Goal: Task Accomplishment & Management: Use online tool/utility

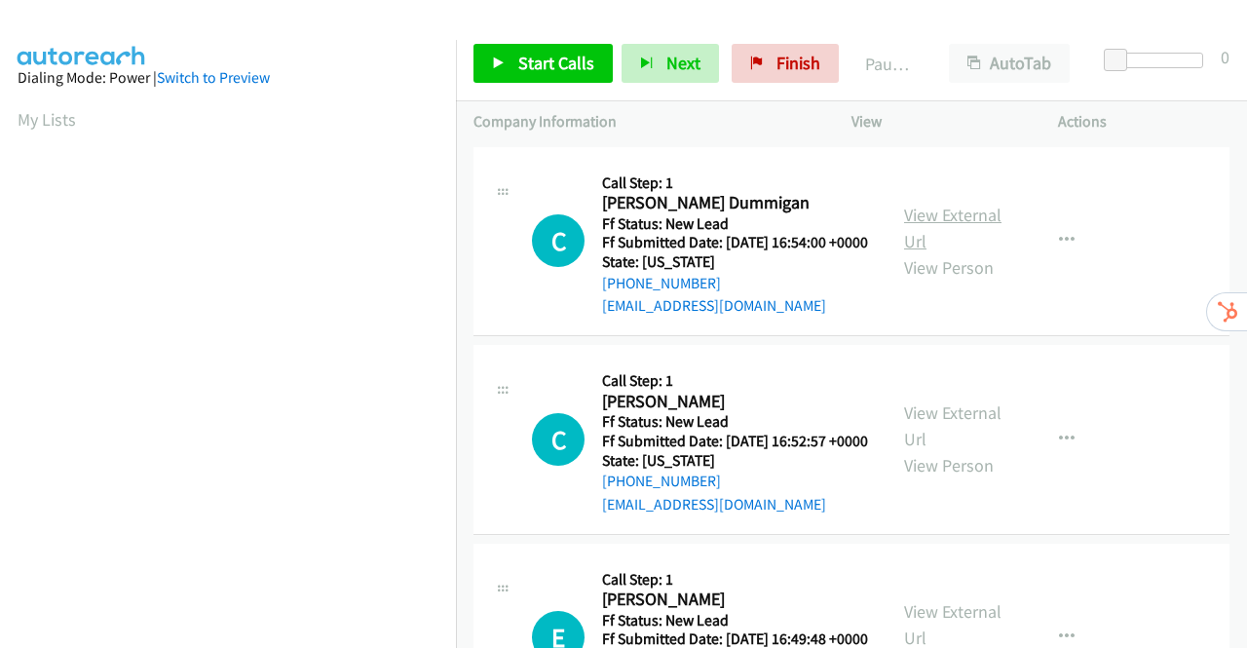
click at [950, 229] on link "View External Url" at bounding box center [952, 228] width 97 height 49
click at [964, 442] on link "View External Url" at bounding box center [952, 425] width 97 height 49
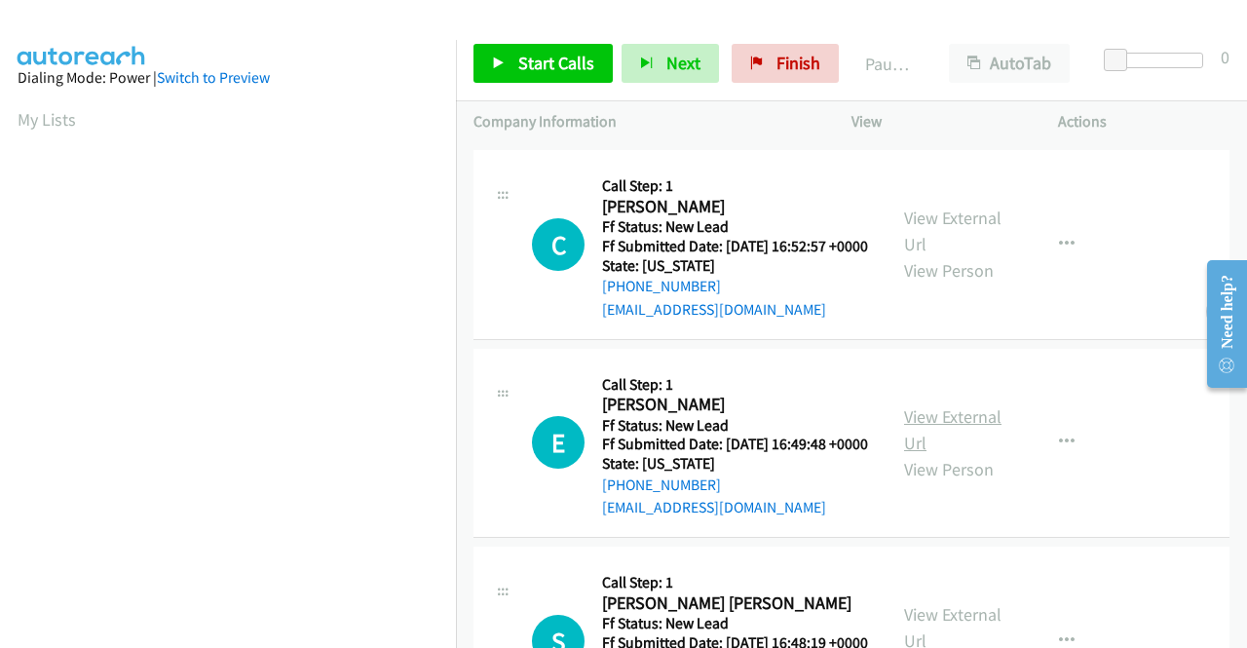
click at [965, 454] on link "View External Url" at bounding box center [952, 429] width 97 height 49
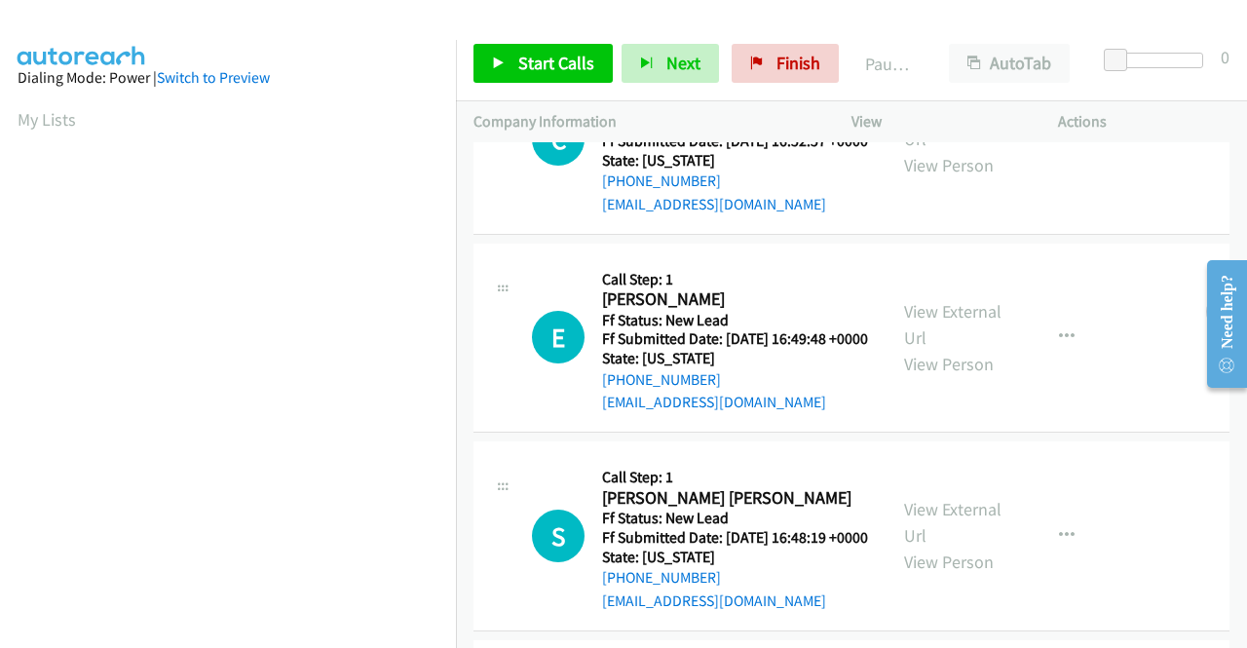
scroll to position [390, 0]
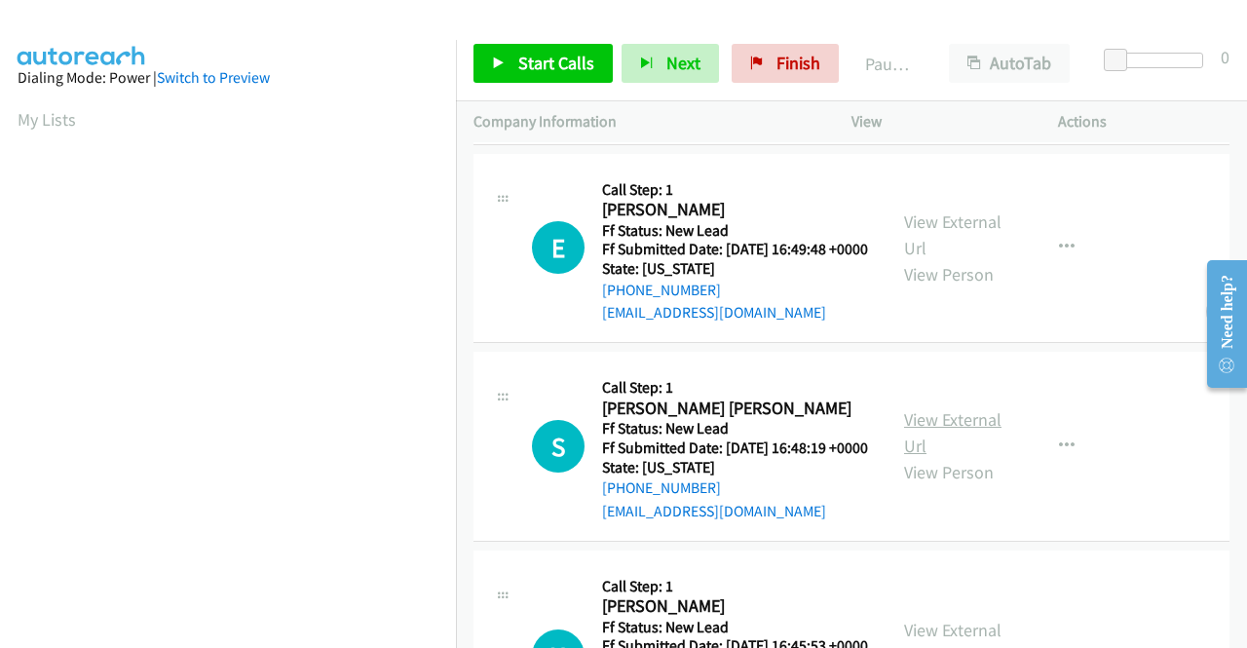
click at [926, 457] on link "View External Url" at bounding box center [952, 432] width 97 height 49
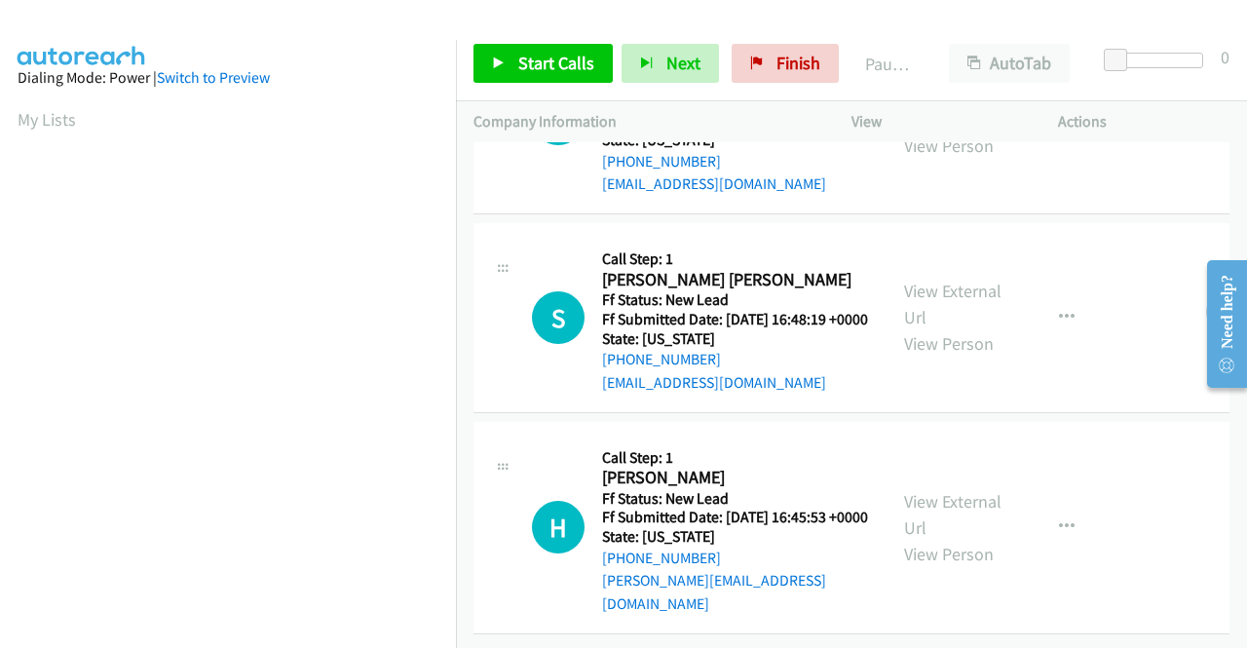
scroll to position [604, 0]
click at [906, 490] on link "View External Url" at bounding box center [952, 514] width 97 height 49
click at [520, 67] on span "Start Calls" at bounding box center [556, 63] width 76 height 22
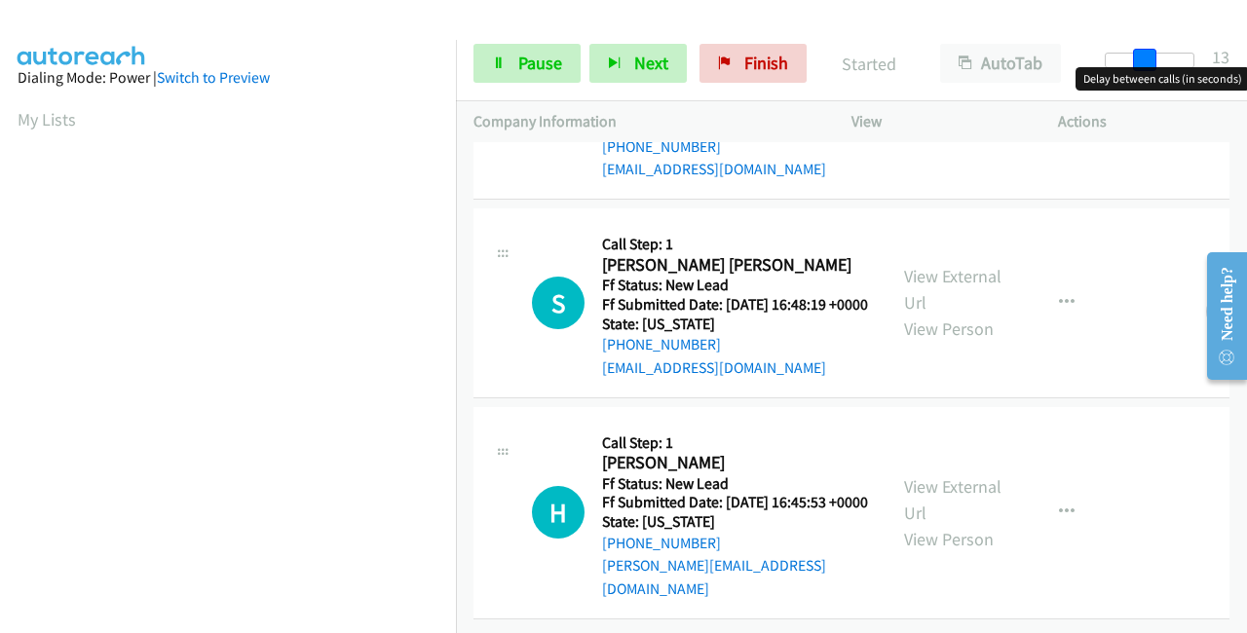
drag, startPoint x: 1122, startPoint y: 57, endPoint x: 1159, endPoint y: 56, distance: 37.1
click at [1159, 56] on div at bounding box center [1149, 61] width 90 height 16
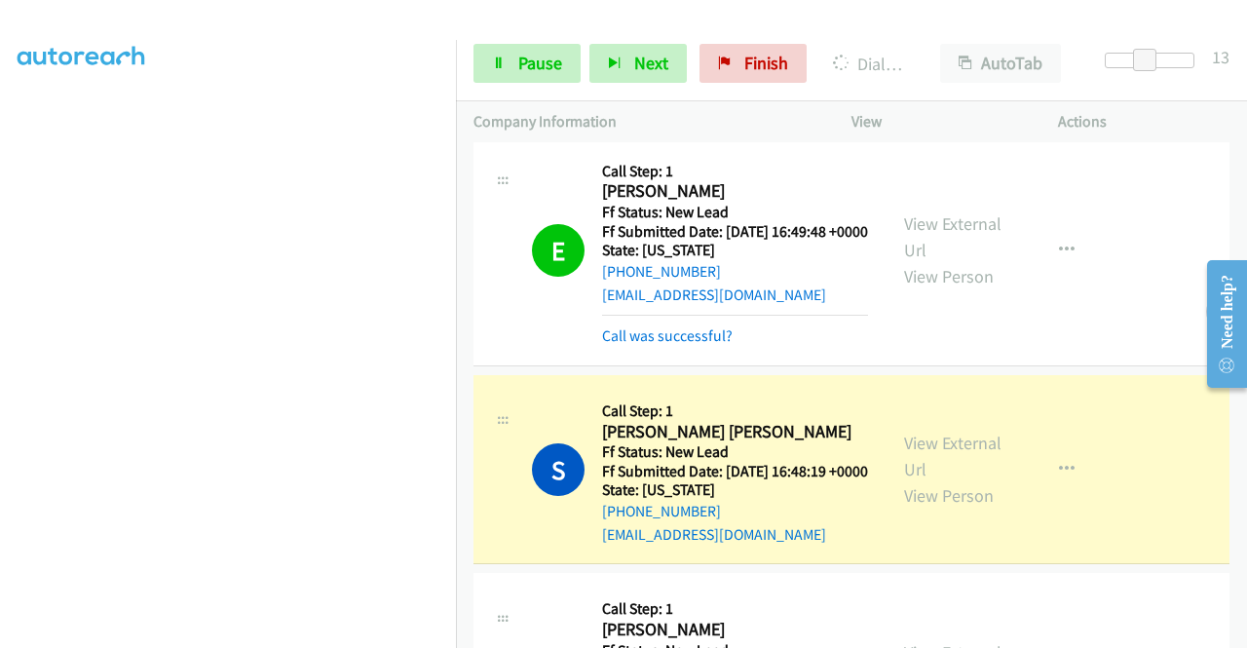
scroll to position [444, 0]
click at [540, 54] on span "Pause" at bounding box center [540, 63] width 44 height 22
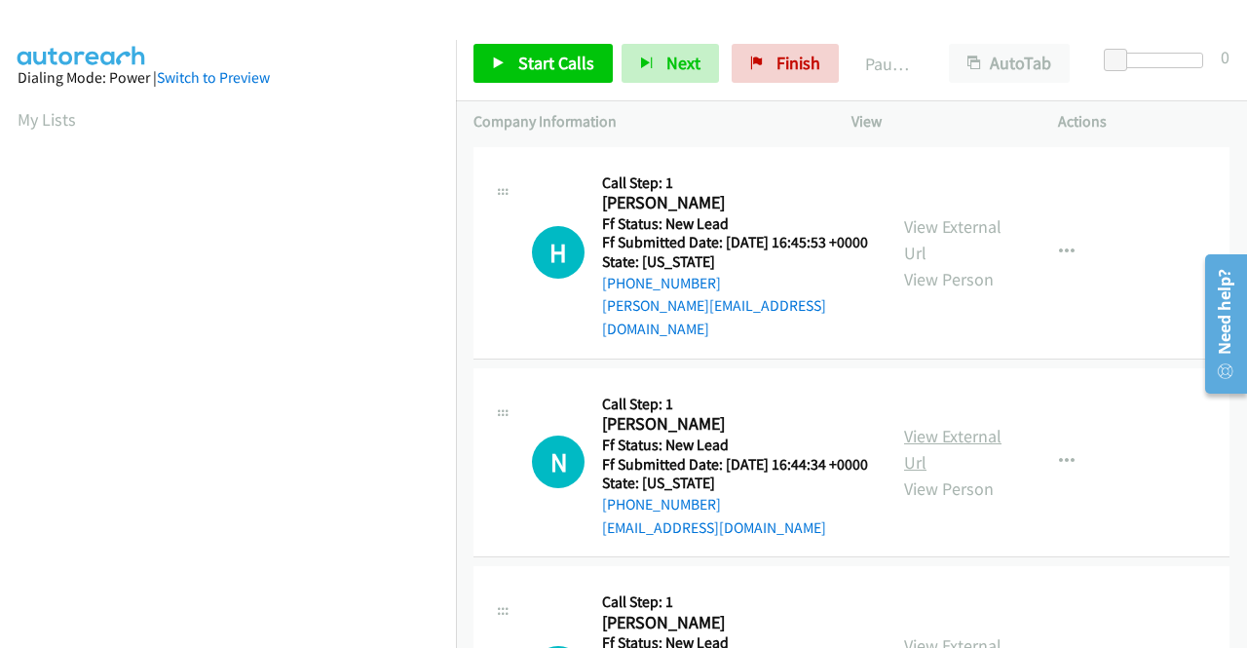
click at [927, 443] on link "View External Url" at bounding box center [952, 449] width 97 height 49
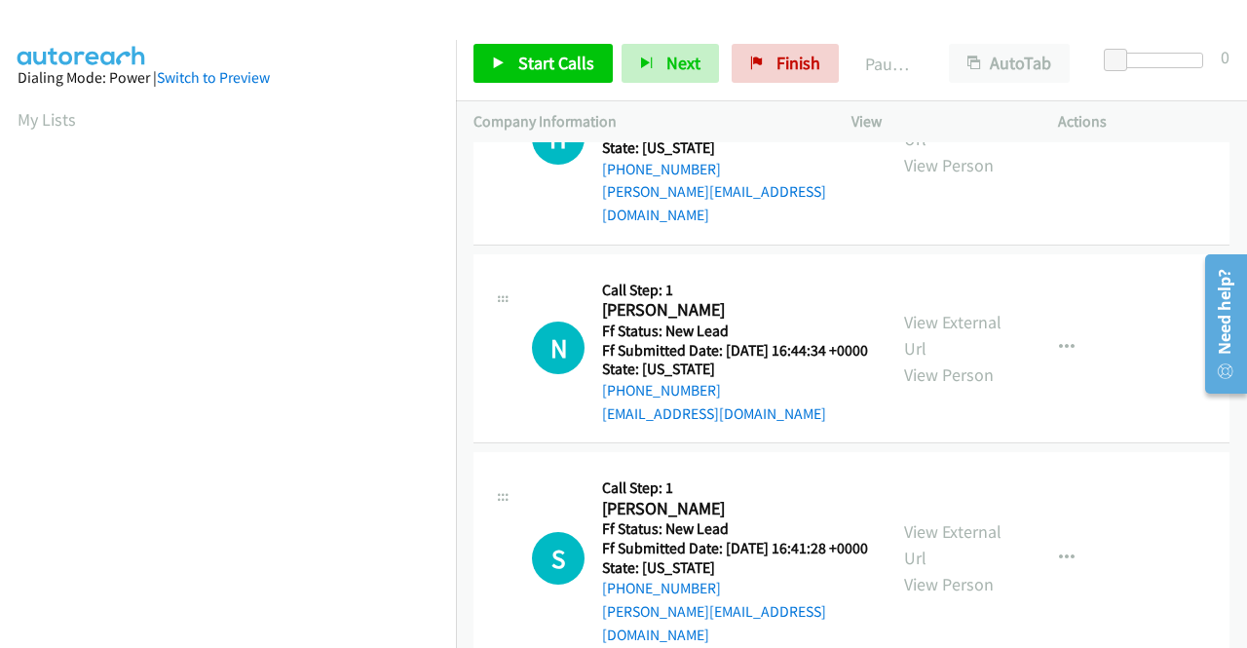
scroll to position [195, 0]
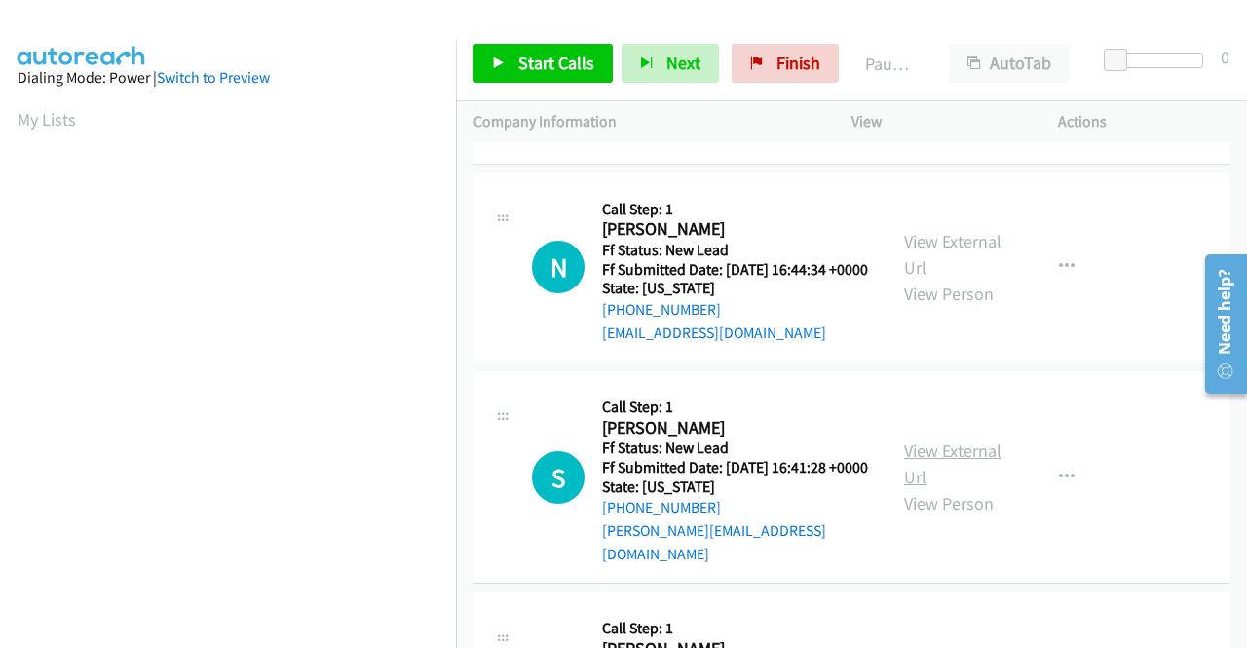
click at [922, 458] on link "View External Url" at bounding box center [952, 463] width 97 height 49
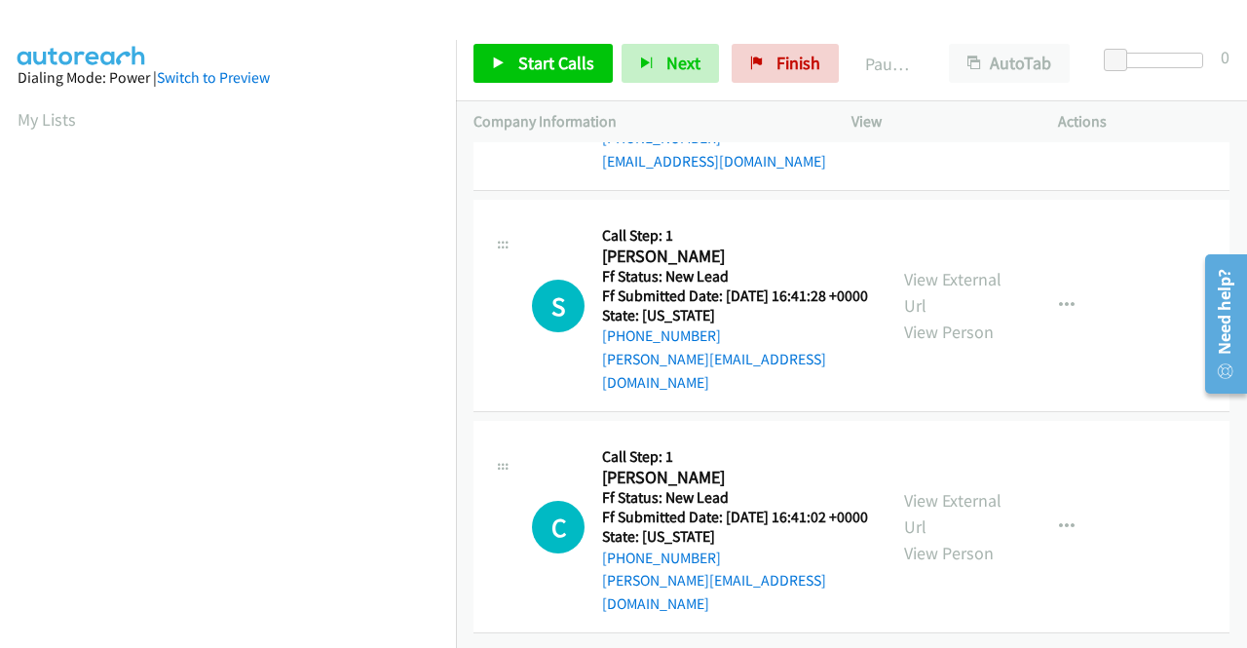
scroll to position [387, 0]
click at [940, 489] on link "View External Url" at bounding box center [952, 513] width 97 height 49
drag, startPoint x: 534, startPoint y: 66, endPoint x: 545, endPoint y: 61, distance: 12.7
click at [536, 65] on span "Start Calls" at bounding box center [556, 63] width 76 height 22
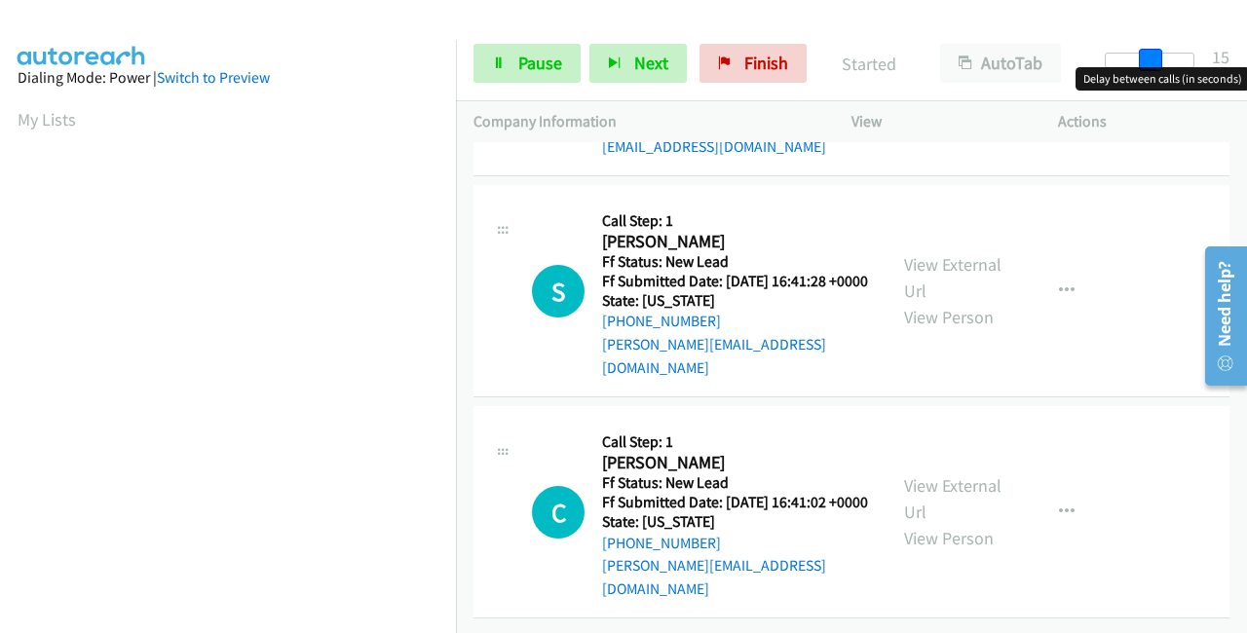
drag, startPoint x: 1122, startPoint y: 56, endPoint x: 1167, endPoint y: 56, distance: 44.8
click at [1167, 56] on div at bounding box center [1149, 61] width 90 height 16
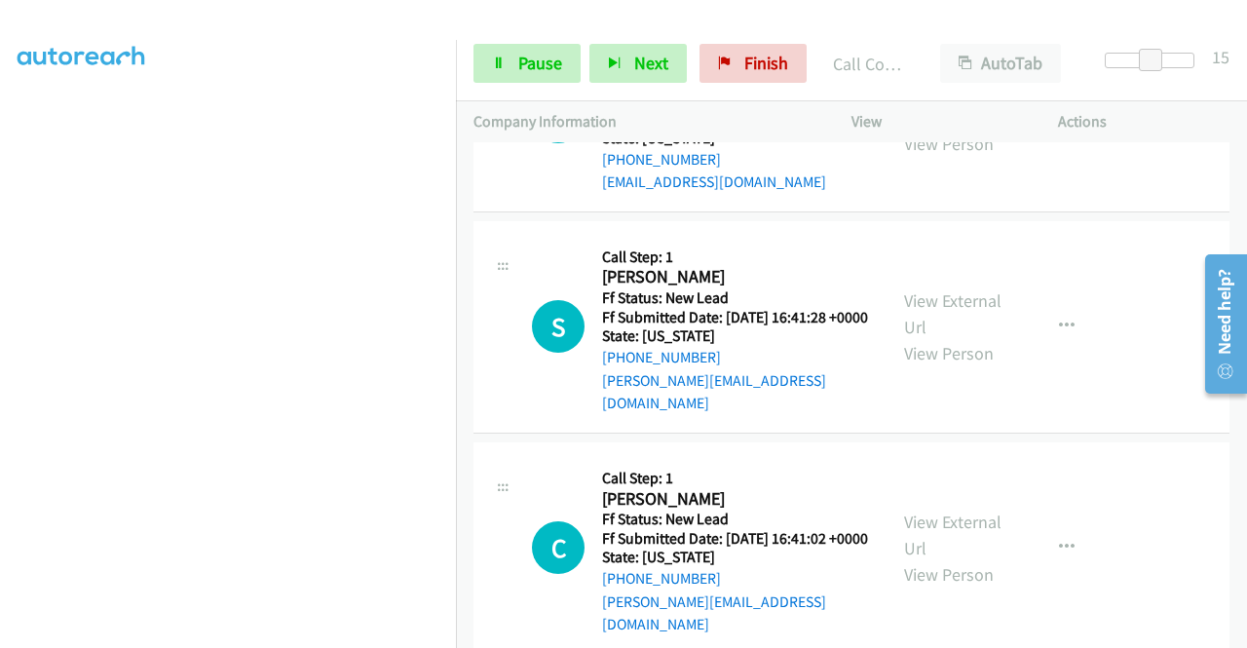
scroll to position [428, 0]
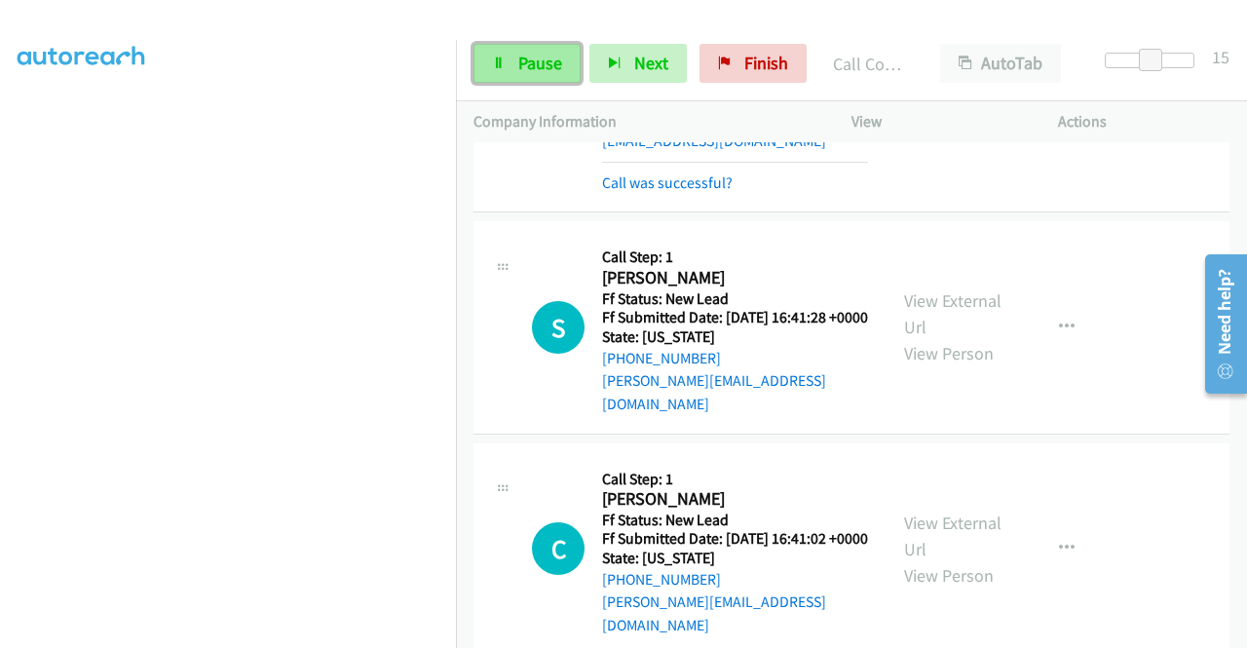
click at [493, 57] on icon at bounding box center [499, 64] width 14 height 14
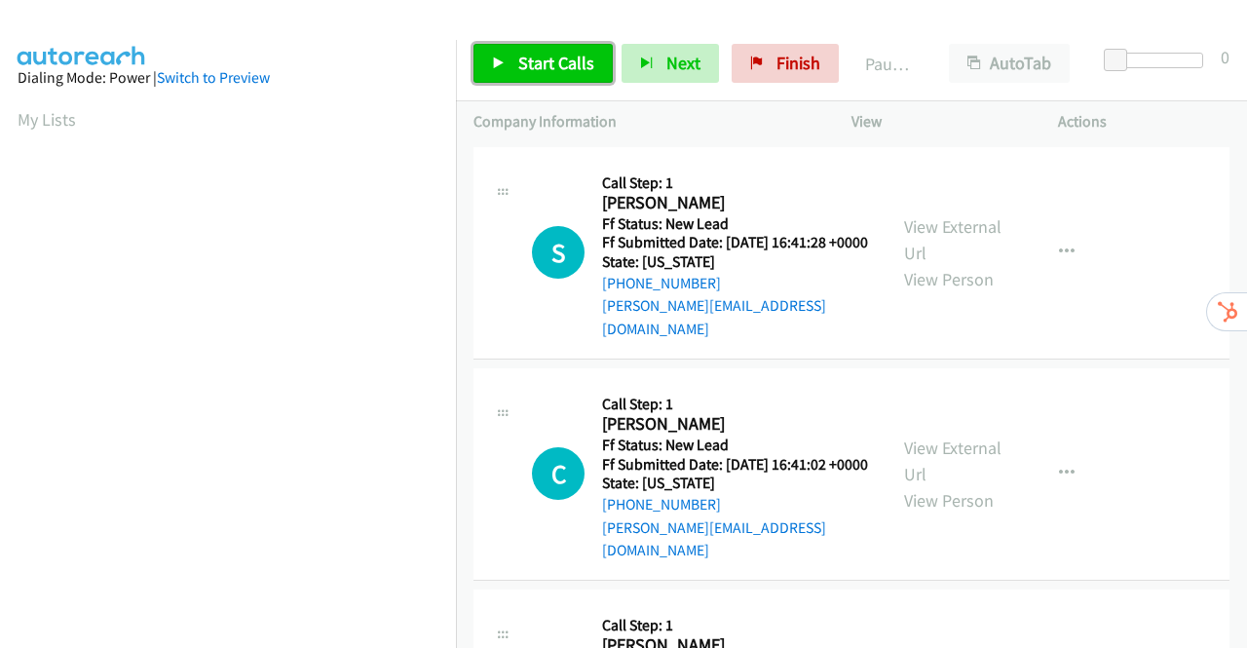
click at [547, 56] on span "Start Calls" at bounding box center [556, 63] width 76 height 22
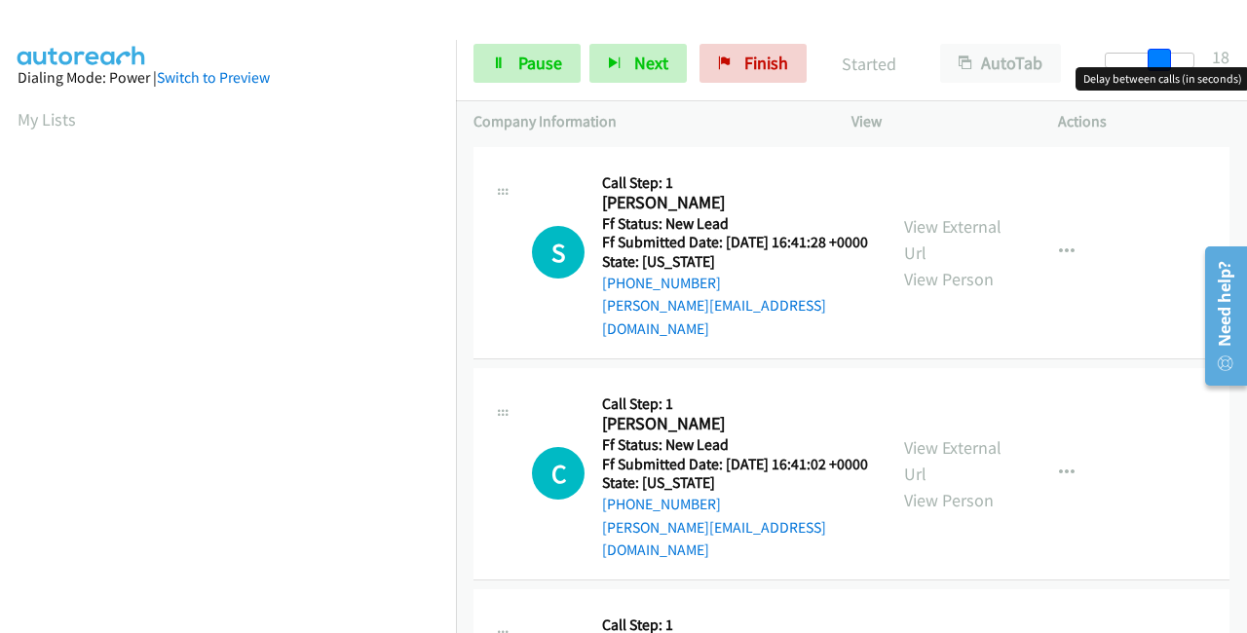
drag, startPoint x: 1116, startPoint y: 49, endPoint x: 1169, endPoint y: 52, distance: 52.7
click at [1169, 52] on span at bounding box center [1158, 60] width 23 height 23
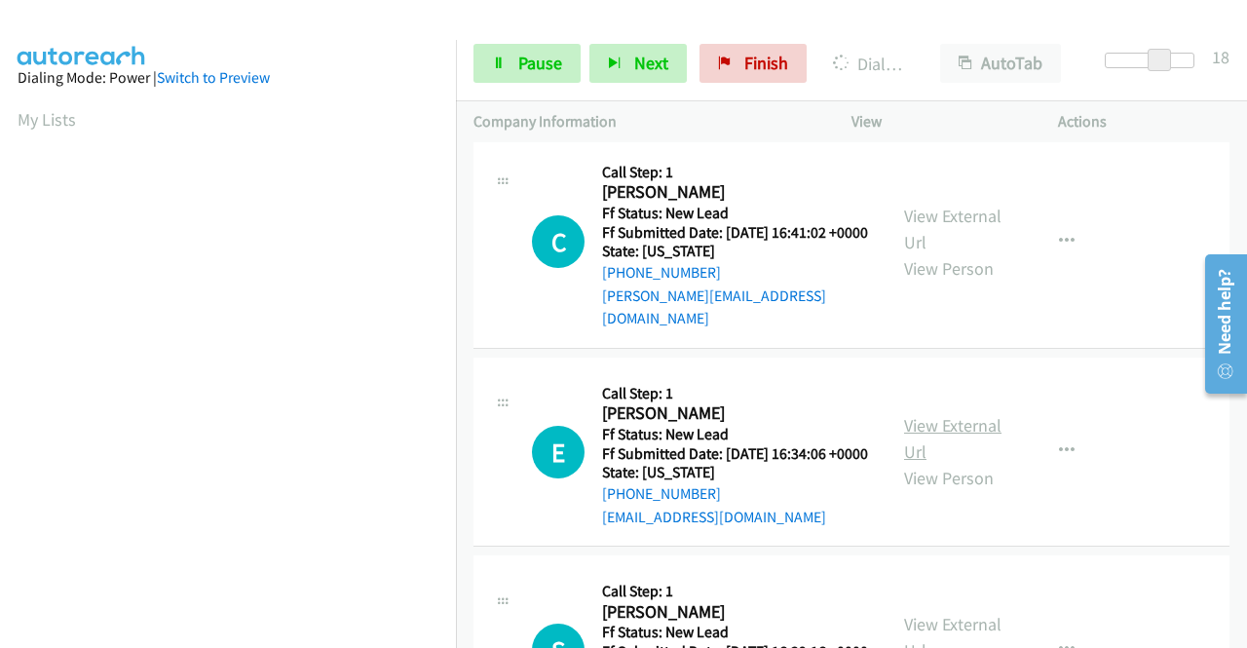
scroll to position [390, 0]
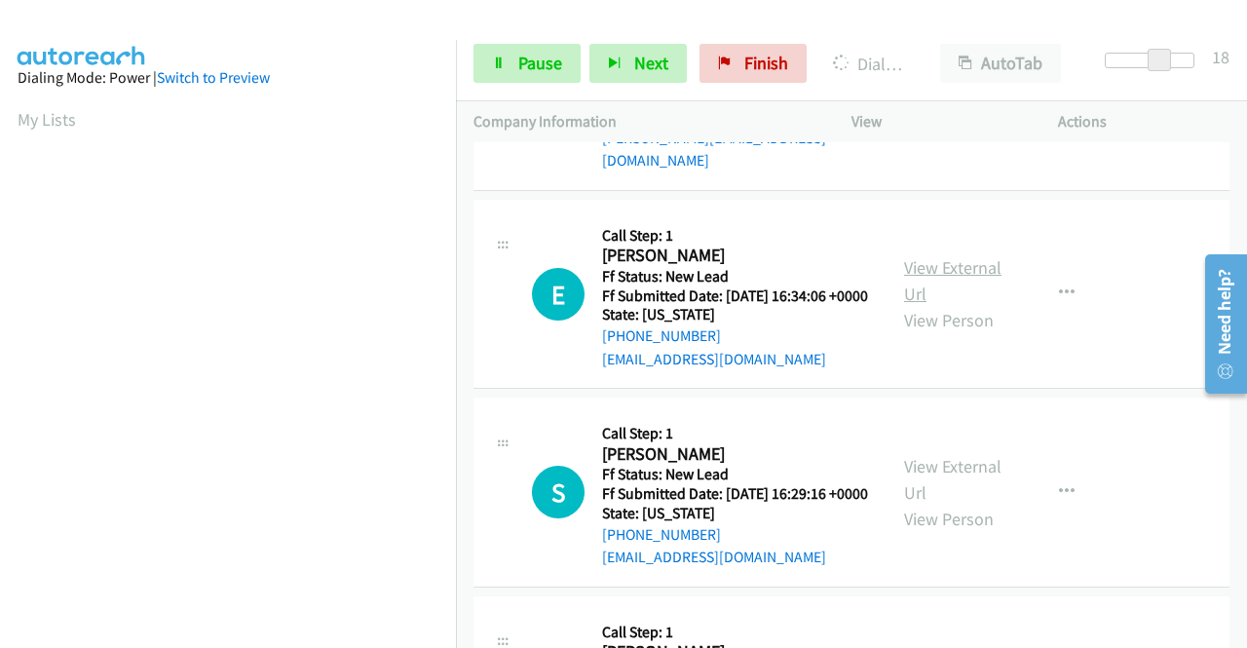
click at [957, 273] on link "View External Url" at bounding box center [952, 280] width 97 height 49
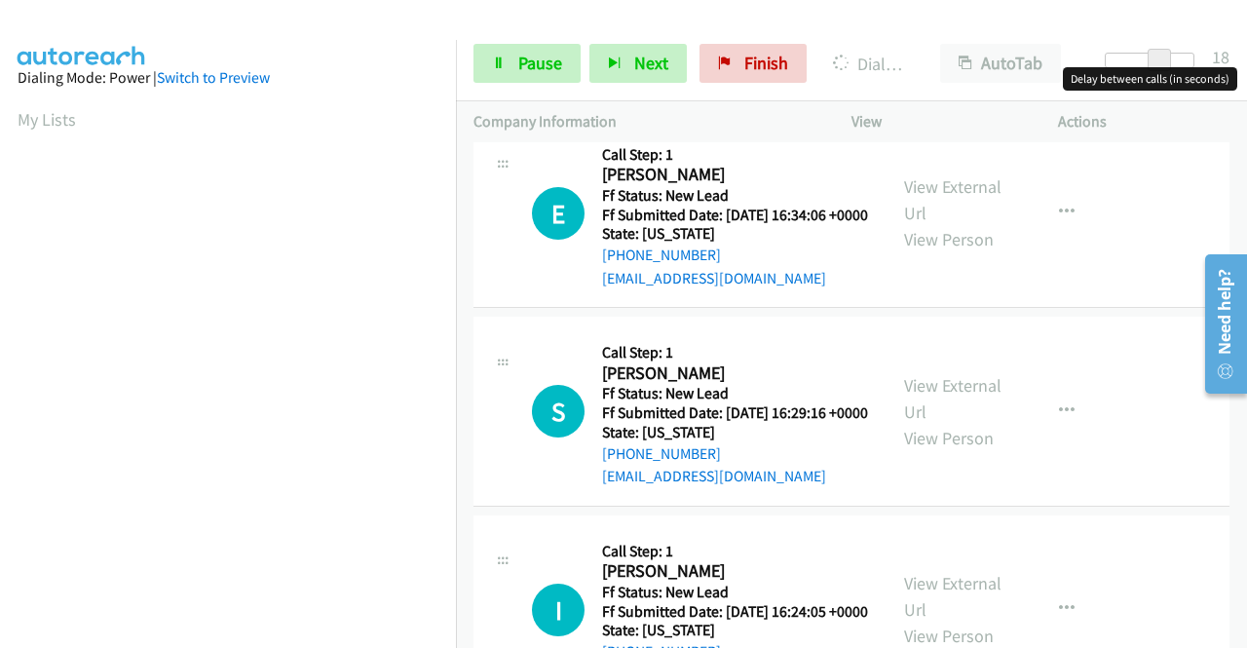
scroll to position [584, 0]
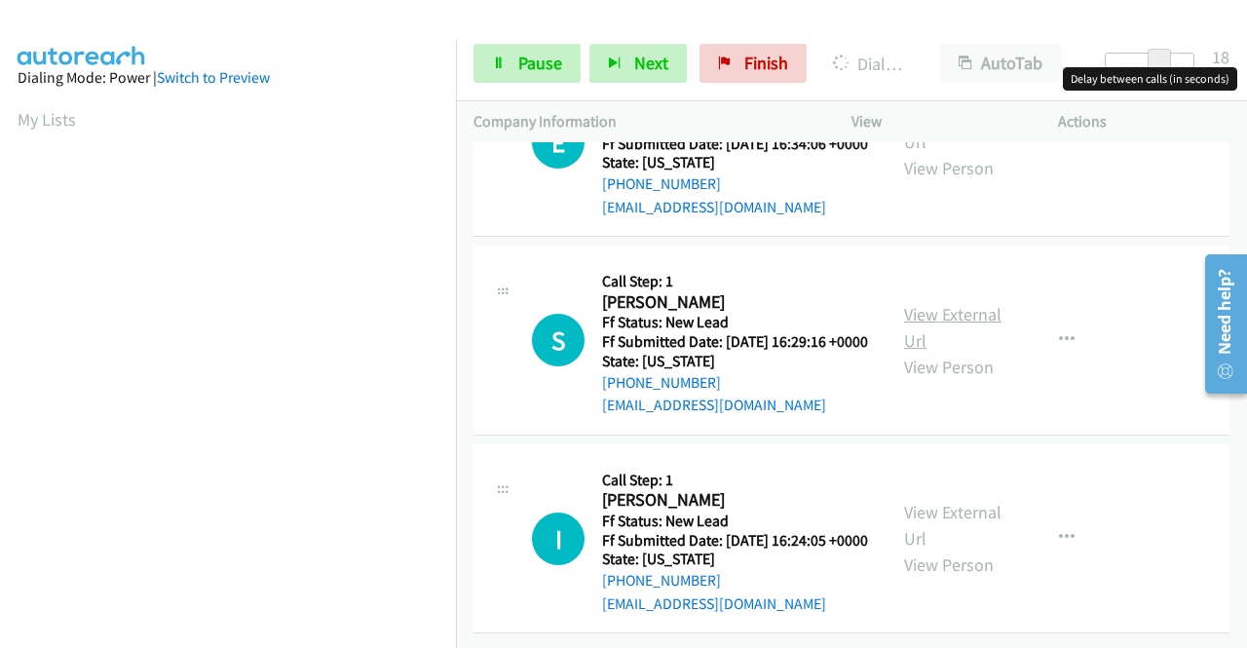
click at [938, 303] on link "View External Url" at bounding box center [952, 327] width 97 height 49
click at [935, 501] on link "View External Url" at bounding box center [952, 525] width 97 height 49
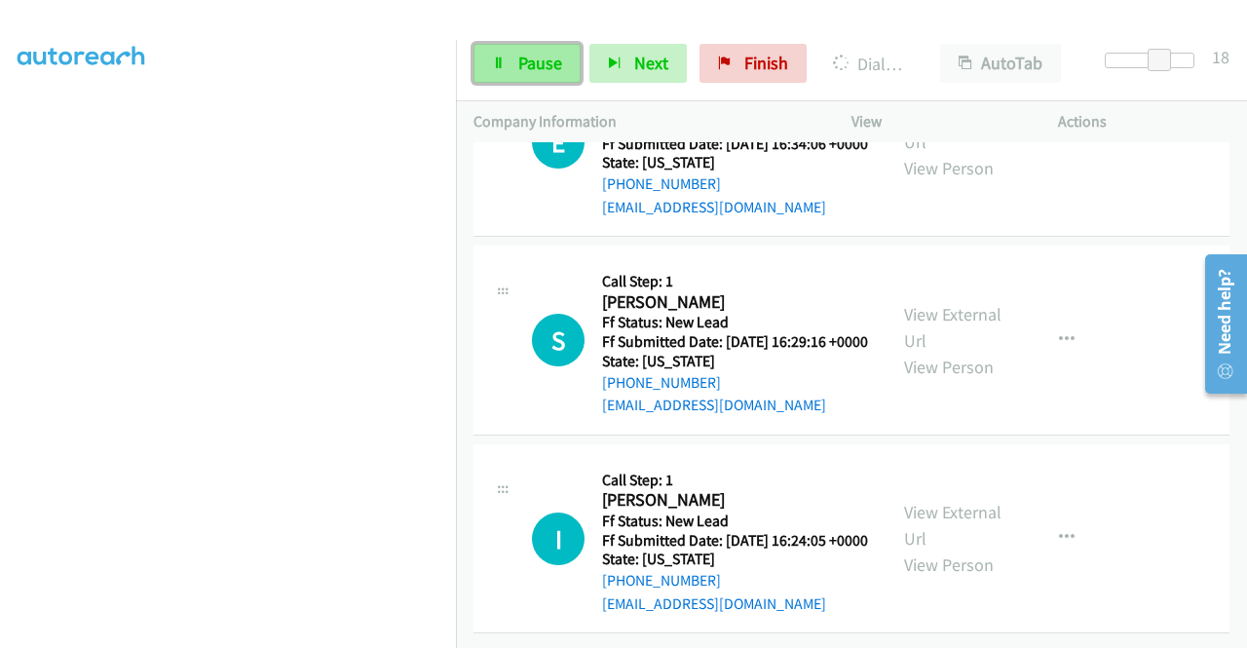
click at [530, 77] on link "Pause" at bounding box center [526, 63] width 107 height 39
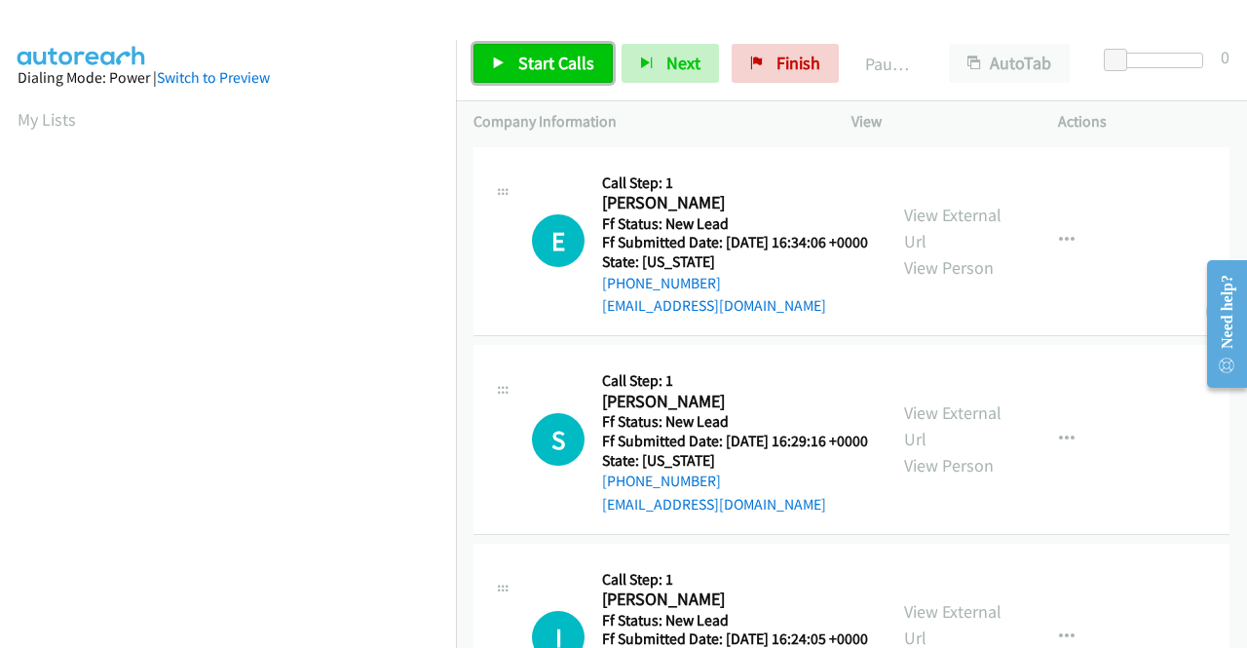
click at [523, 60] on span "Start Calls" at bounding box center [556, 63] width 76 height 22
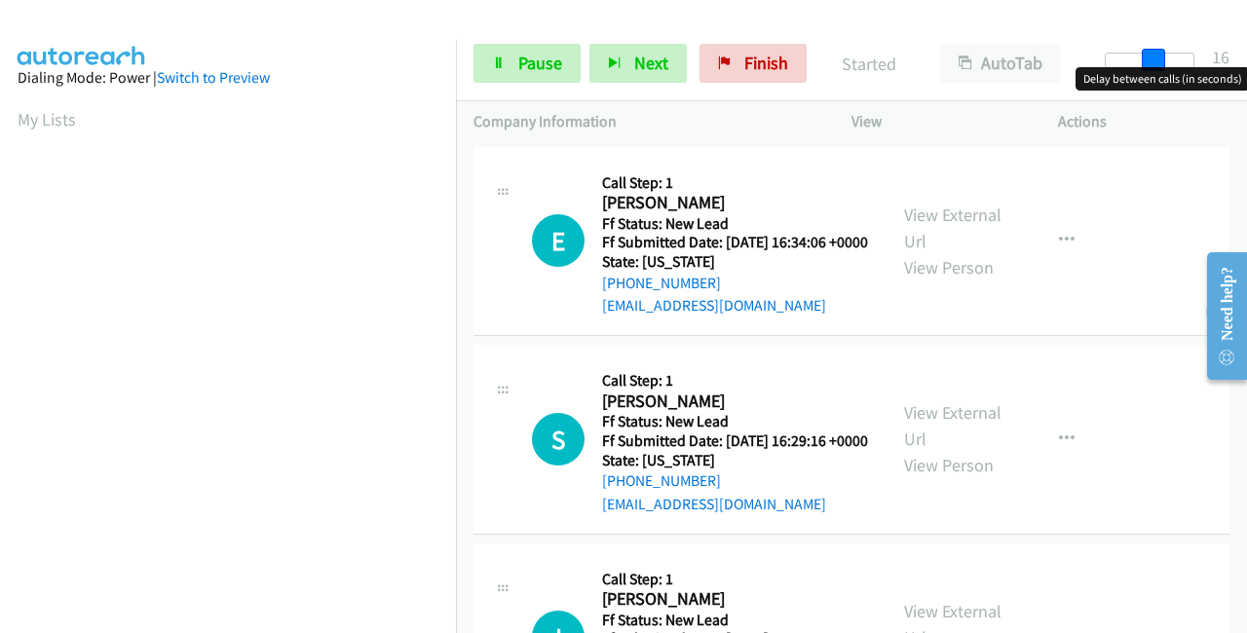
drag, startPoint x: 1108, startPoint y: 61, endPoint x: 1154, endPoint y: 56, distance: 46.1
click at [1154, 56] on span at bounding box center [1152, 60] width 23 height 23
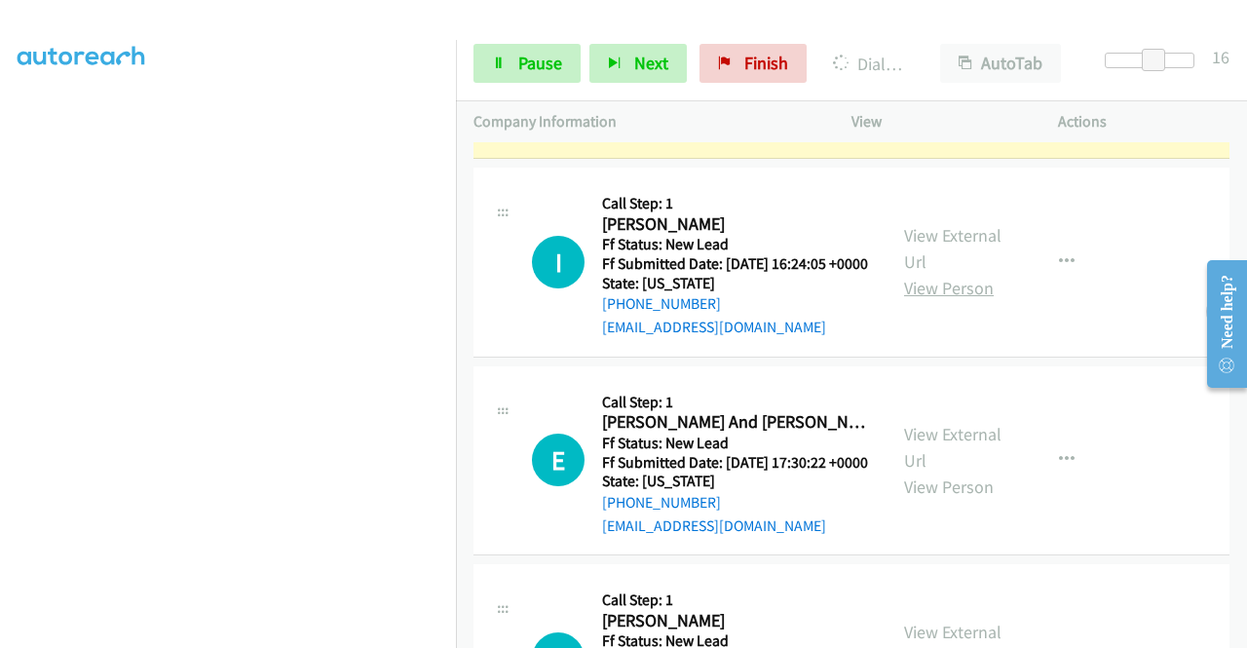
scroll to position [487, 0]
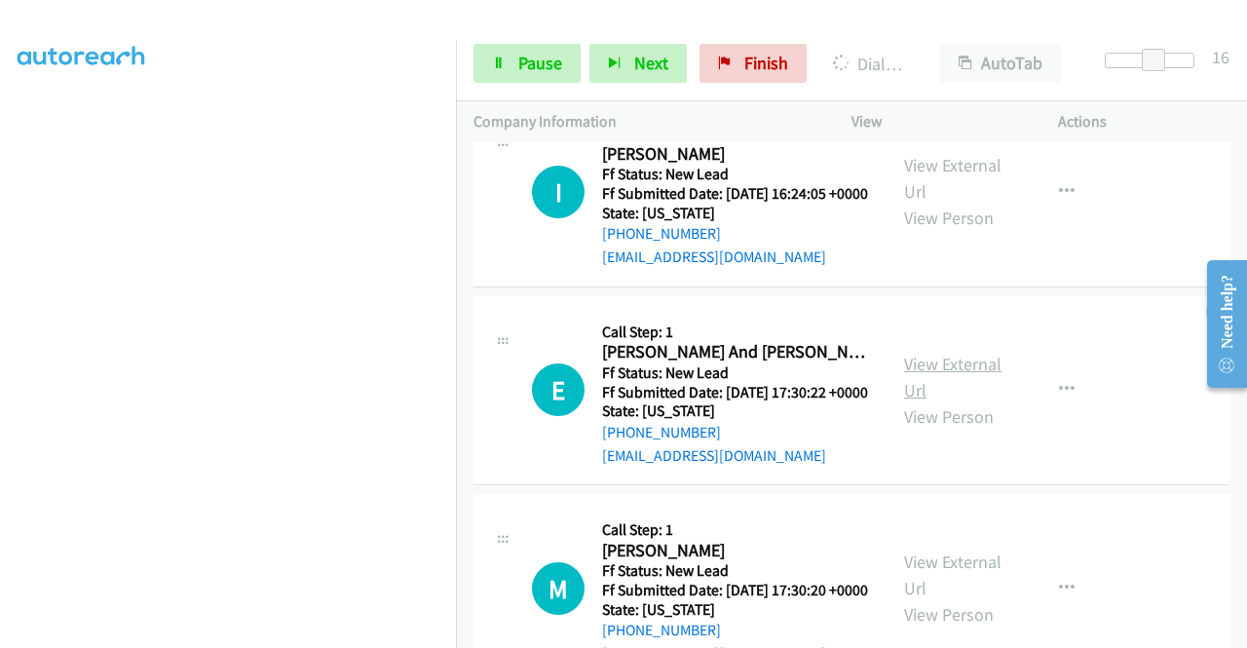
click at [953, 401] on link "View External Url" at bounding box center [952, 377] width 97 height 49
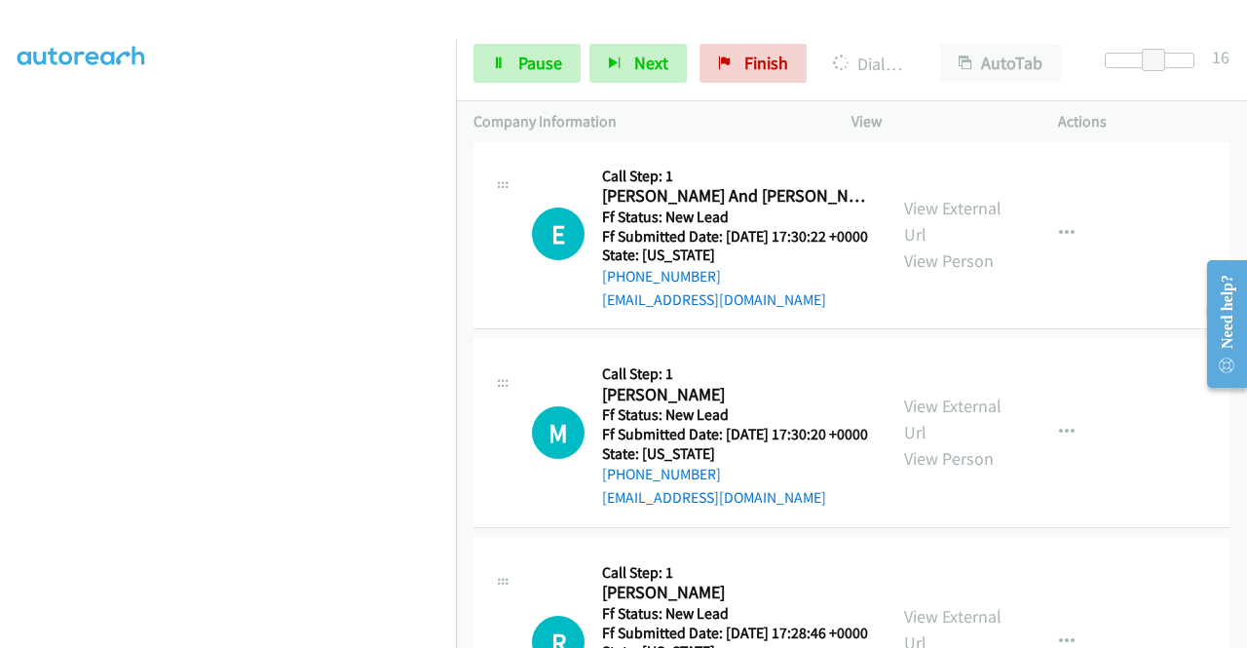
scroll to position [779, 0]
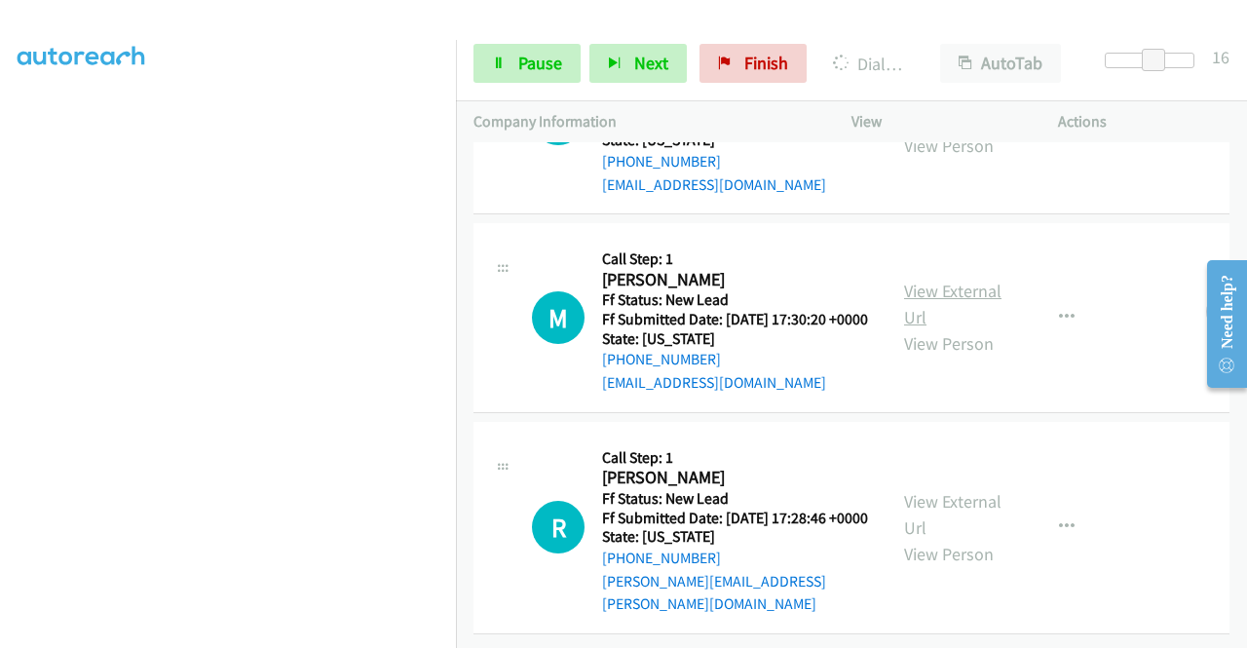
click at [919, 328] on link "View External Url" at bounding box center [952, 304] width 97 height 49
click at [952, 490] on link "View External Url" at bounding box center [952, 514] width 97 height 49
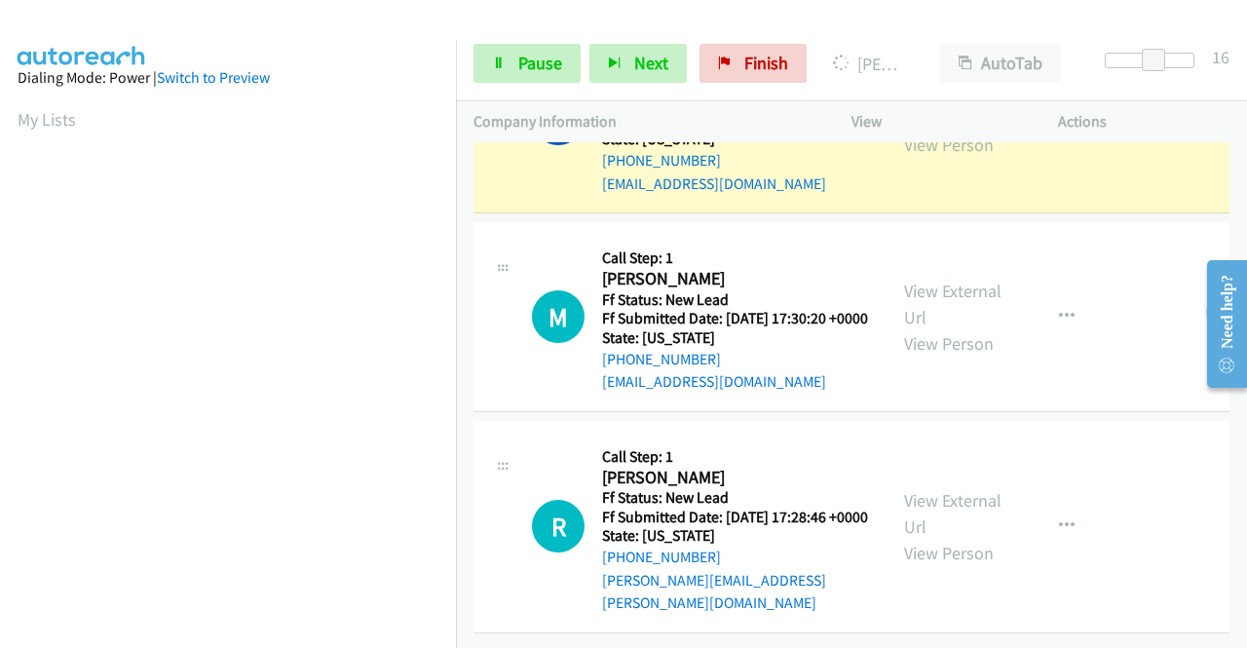
scroll to position [444, 0]
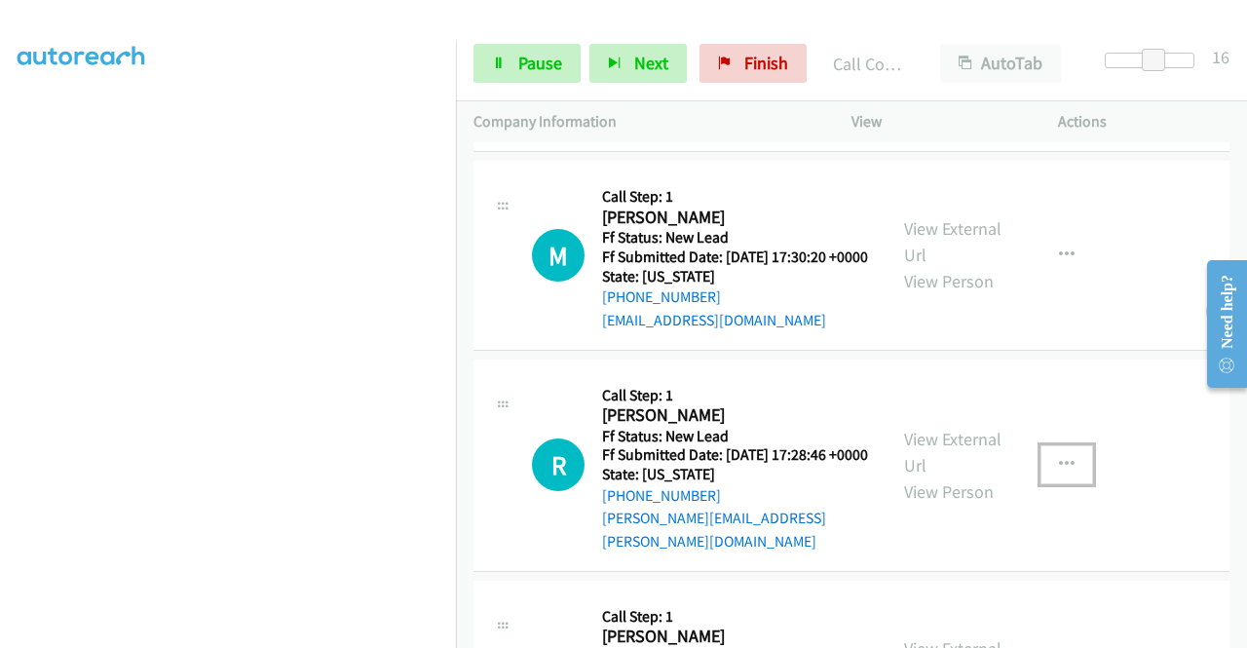
click at [1059, 472] on icon "button" at bounding box center [1067, 465] width 16 height 16
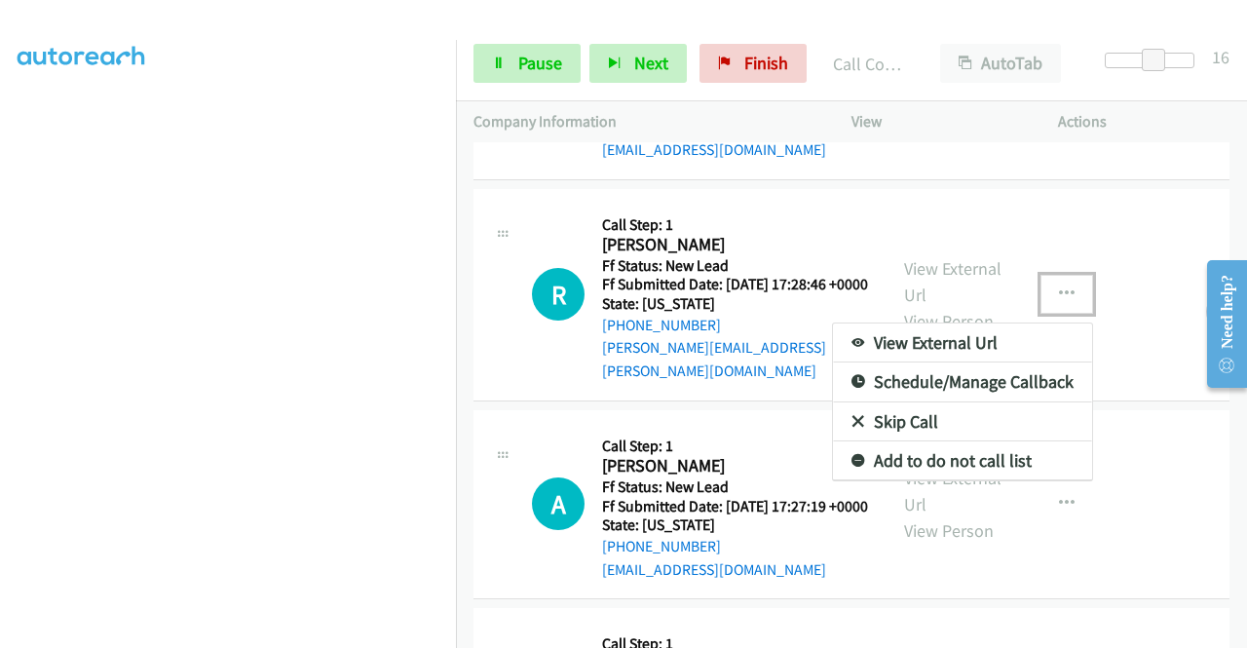
scroll to position [1237, 0]
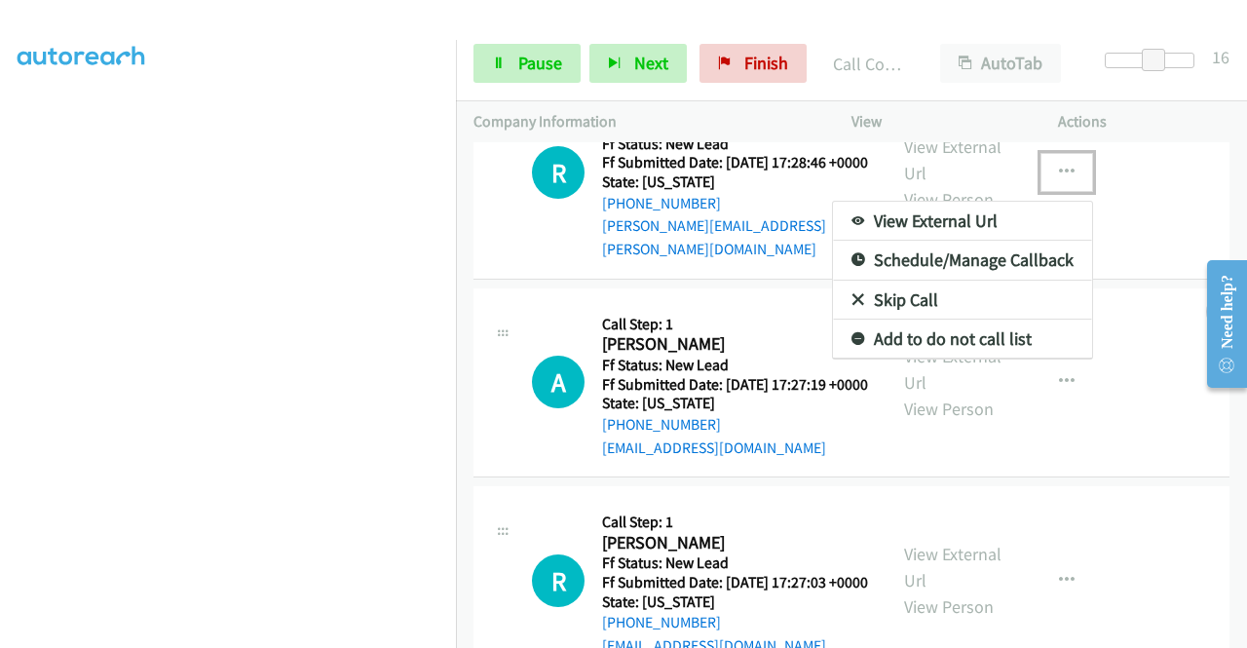
click at [912, 319] on link "Skip Call" at bounding box center [962, 299] width 259 height 39
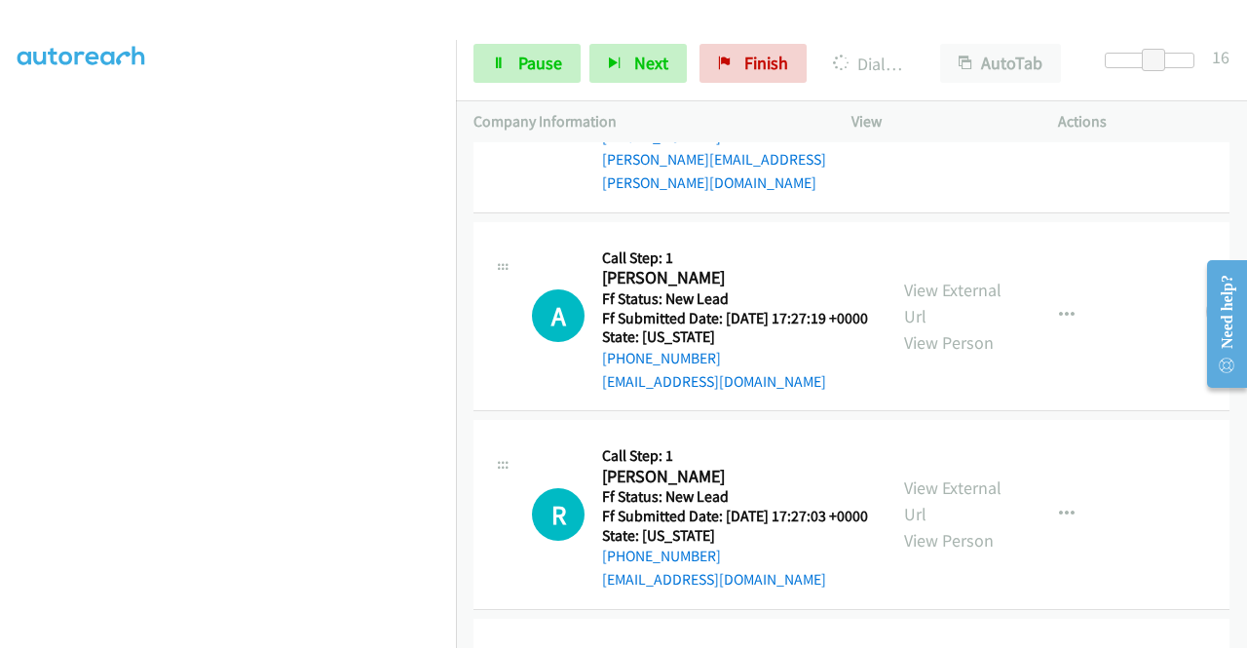
scroll to position [1334, 0]
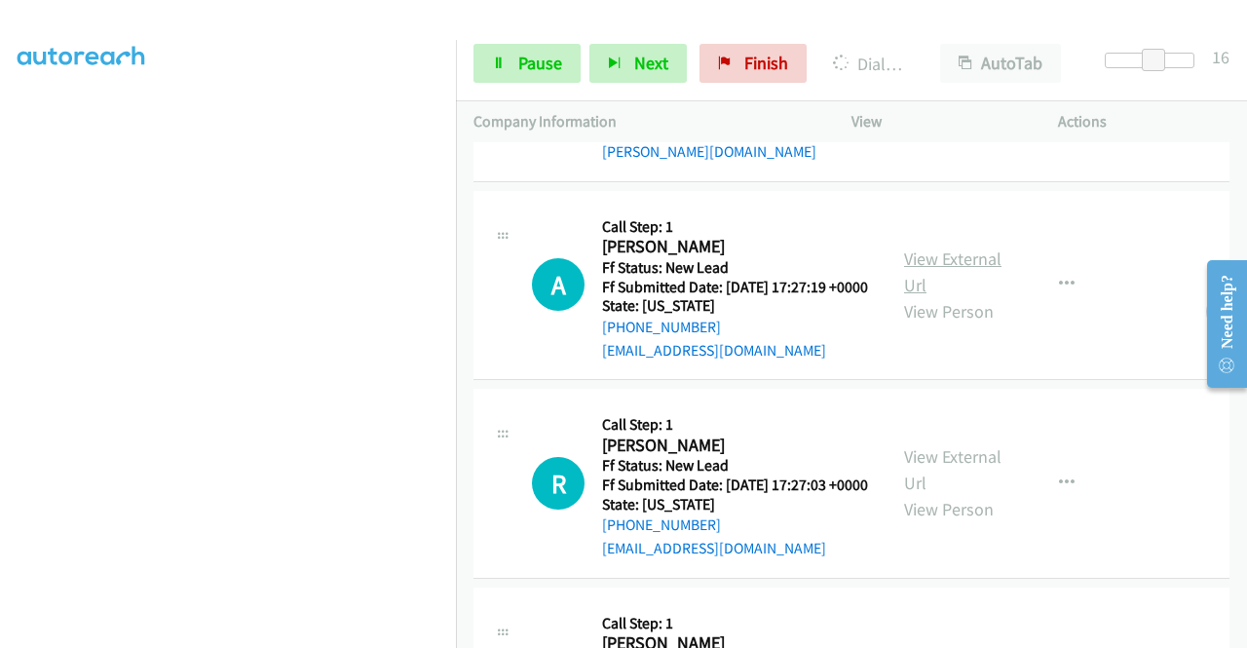
click at [960, 296] on link "View External Url" at bounding box center [952, 271] width 97 height 49
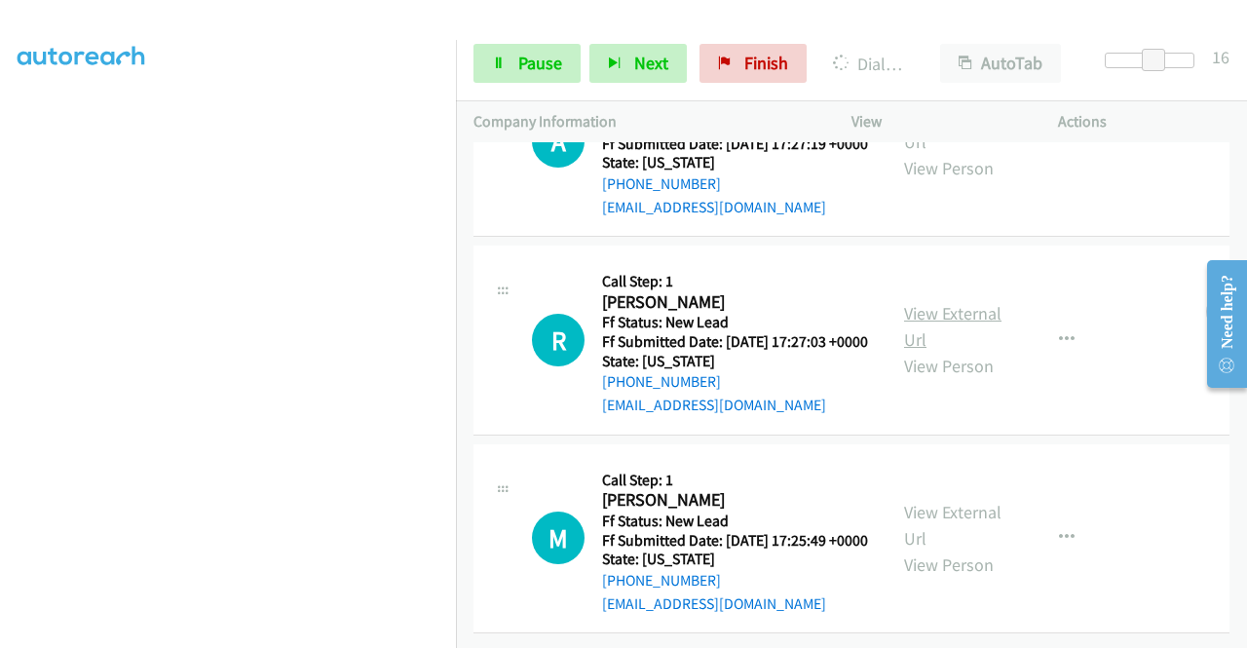
click at [947, 351] on link "View External Url" at bounding box center [952, 326] width 97 height 49
click at [963, 501] on link "View External Url" at bounding box center [952, 525] width 97 height 49
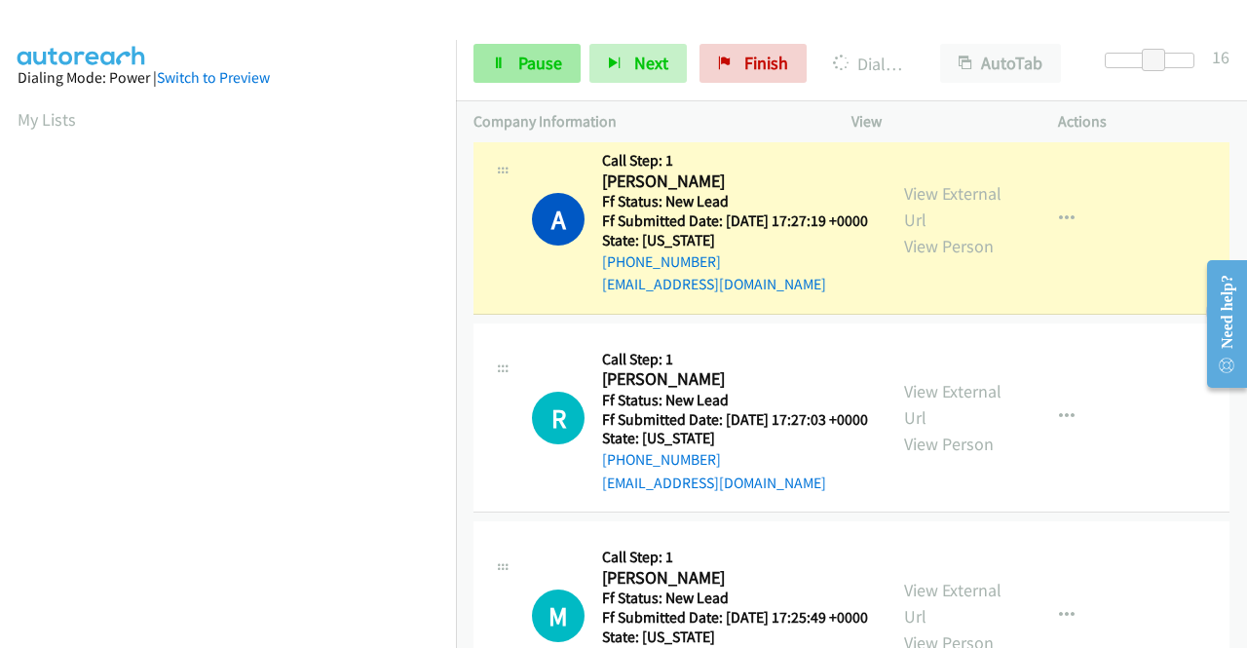
scroll to position [444, 0]
click at [532, 65] on span "Pause" at bounding box center [540, 63] width 44 height 22
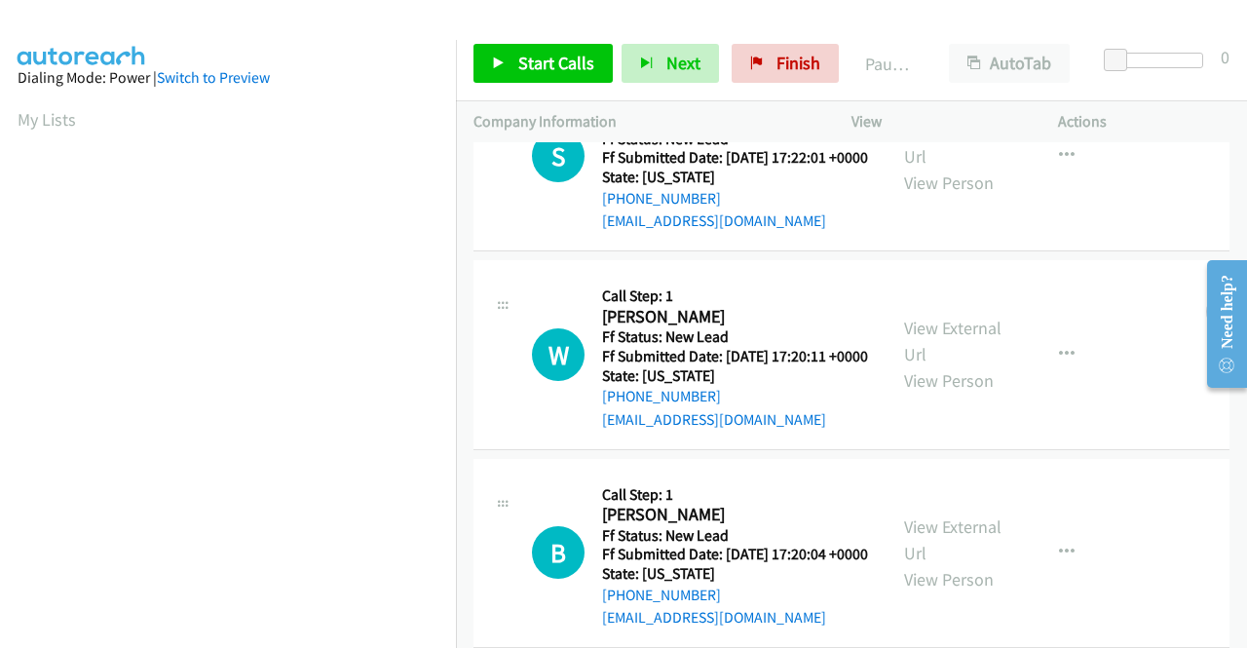
scroll to position [487, 0]
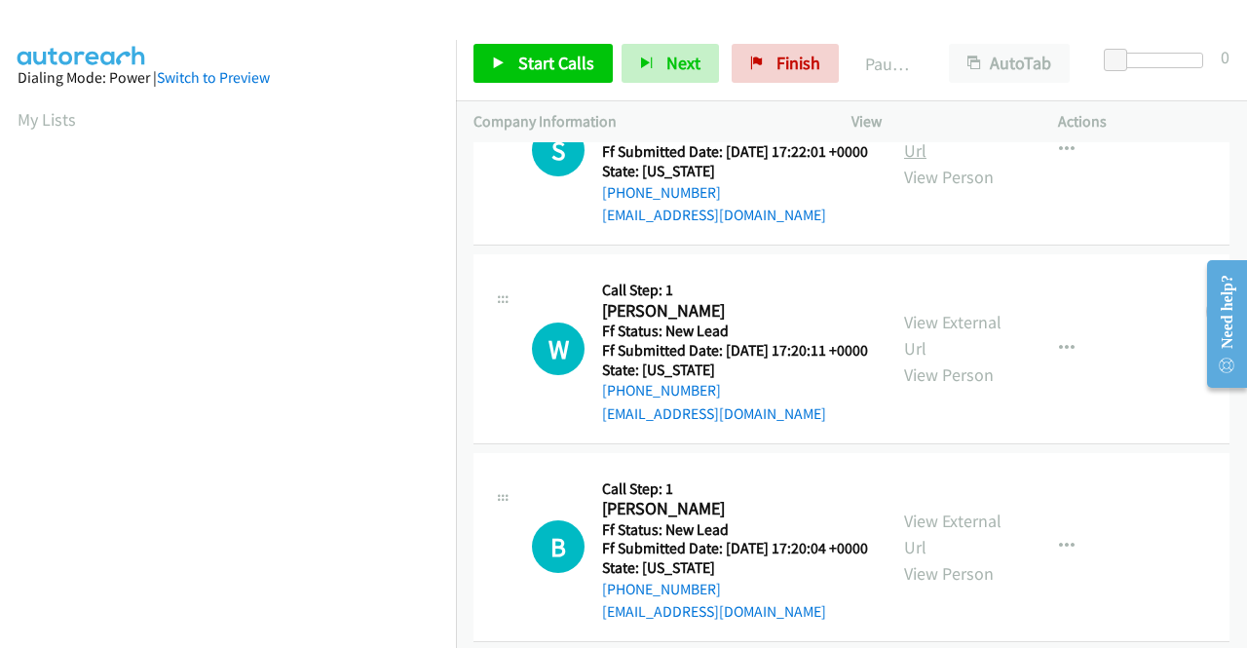
click at [954, 162] on link "View External Url" at bounding box center [952, 137] width 97 height 49
click at [939, 359] on link "View External Url" at bounding box center [952, 335] width 97 height 49
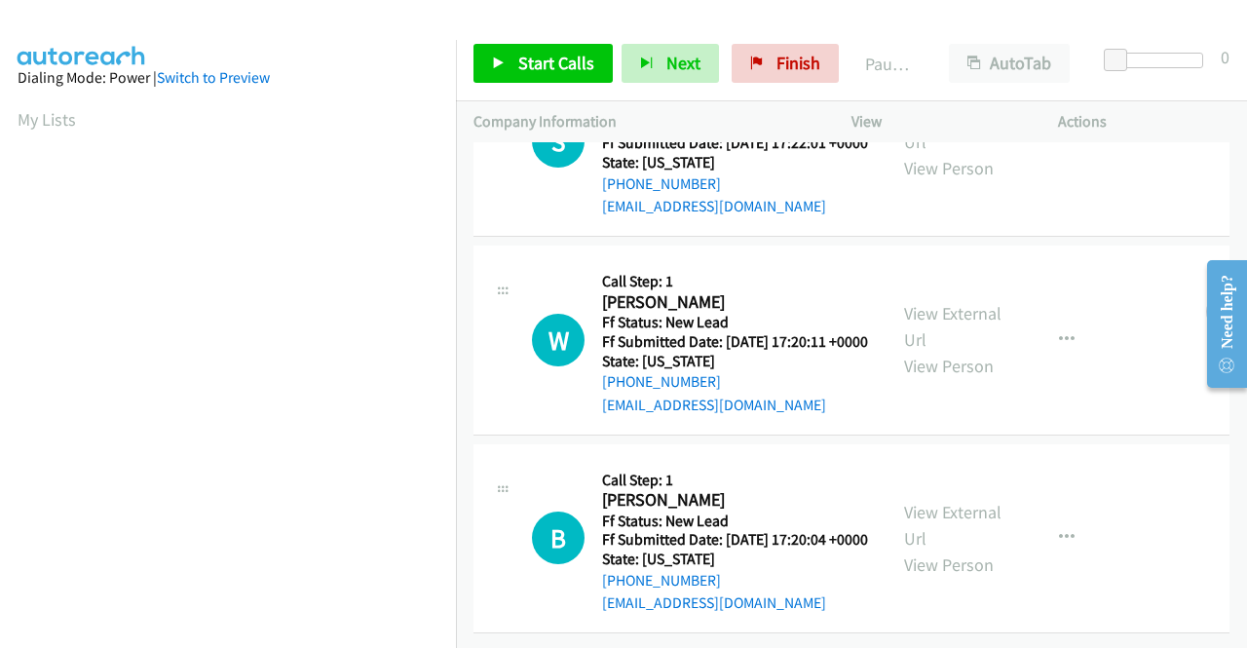
scroll to position [604, 0]
click at [950, 501] on link "View External Url" at bounding box center [952, 525] width 97 height 49
click at [504, 46] on link "Start Calls" at bounding box center [542, 63] width 139 height 39
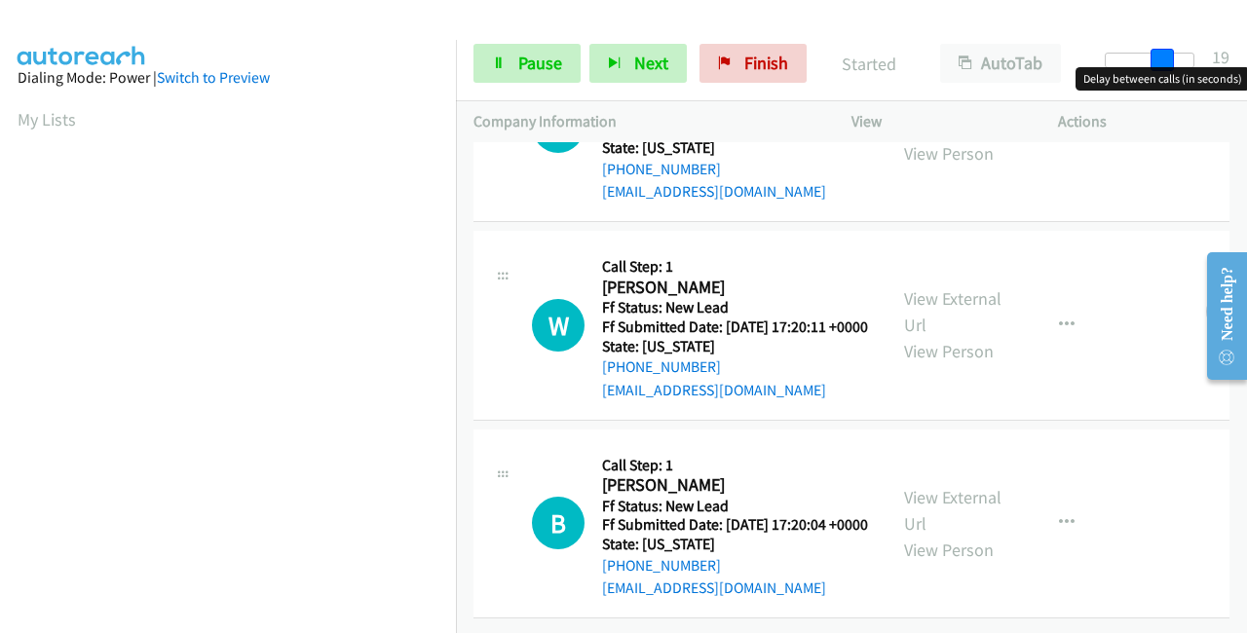
drag, startPoint x: 1119, startPoint y: 56, endPoint x: 1174, endPoint y: 56, distance: 54.5
click at [1174, 56] on div at bounding box center [1149, 61] width 90 height 16
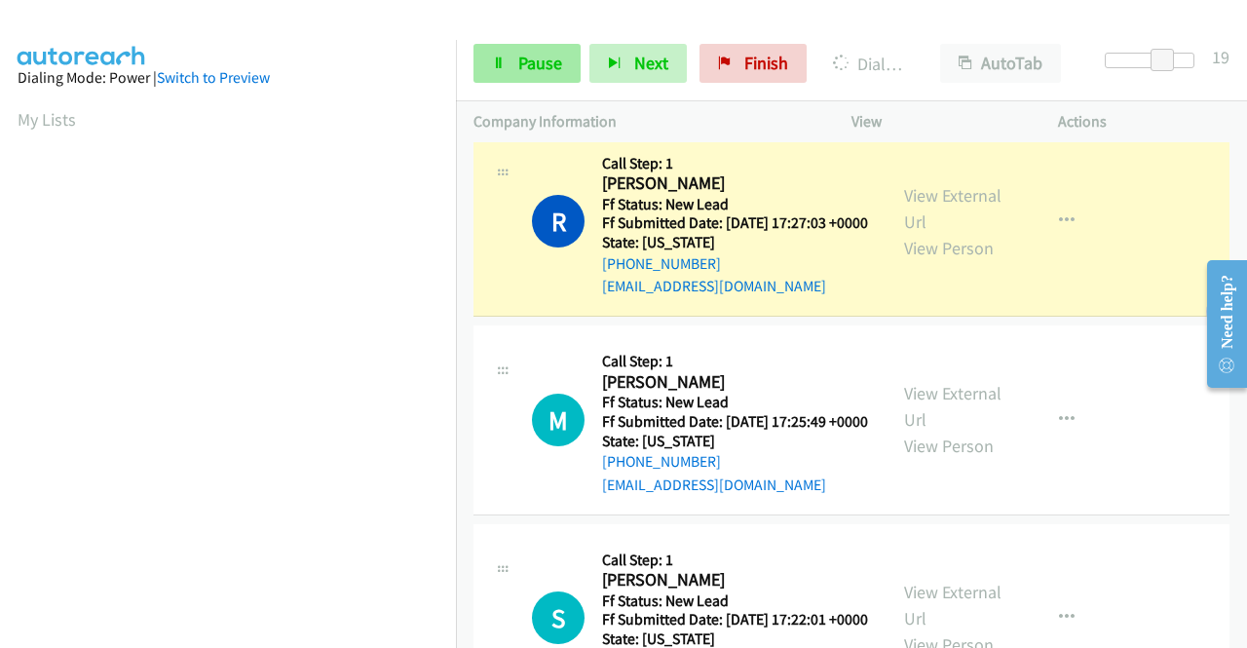
scroll to position [444, 0]
click at [508, 63] on link "Pause" at bounding box center [526, 63] width 107 height 39
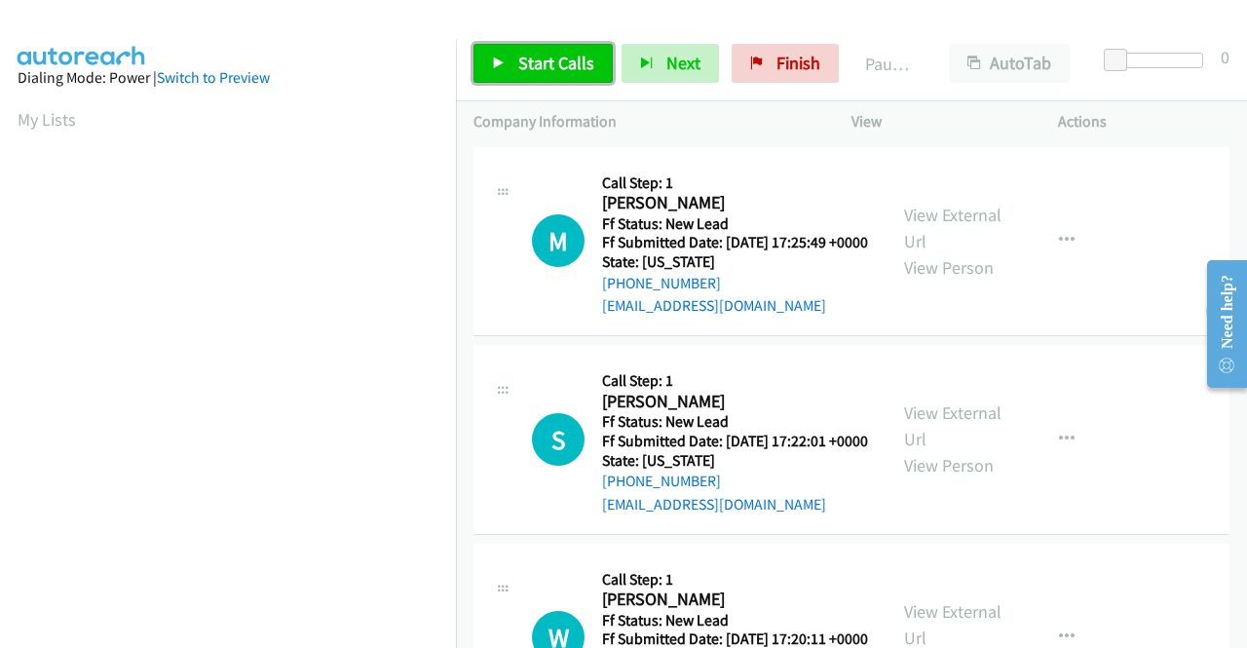
click at [516, 56] on link "Start Calls" at bounding box center [542, 63] width 139 height 39
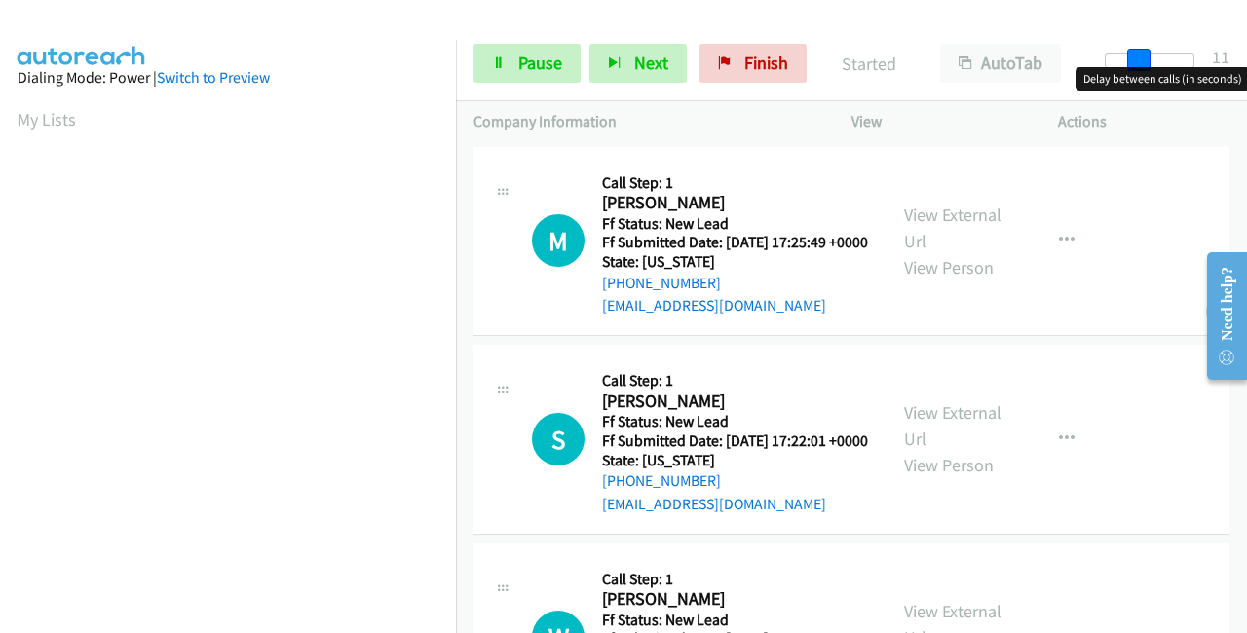
drag, startPoint x: 1114, startPoint y: 62, endPoint x: 1145, endPoint y: 52, distance: 33.0
click at [1145, 52] on span at bounding box center [1138, 60] width 23 height 23
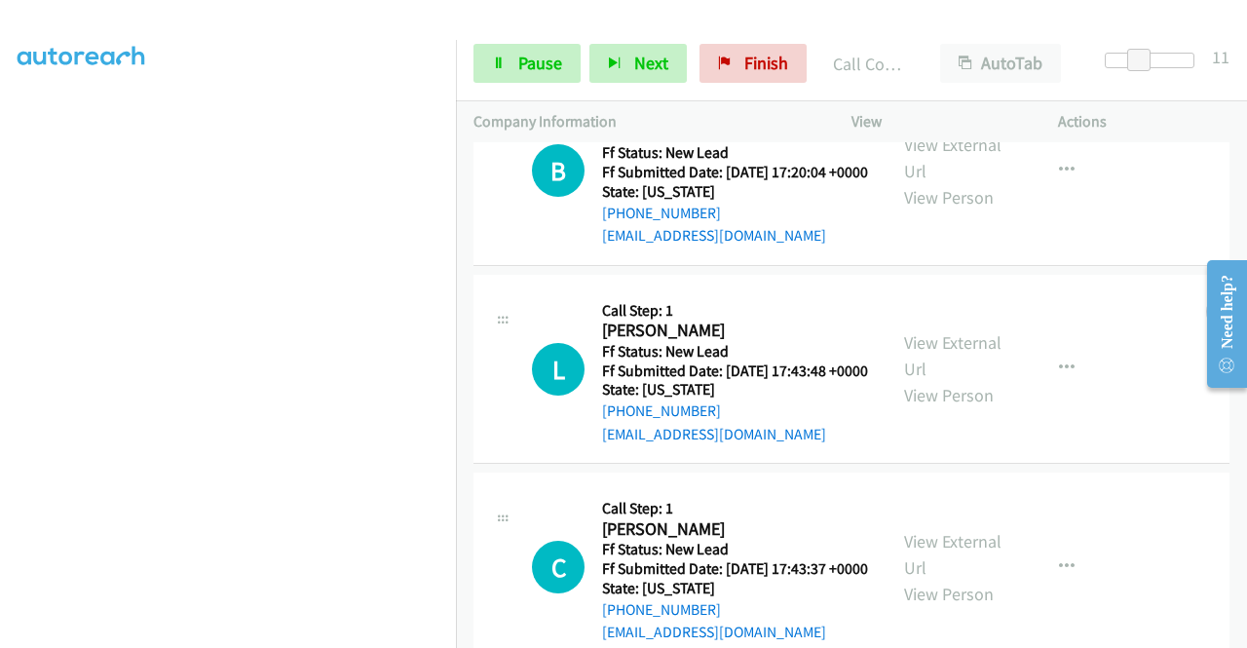
scroll to position [818, 0]
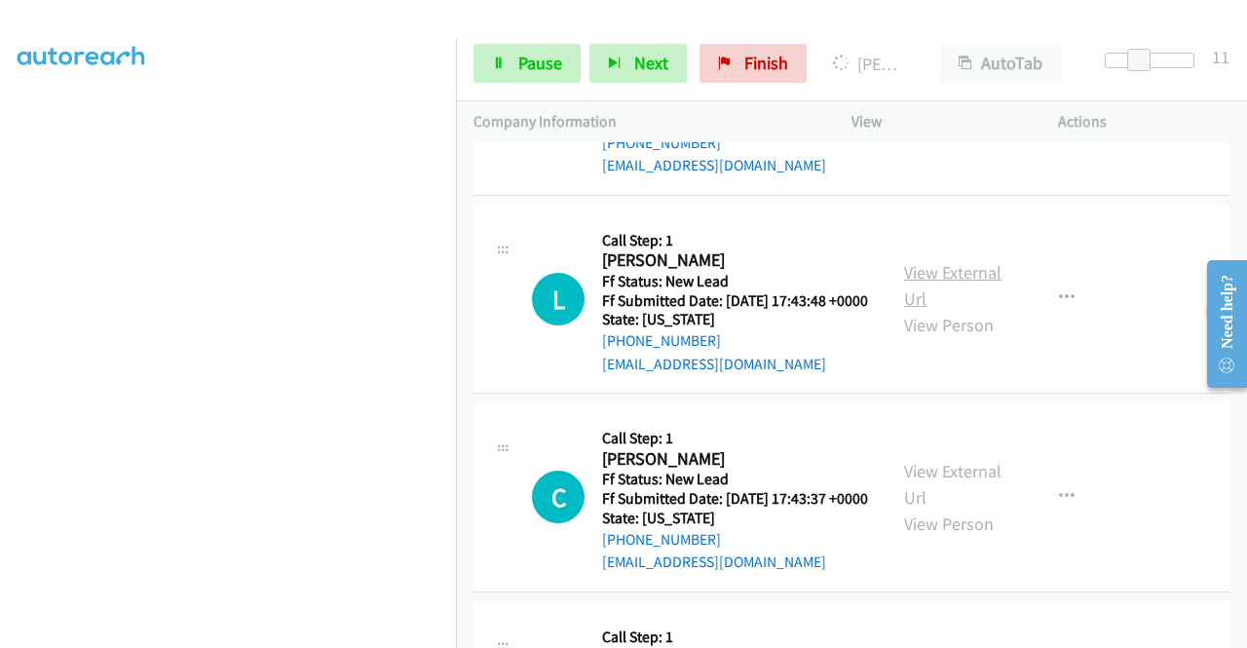
click at [952, 310] on link "View External Url" at bounding box center [952, 285] width 97 height 49
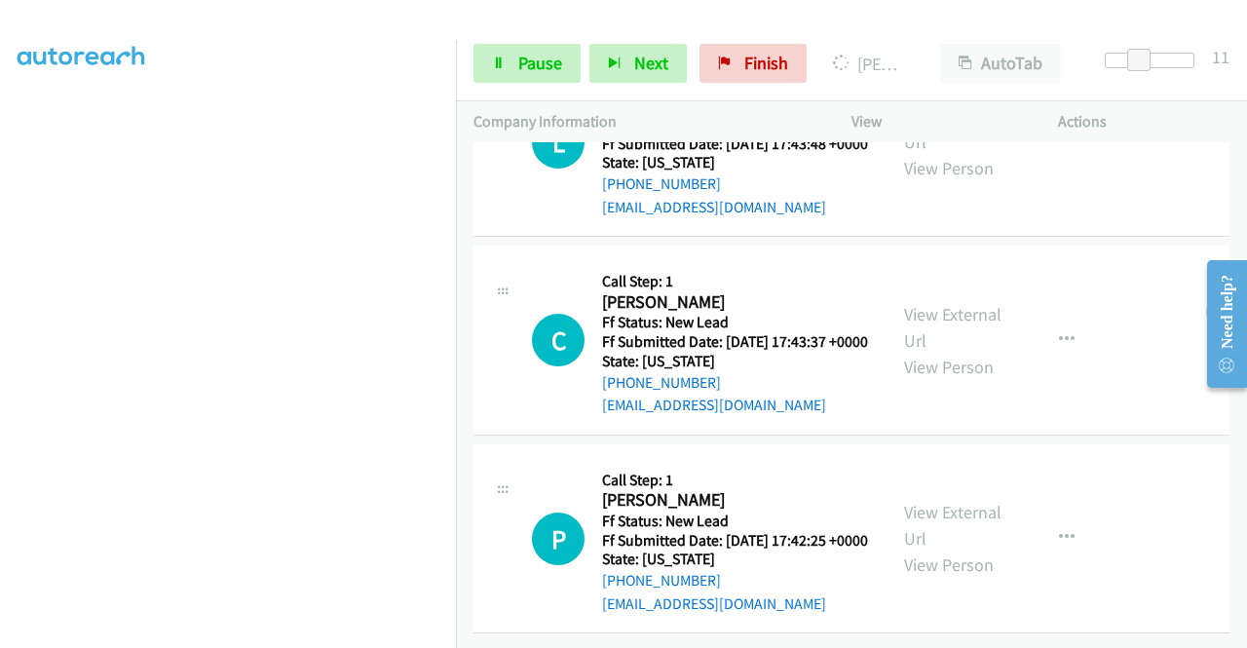
scroll to position [1110, 0]
click at [978, 303] on link "View External Url" at bounding box center [952, 327] width 97 height 49
click at [933, 501] on link "View External Url" at bounding box center [952, 525] width 97 height 49
click at [516, 72] on link "Pause" at bounding box center [526, 63] width 107 height 39
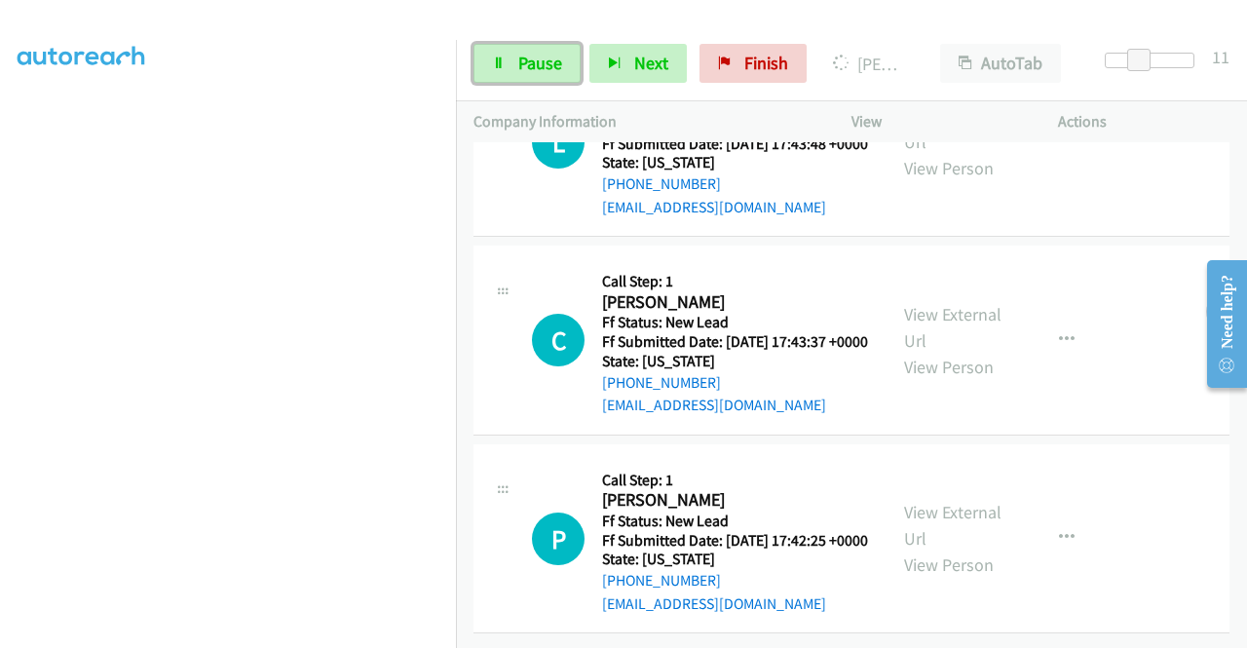
scroll to position [1161, 0]
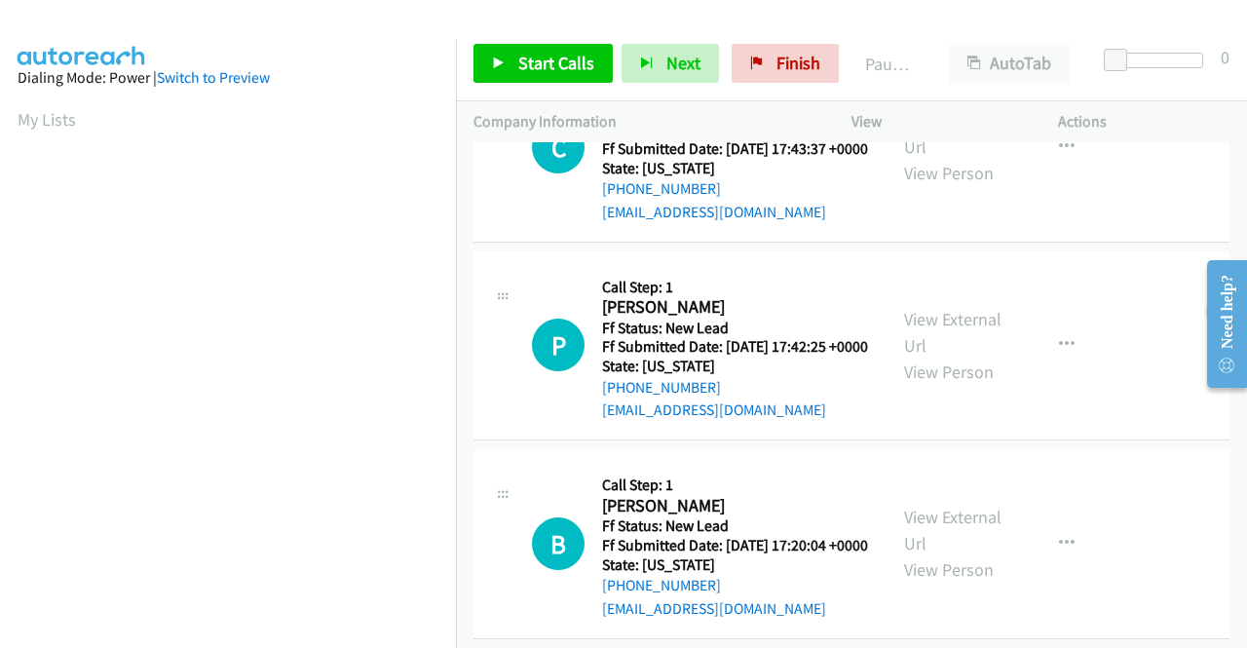
scroll to position [387, 0]
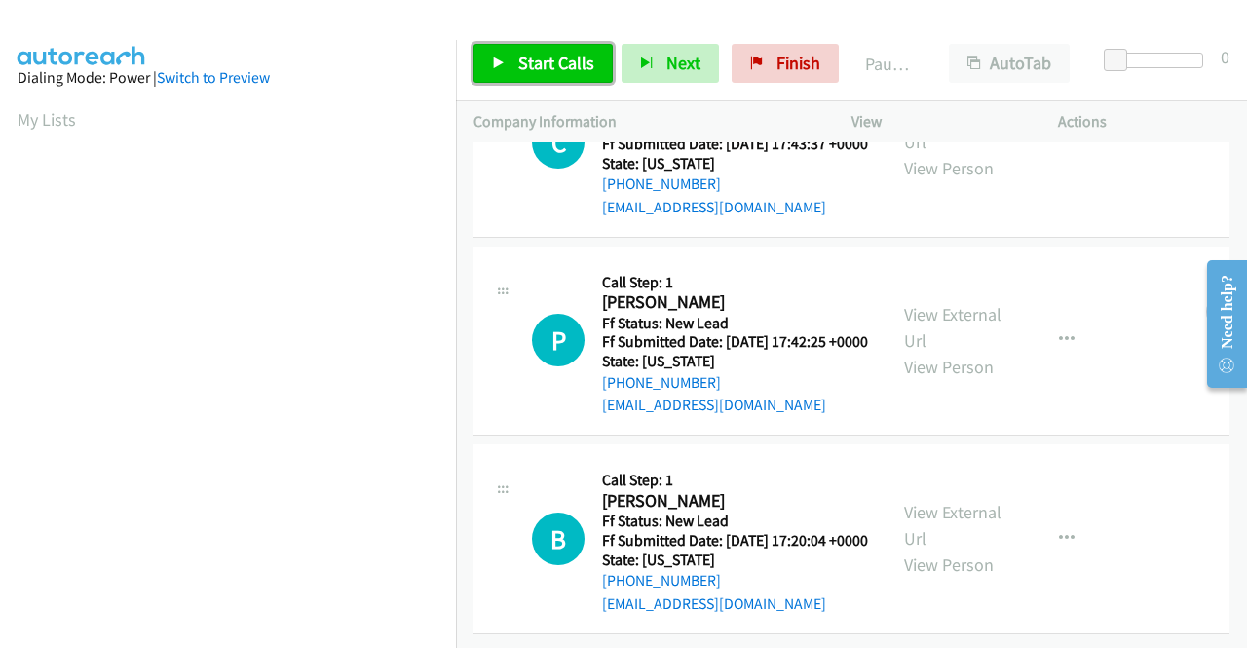
click at [503, 61] on icon at bounding box center [499, 64] width 14 height 14
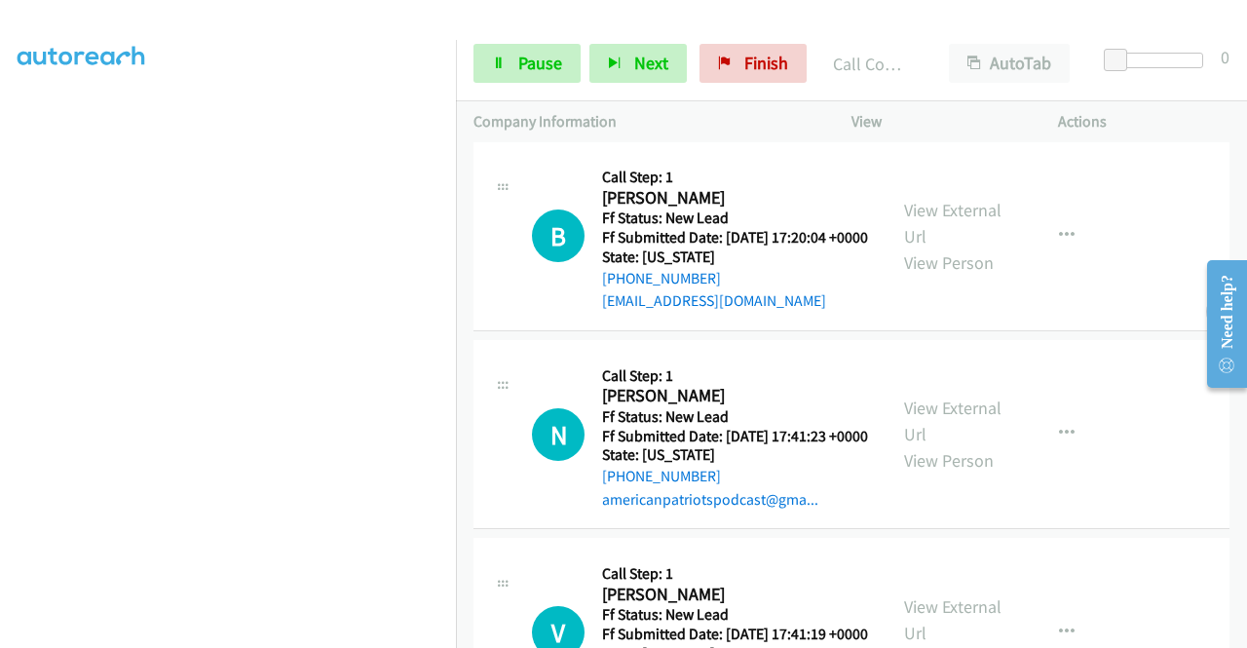
scroll to position [818, 0]
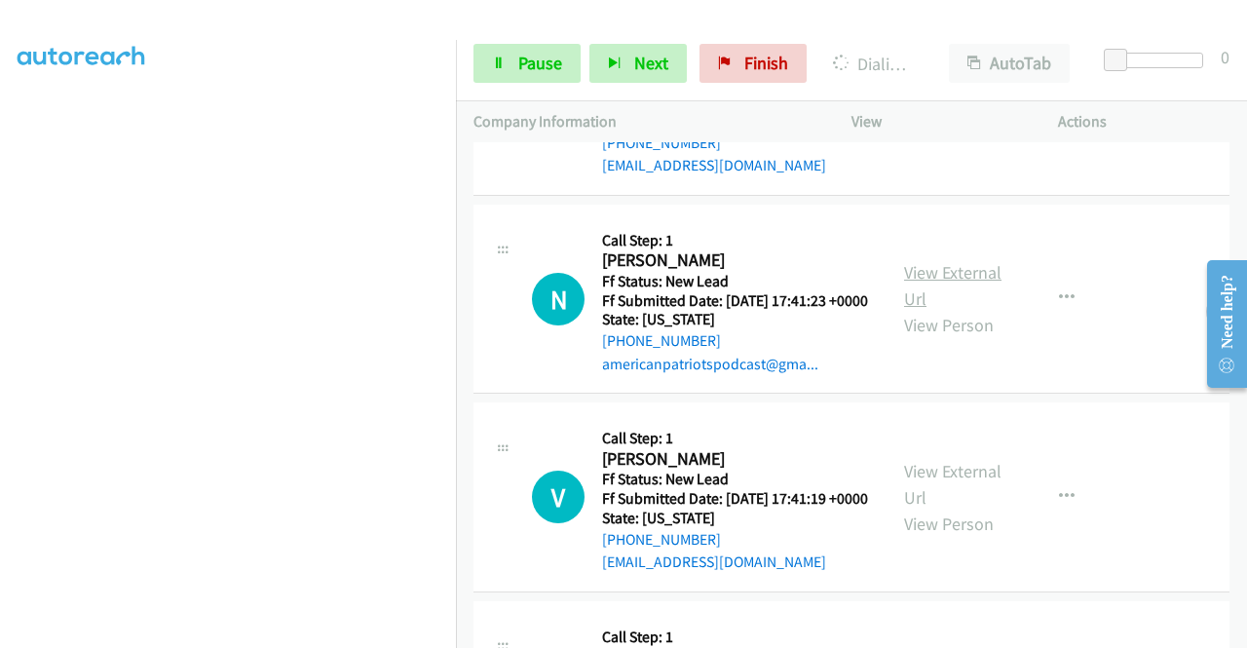
click at [964, 310] on link "View External Url" at bounding box center [952, 285] width 97 height 49
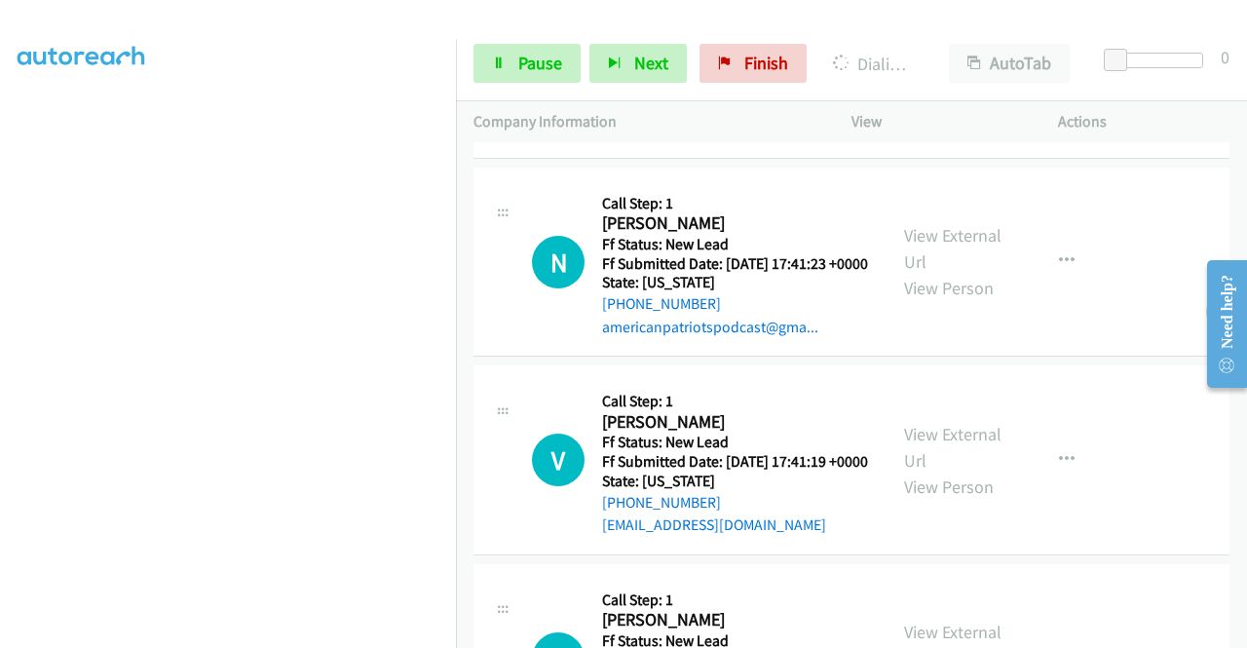
scroll to position [915, 0]
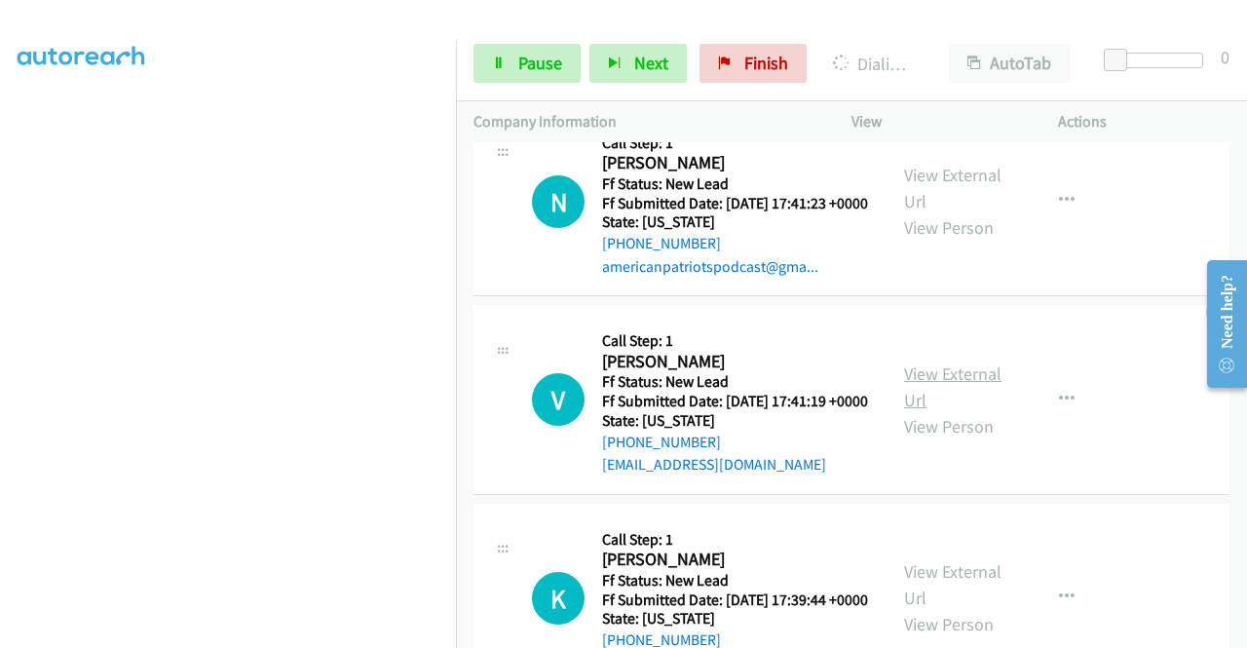
click at [965, 411] on link "View External Url" at bounding box center [952, 386] width 97 height 49
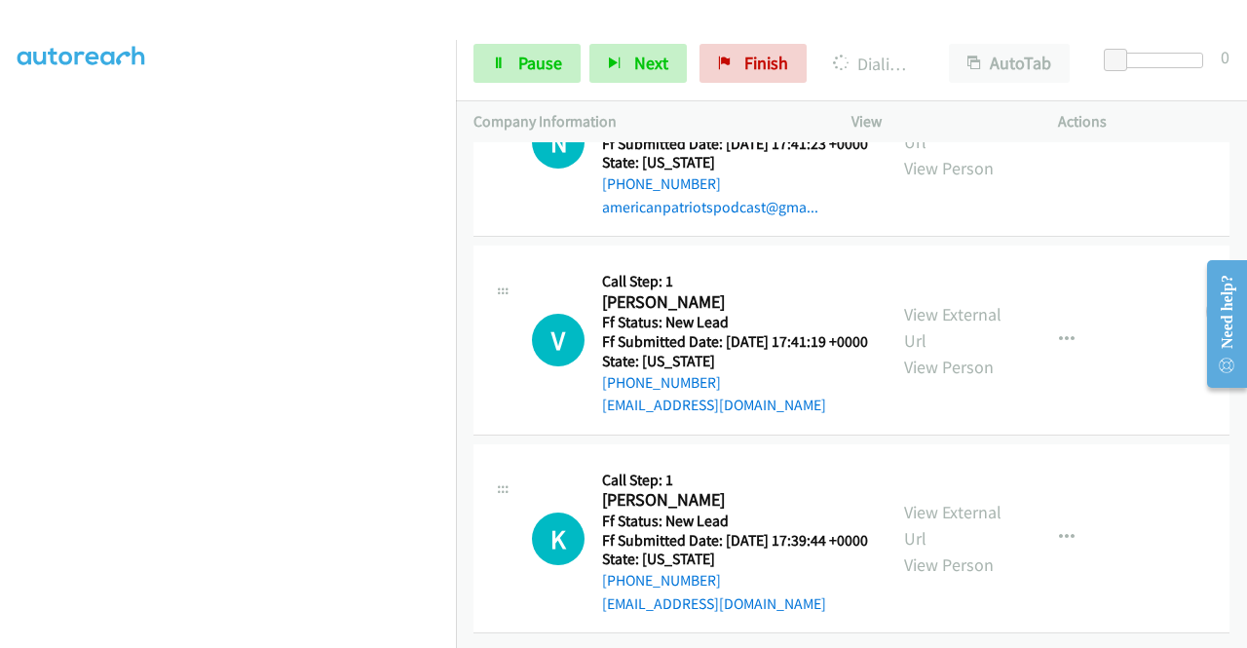
scroll to position [1120, 0]
click at [949, 501] on link "View External Url" at bounding box center [952, 525] width 97 height 49
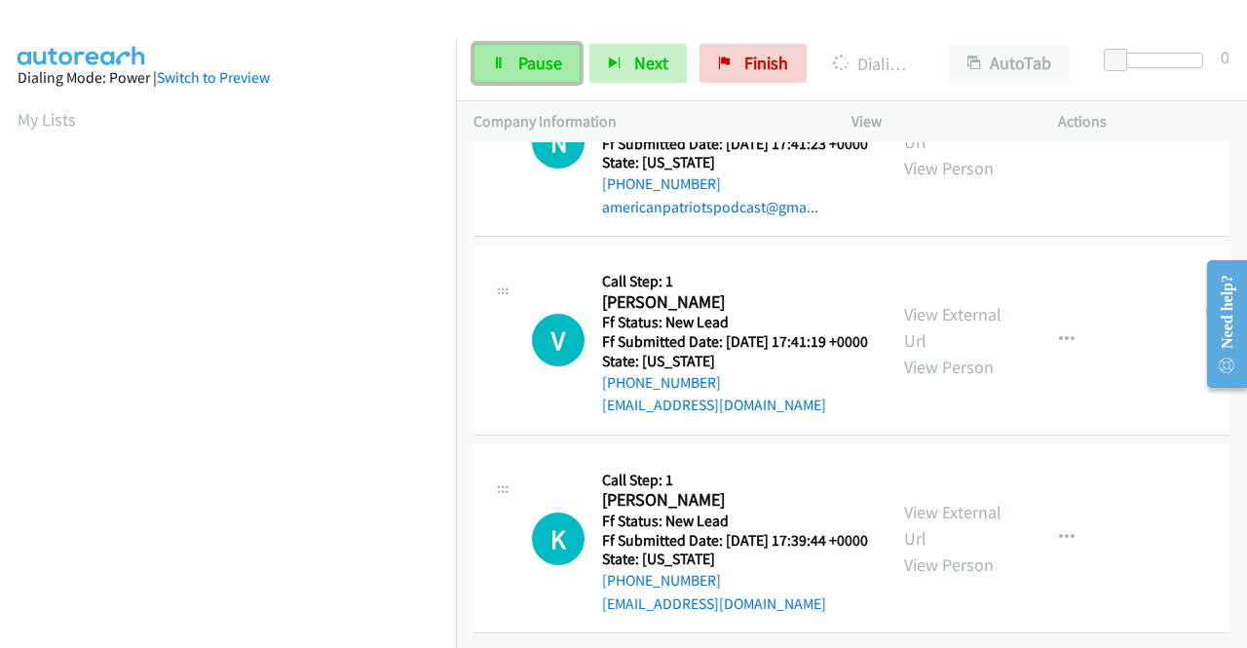
click at [532, 63] on span "Pause" at bounding box center [540, 63] width 44 height 22
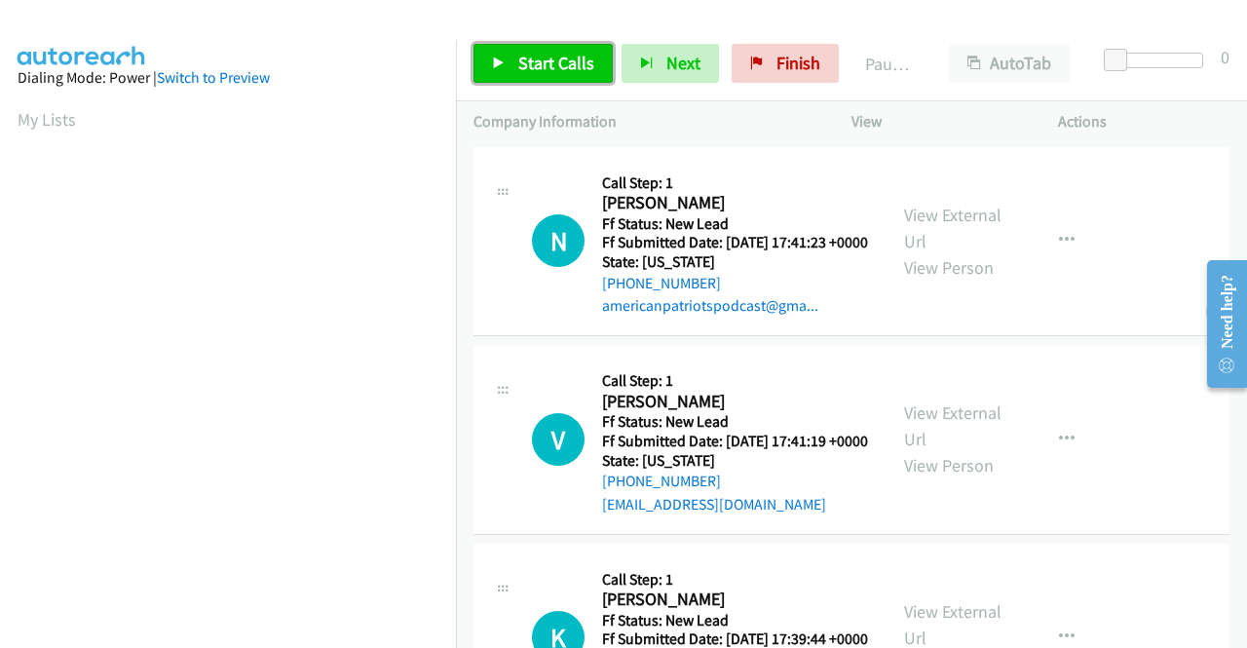
click at [532, 65] on span "Start Calls" at bounding box center [556, 63] width 76 height 22
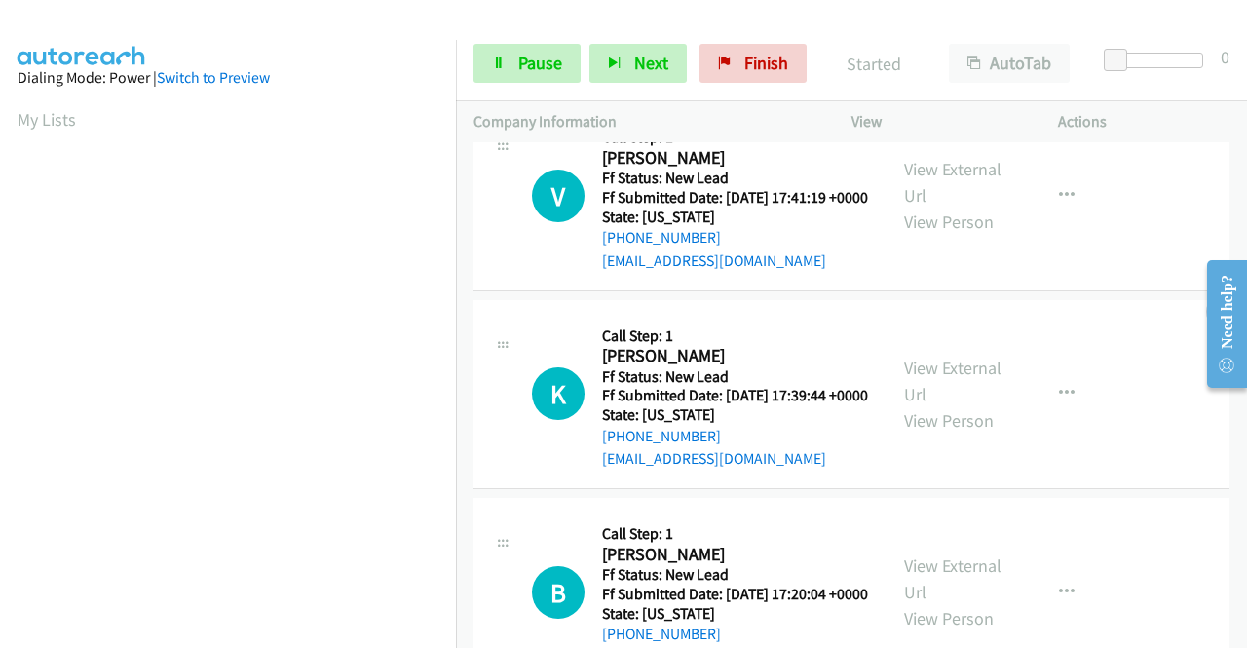
scroll to position [292, 0]
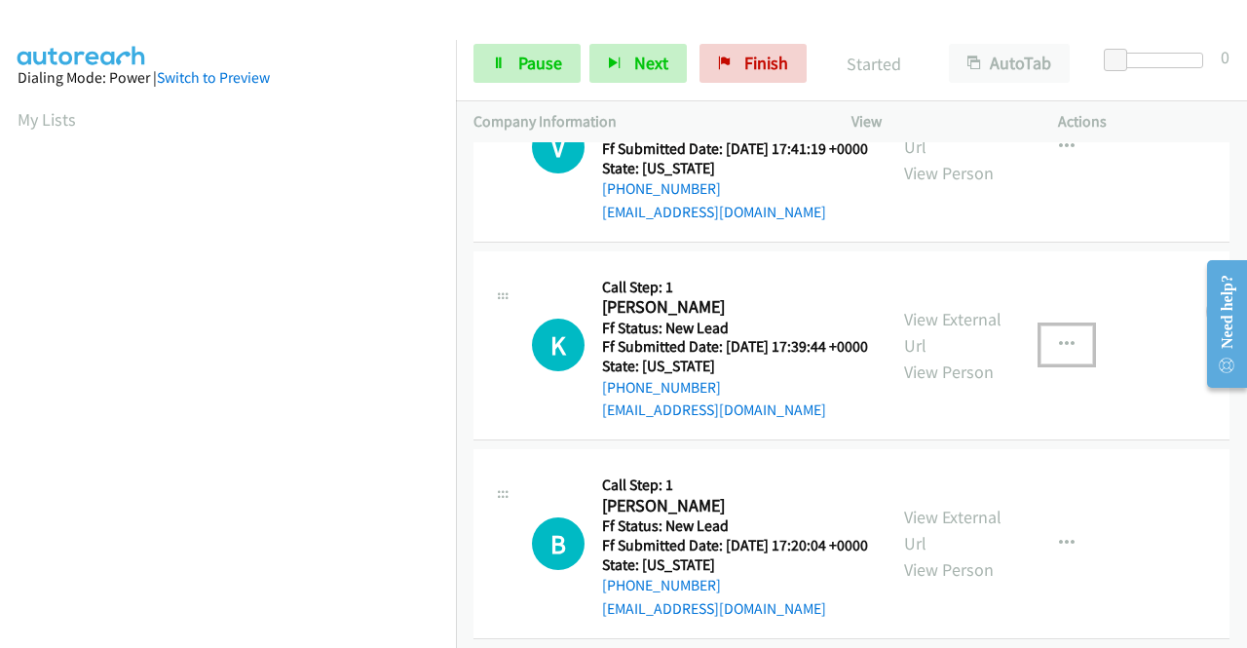
click at [1059, 353] on icon "button" at bounding box center [1067, 345] width 16 height 16
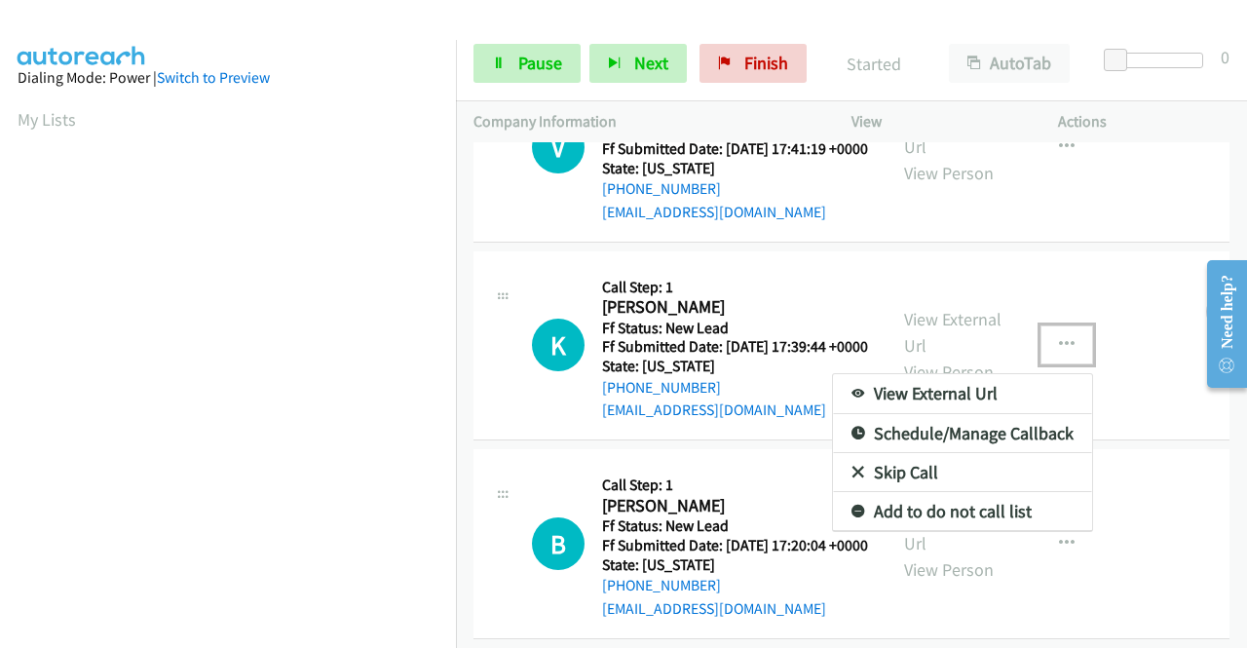
click at [905, 492] on link "Skip Call" at bounding box center [962, 472] width 259 height 39
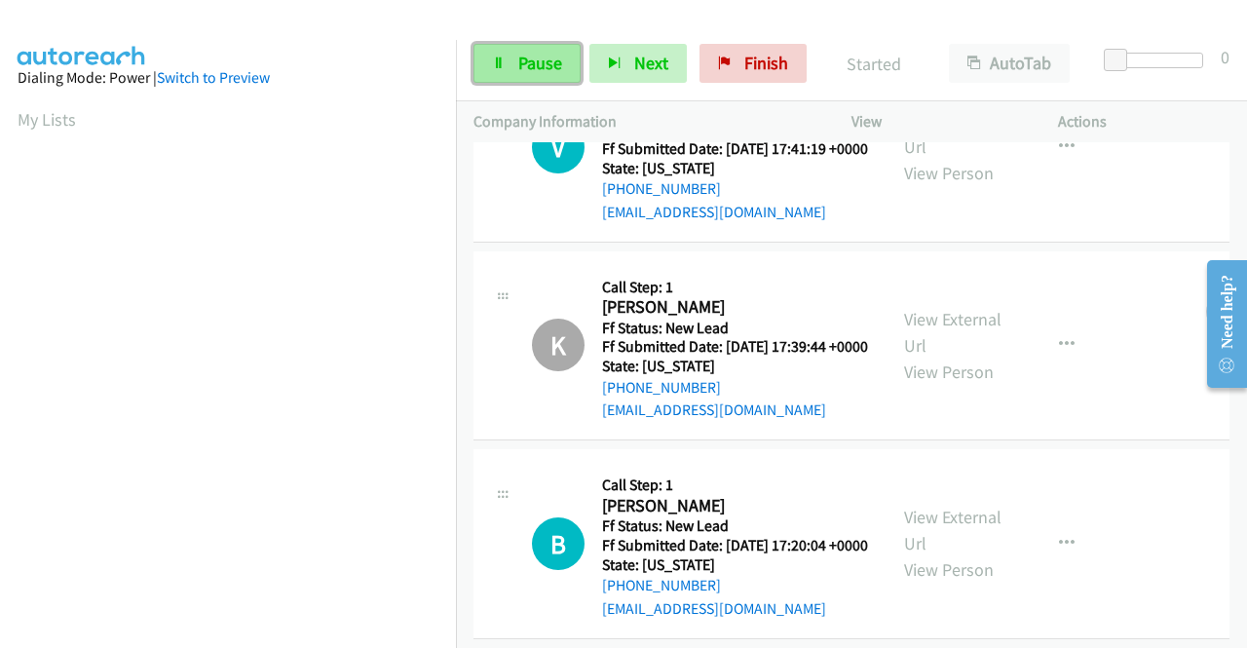
click at [520, 50] on link "Pause" at bounding box center [526, 63] width 107 height 39
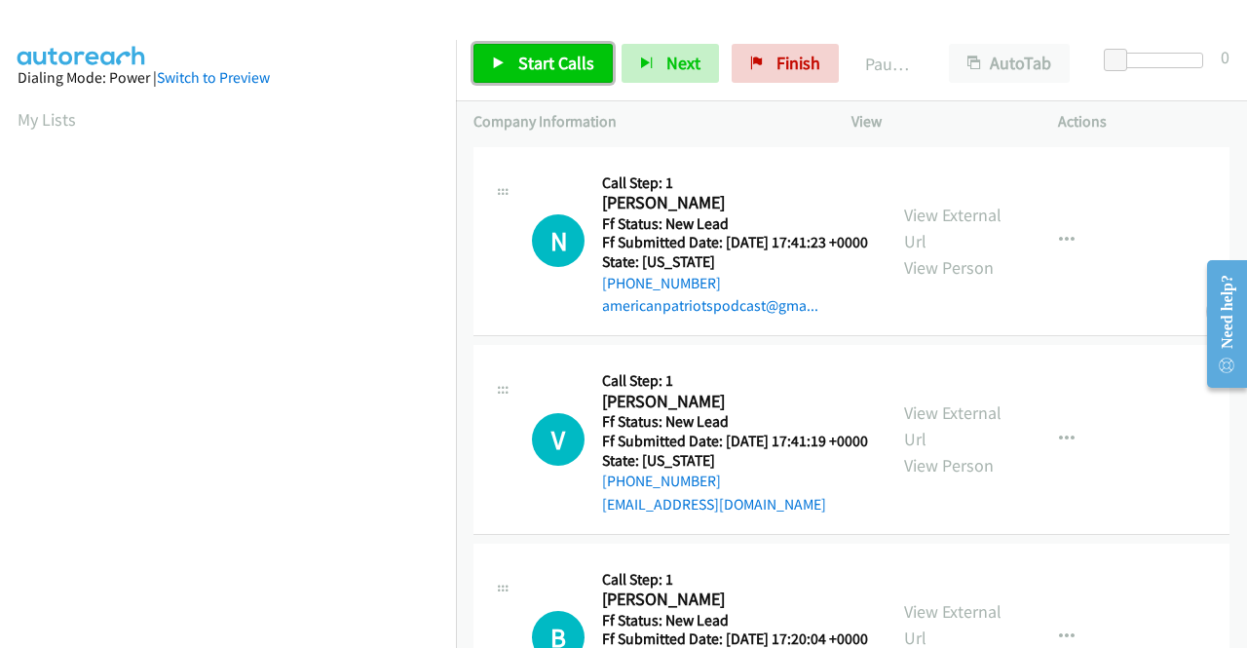
click at [527, 64] on span "Start Calls" at bounding box center [556, 63] width 76 height 22
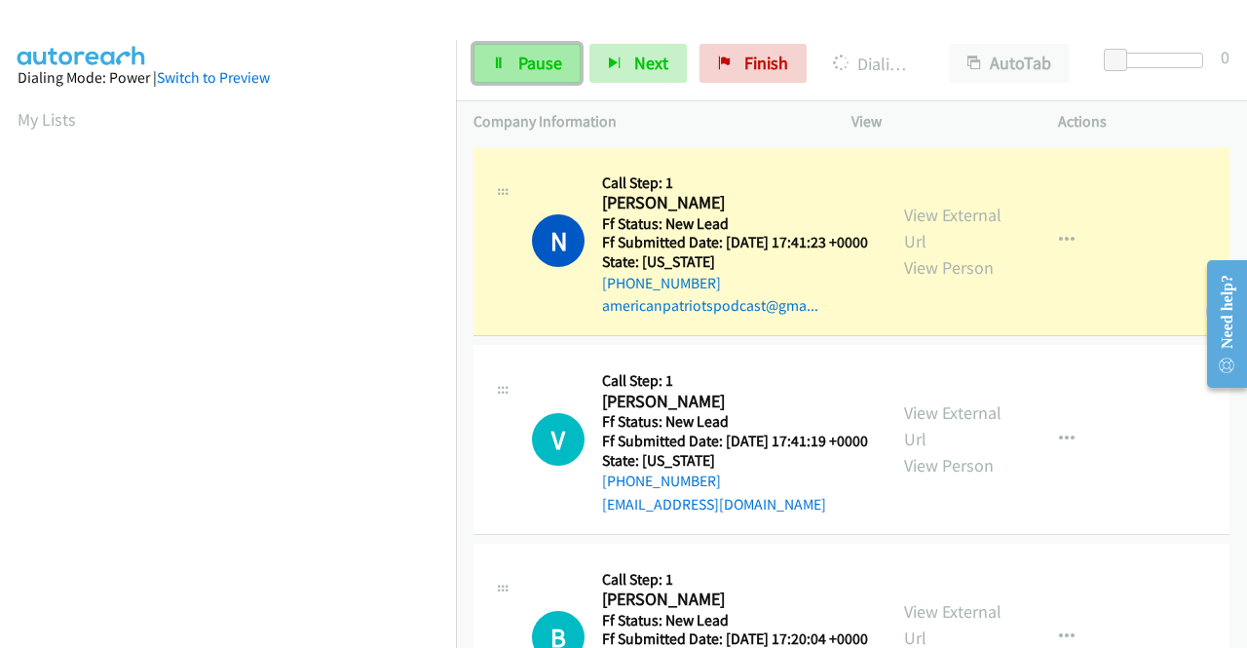
click at [530, 65] on span "Pause" at bounding box center [540, 63] width 44 height 22
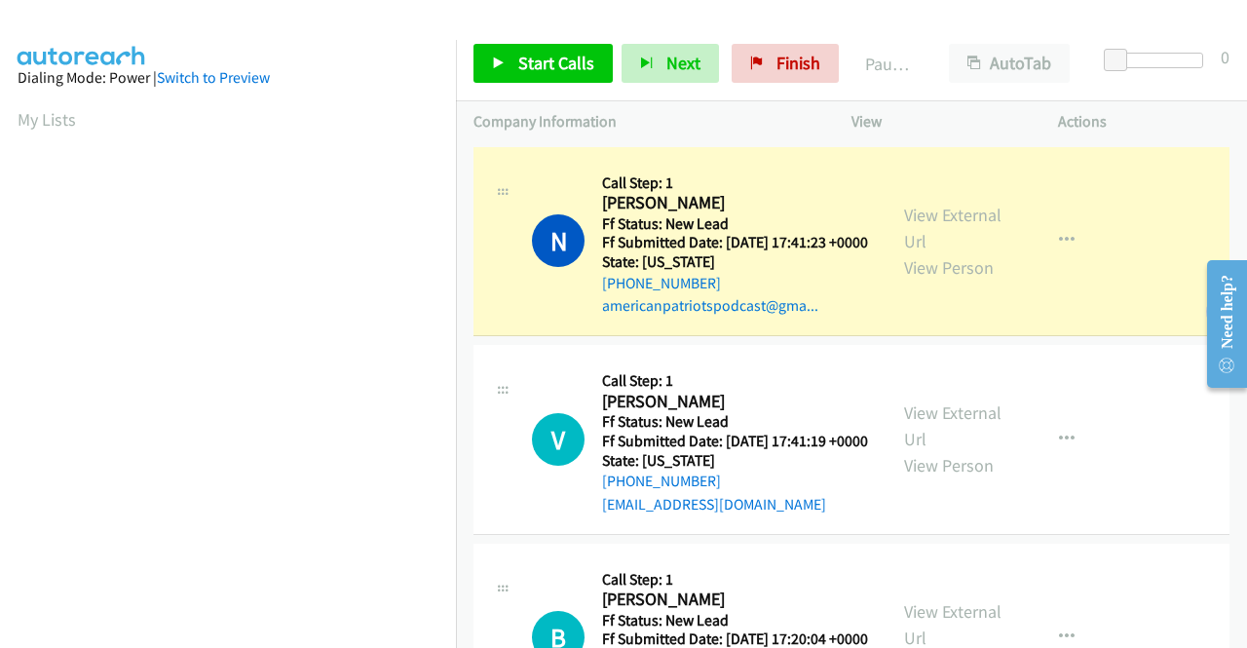
scroll to position [444, 0]
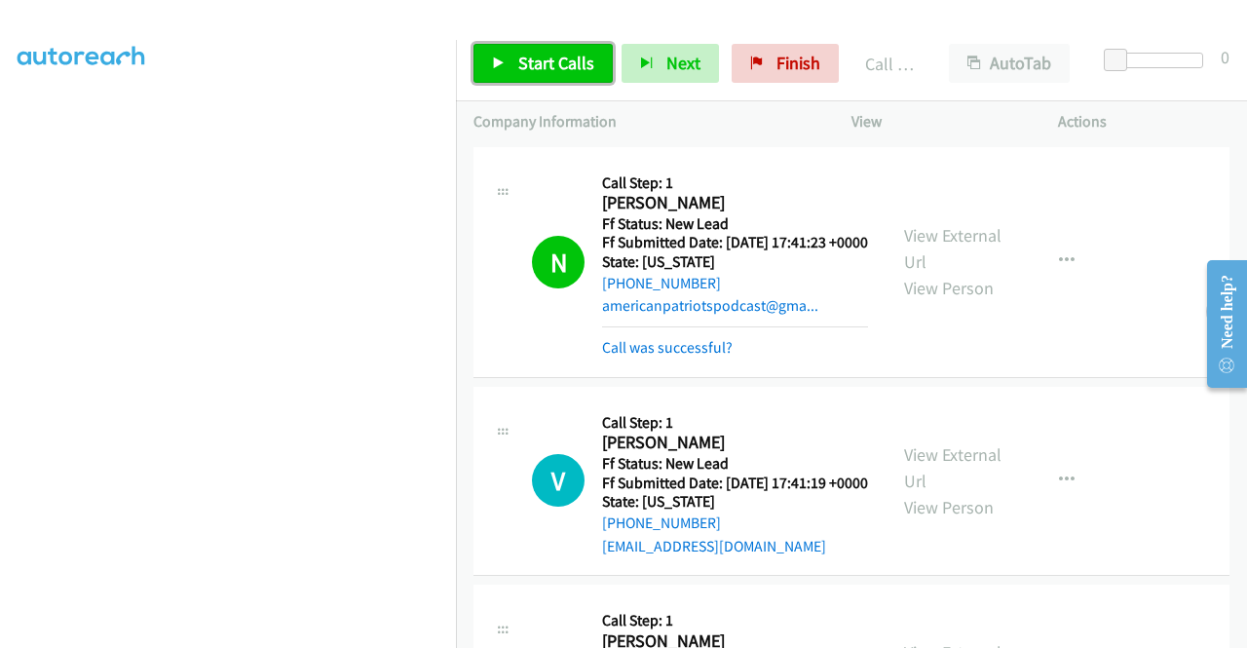
click at [522, 60] on span "Start Calls" at bounding box center [556, 63] width 76 height 22
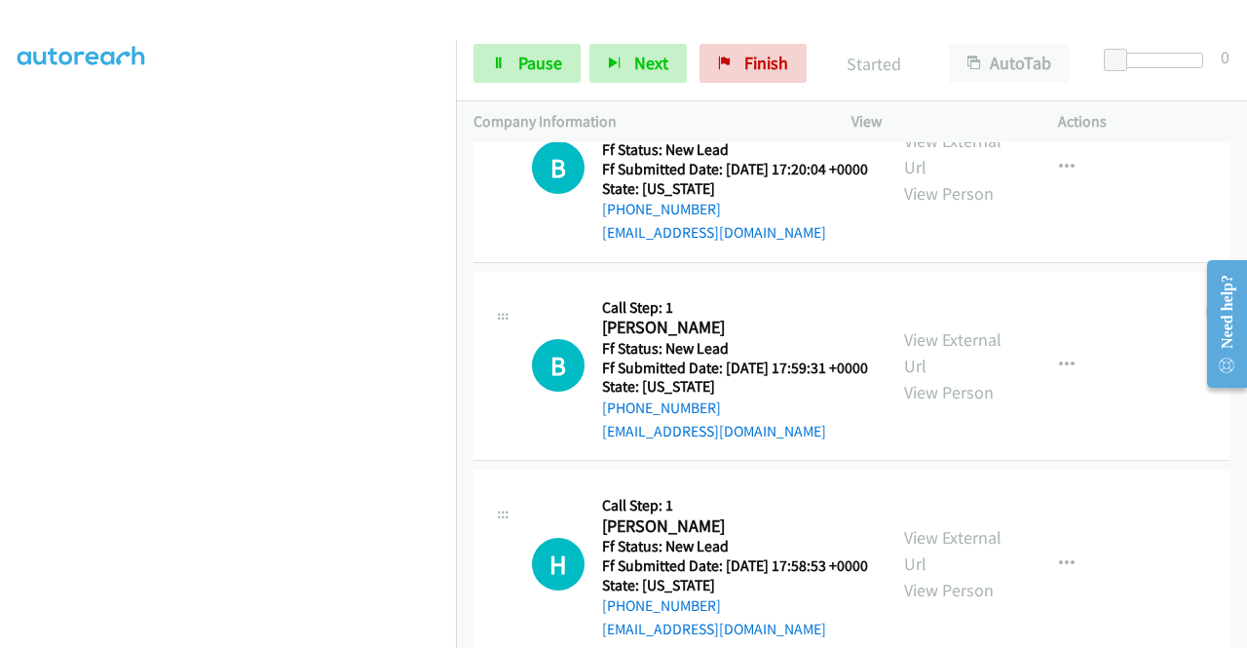
scroll to position [584, 0]
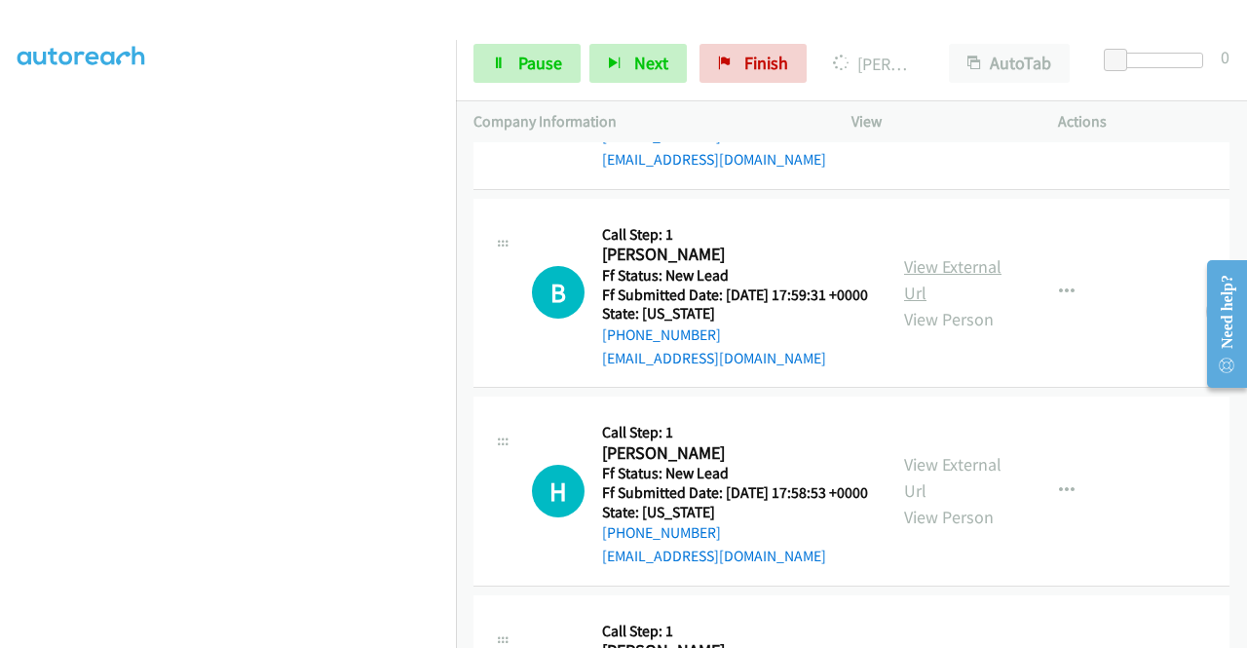
click at [976, 304] on link "View External Url" at bounding box center [952, 279] width 97 height 49
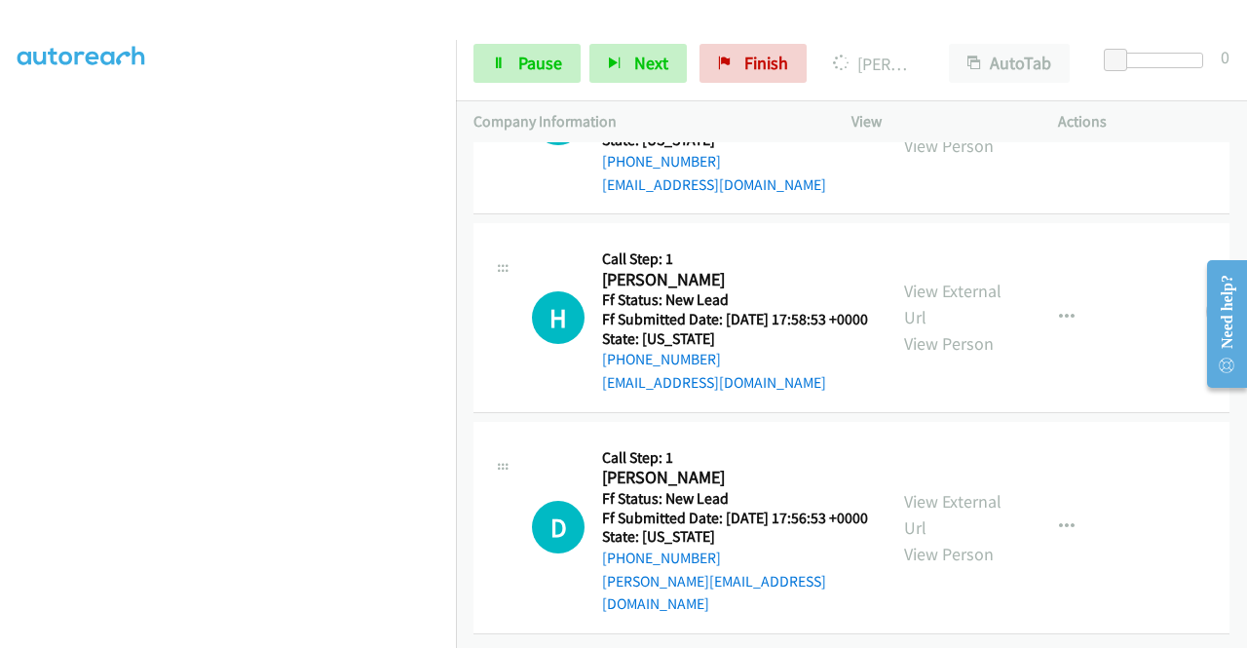
scroll to position [779, 0]
click at [925, 328] on link "View External Url" at bounding box center [952, 304] width 97 height 49
click at [929, 490] on link "View External Url" at bounding box center [952, 514] width 97 height 49
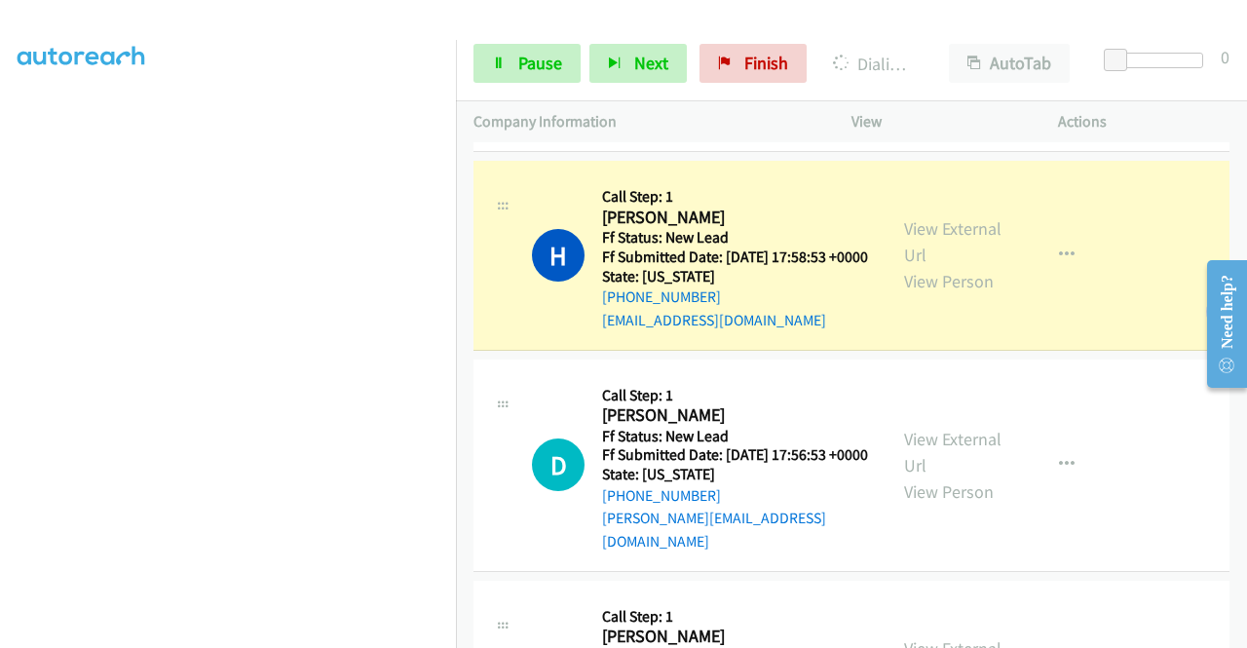
scroll to position [0, 0]
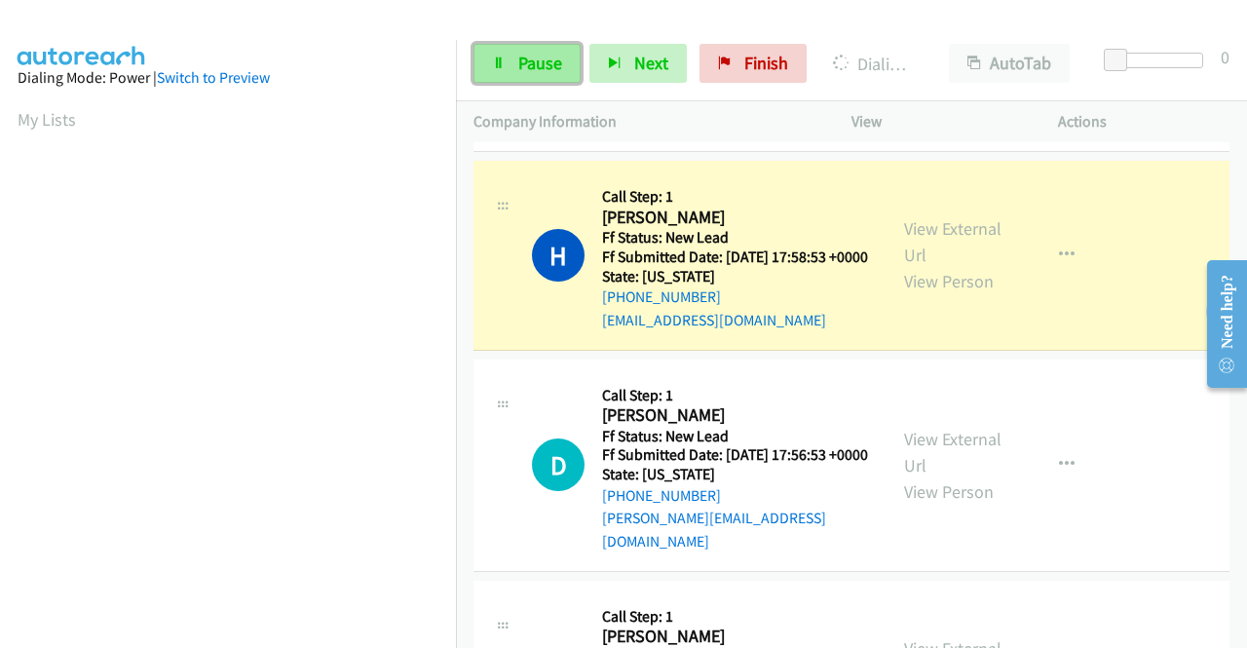
click at [514, 54] on link "Pause" at bounding box center [526, 63] width 107 height 39
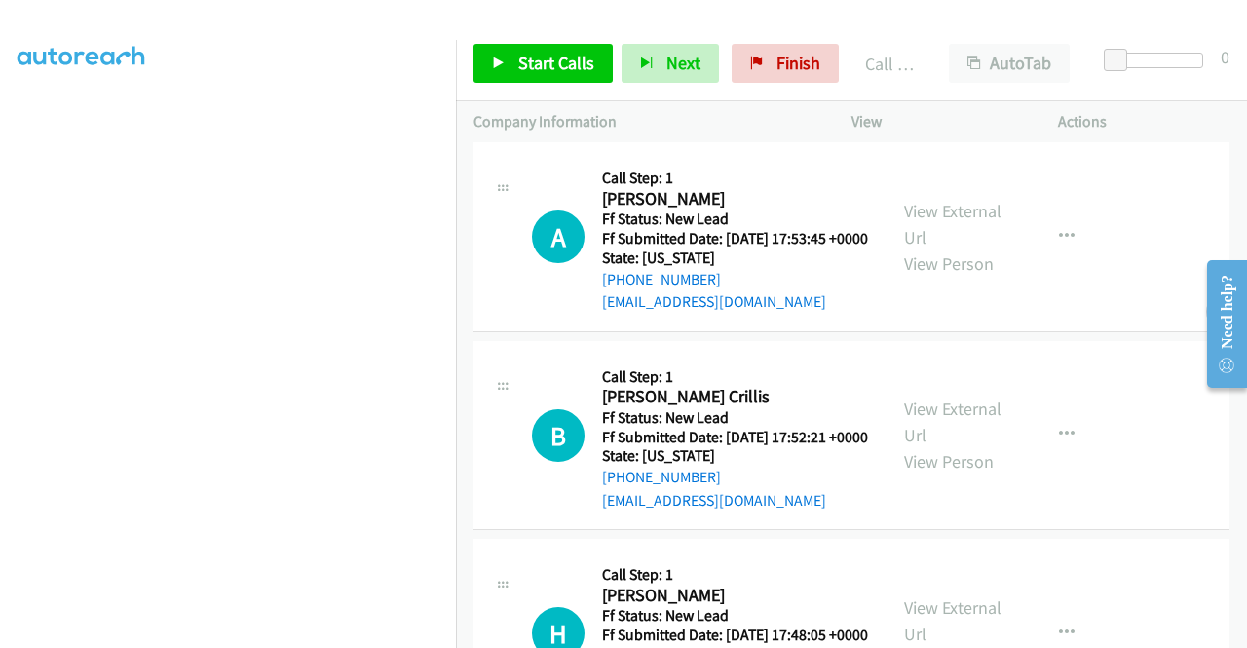
scroll to position [1334, 0]
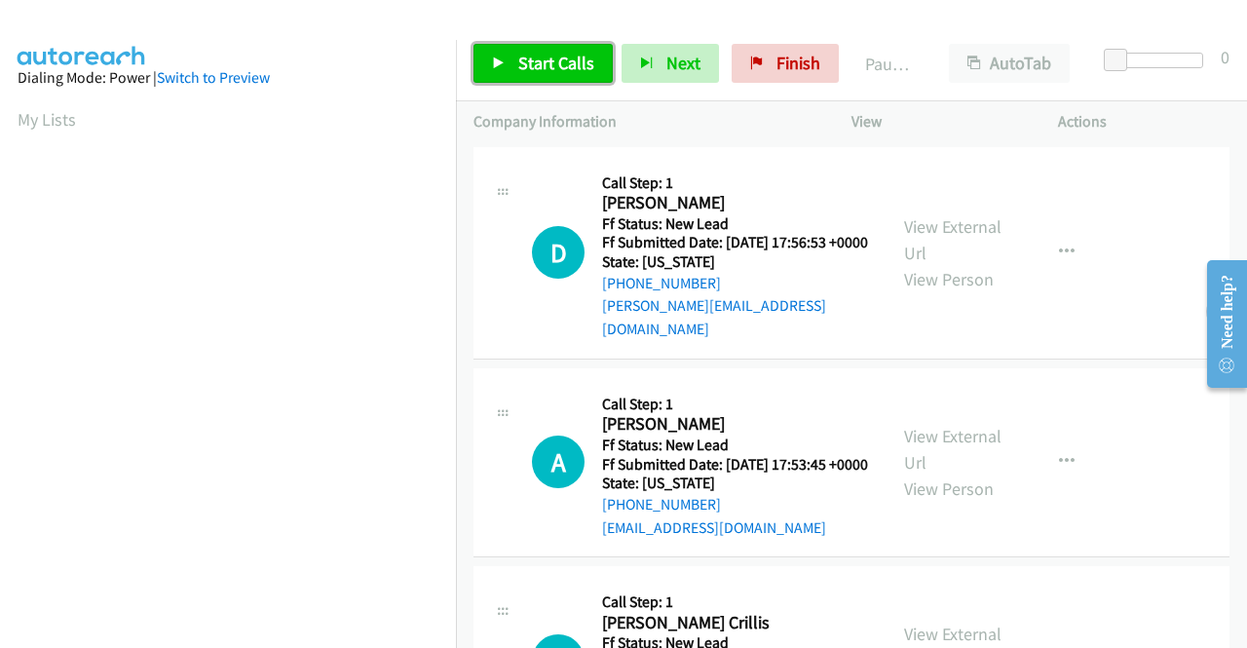
drag, startPoint x: 564, startPoint y: 54, endPoint x: 575, endPoint y: 53, distance: 10.8
click at [565, 53] on span "Start Calls" at bounding box center [556, 63] width 76 height 22
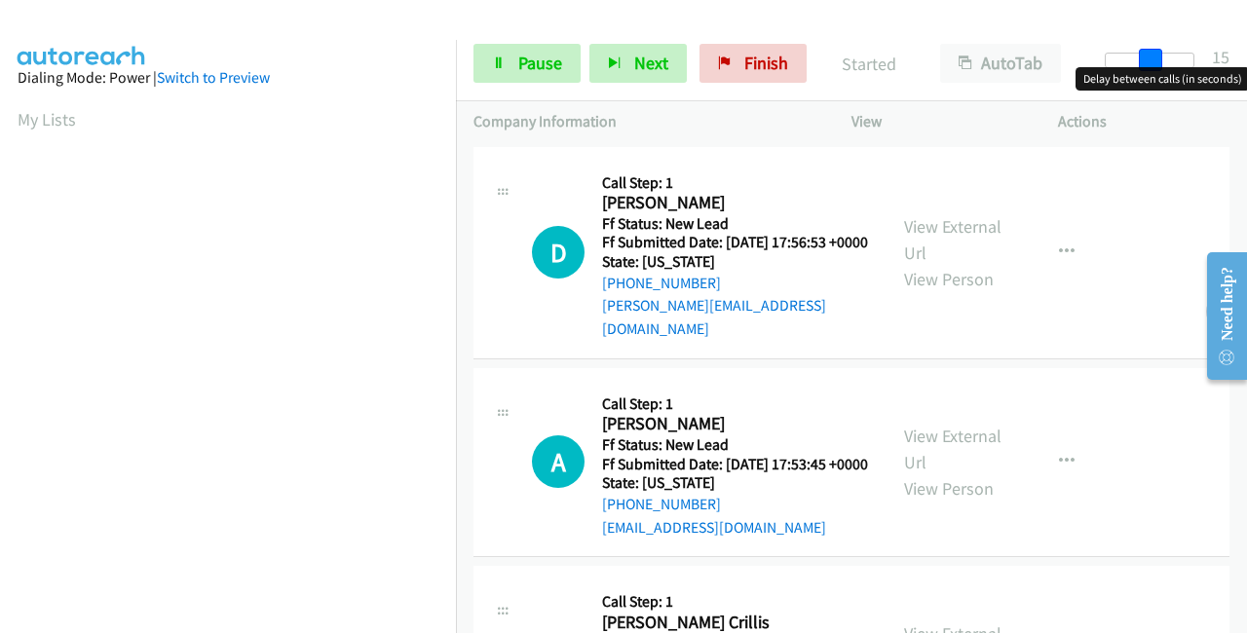
drag, startPoint x: 1114, startPoint y: 55, endPoint x: 1157, endPoint y: 52, distance: 43.0
click at [1157, 52] on span at bounding box center [1150, 60] width 23 height 23
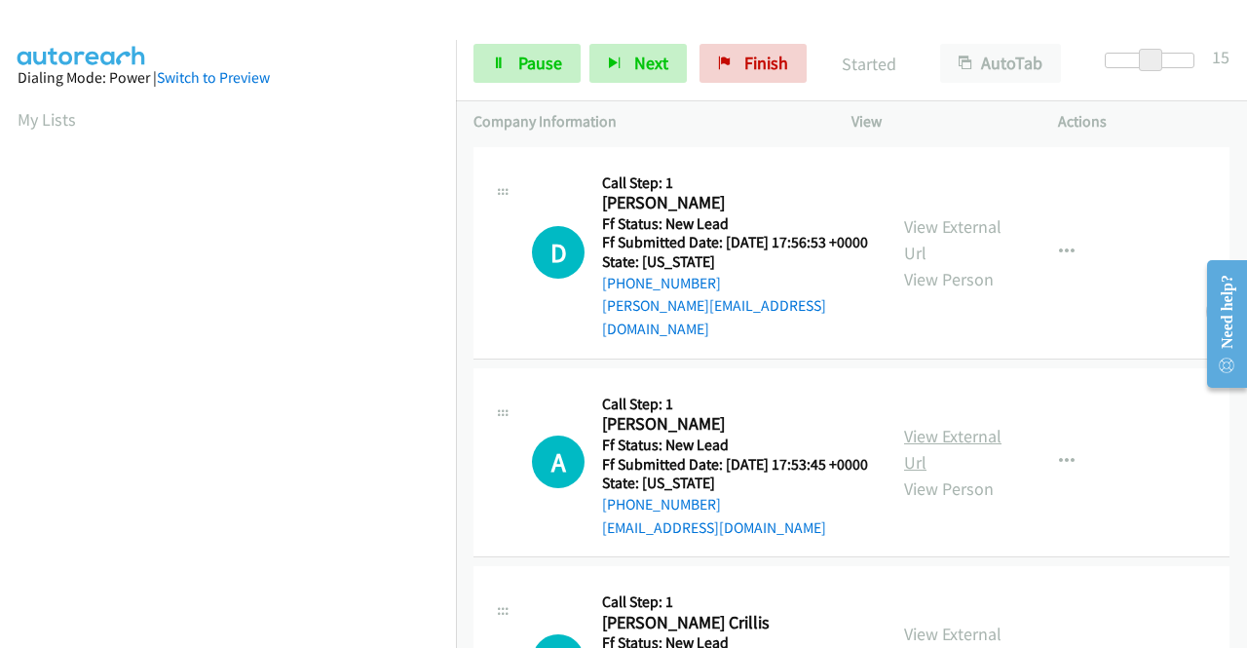
click at [943, 440] on link "View External Url" at bounding box center [952, 449] width 97 height 49
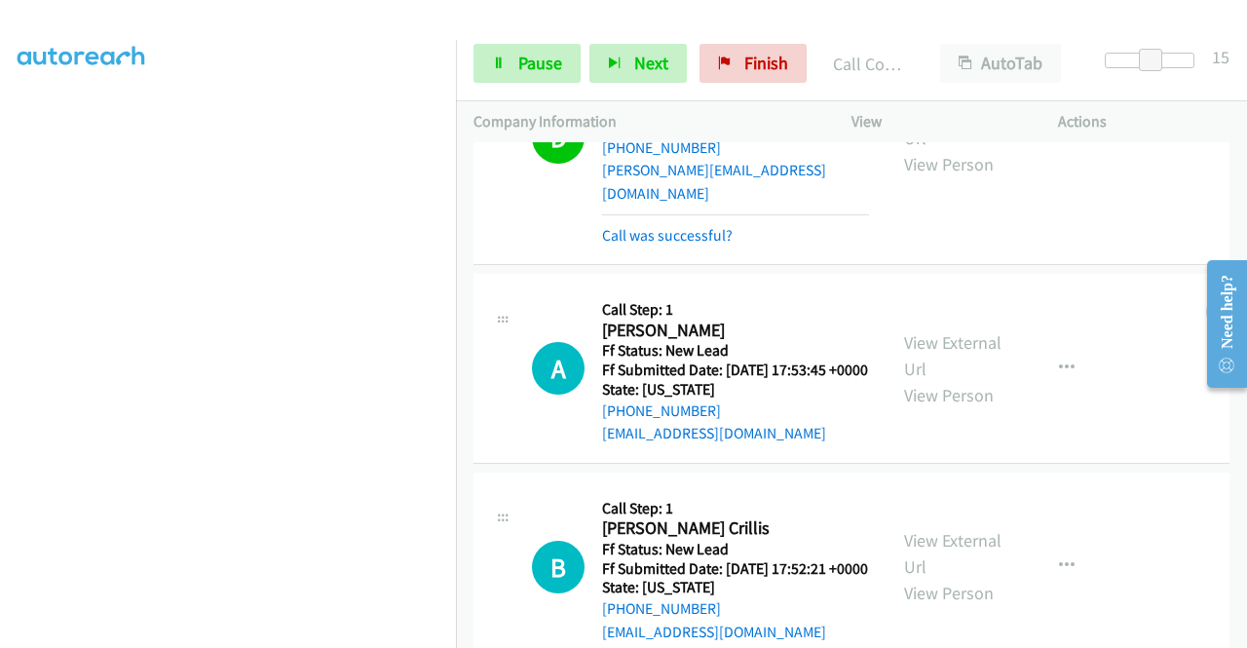
scroll to position [292, 0]
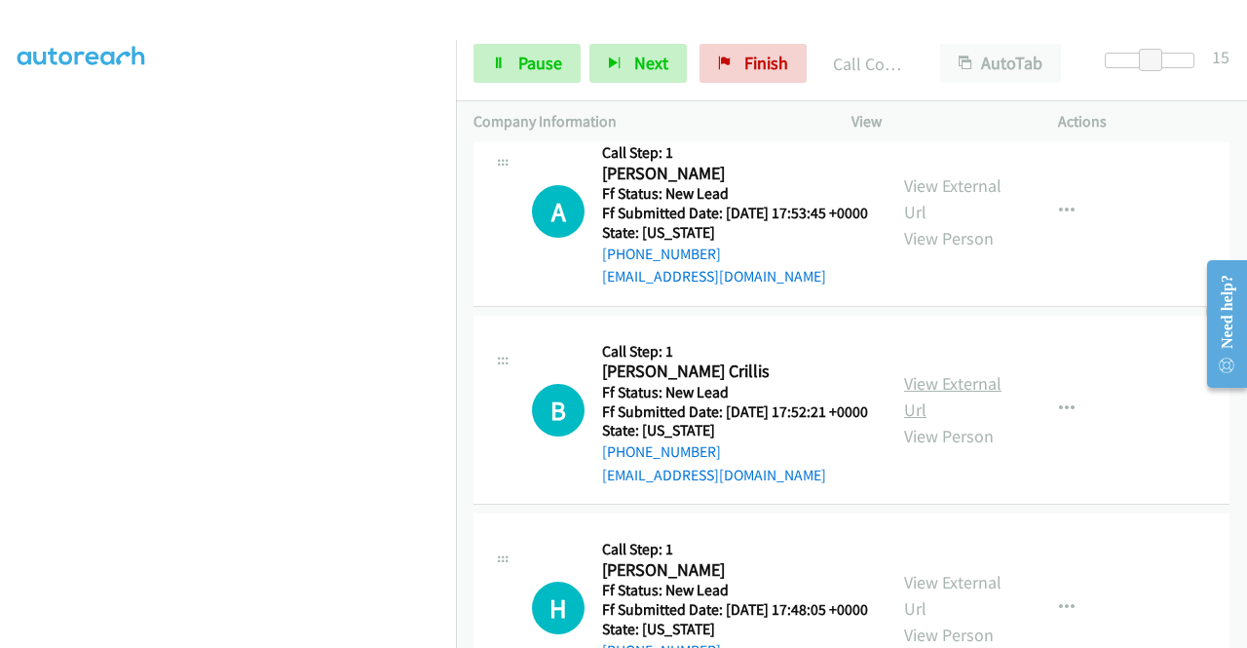
click at [961, 414] on link "View External Url" at bounding box center [952, 396] width 97 height 49
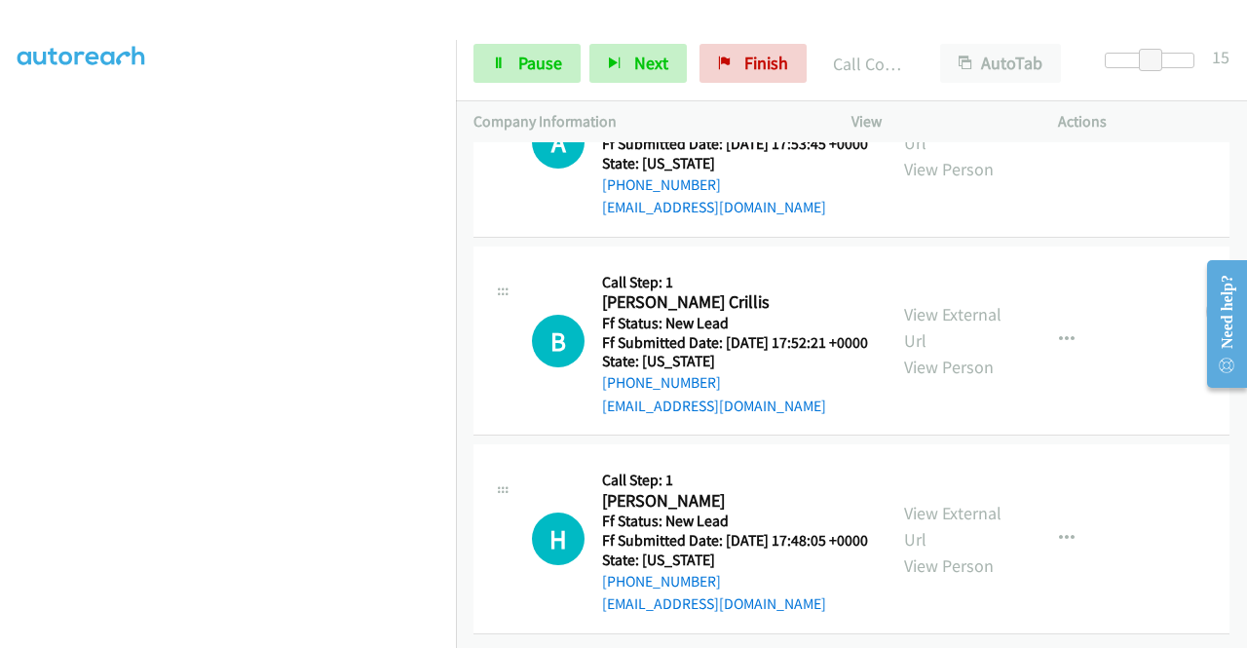
scroll to position [429, 0]
click at [969, 502] on link "View External Url" at bounding box center [952, 526] width 97 height 49
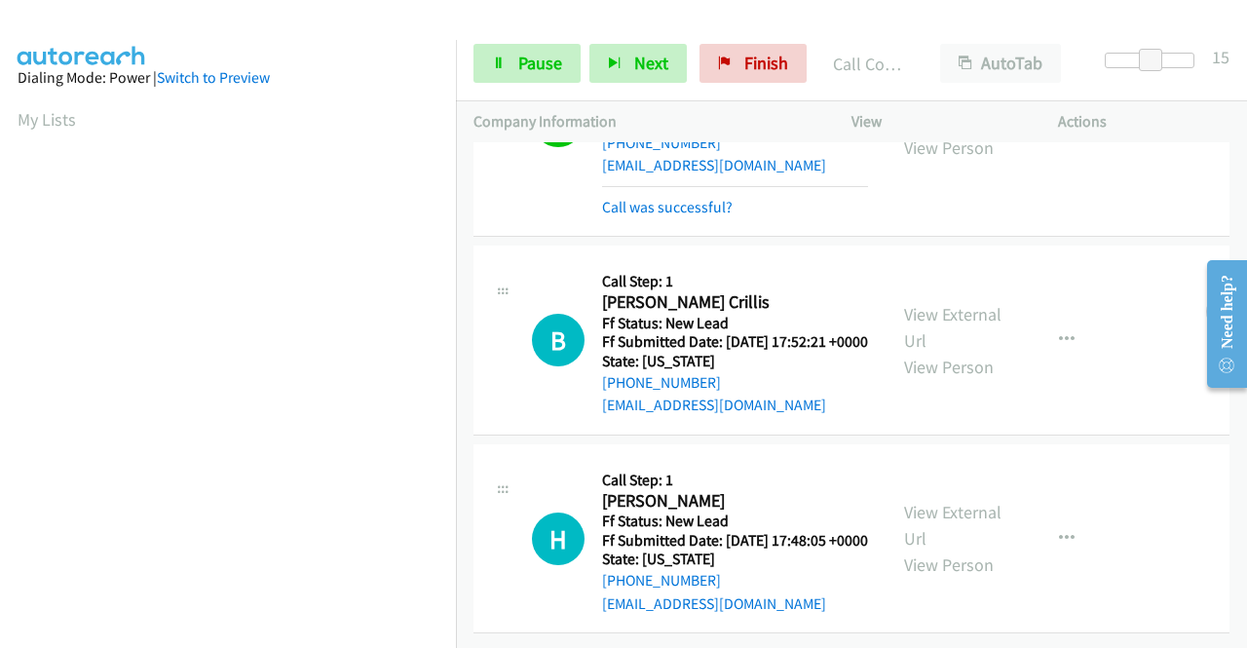
scroll to position [444, 0]
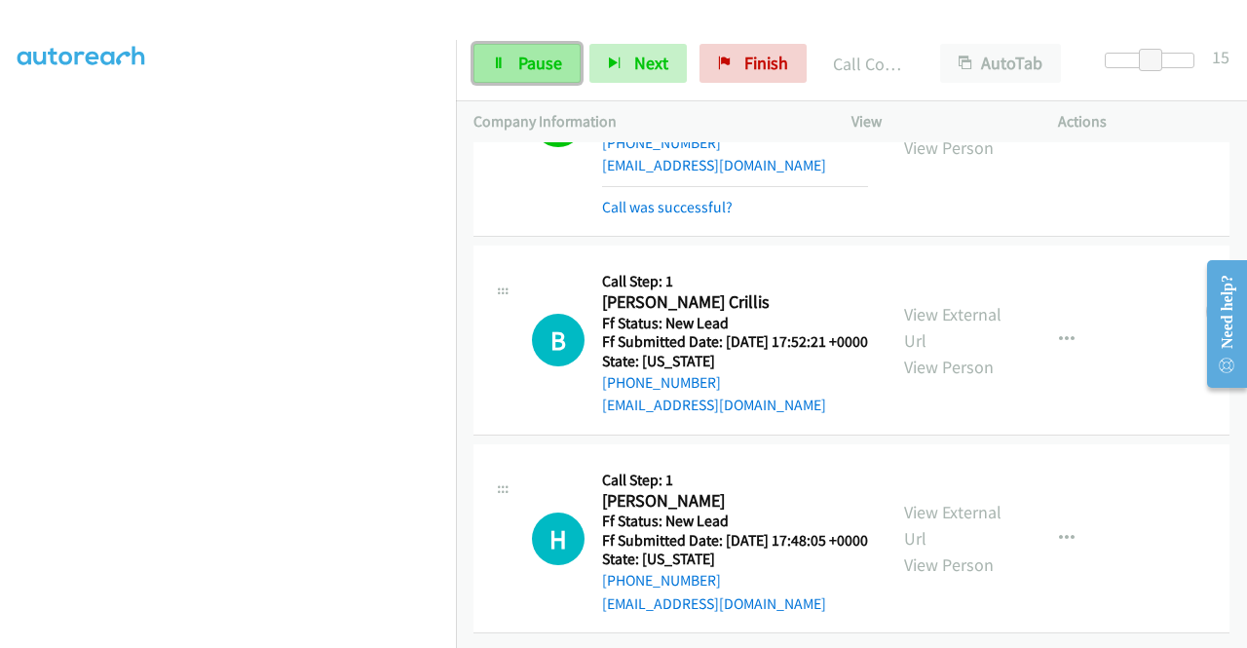
click at [506, 57] on link "Pause" at bounding box center [526, 63] width 107 height 39
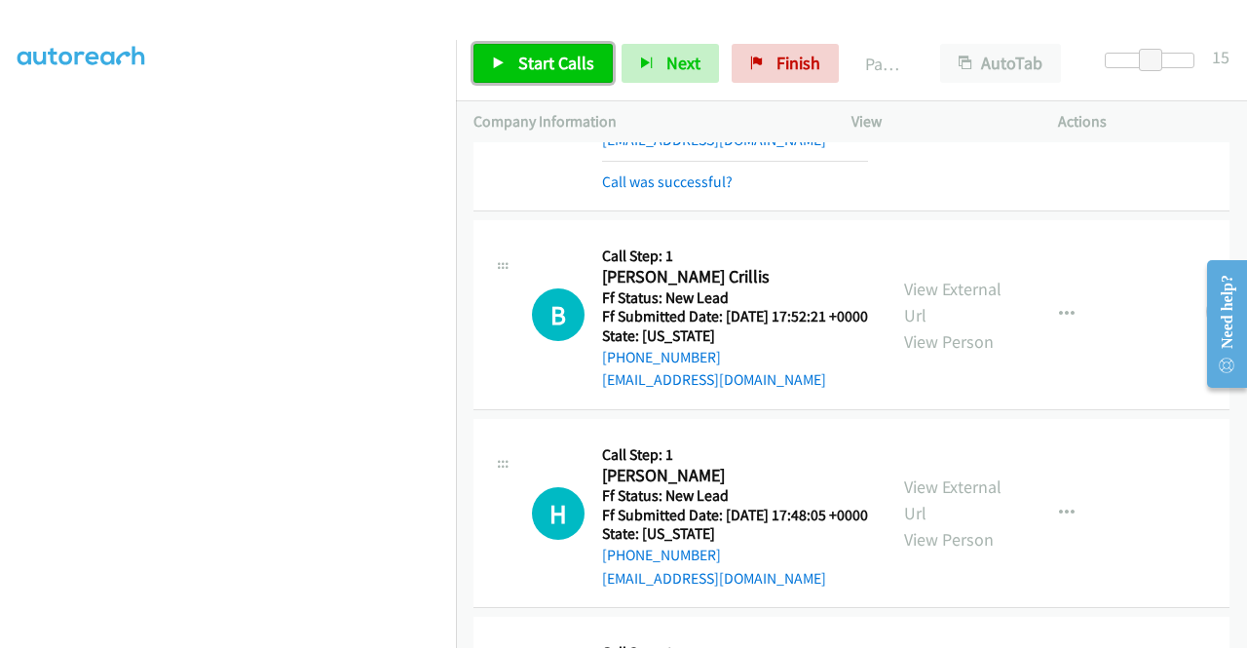
click at [546, 57] on span "Start Calls" at bounding box center [556, 63] width 76 height 22
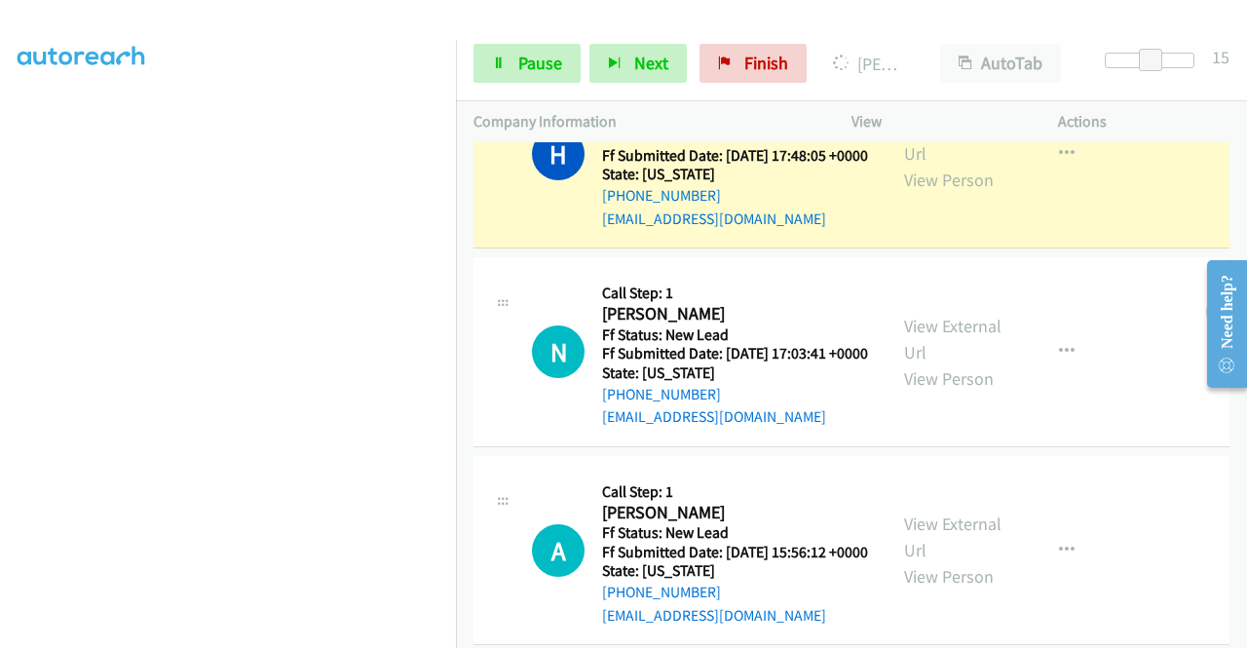
scroll to position [818, 0]
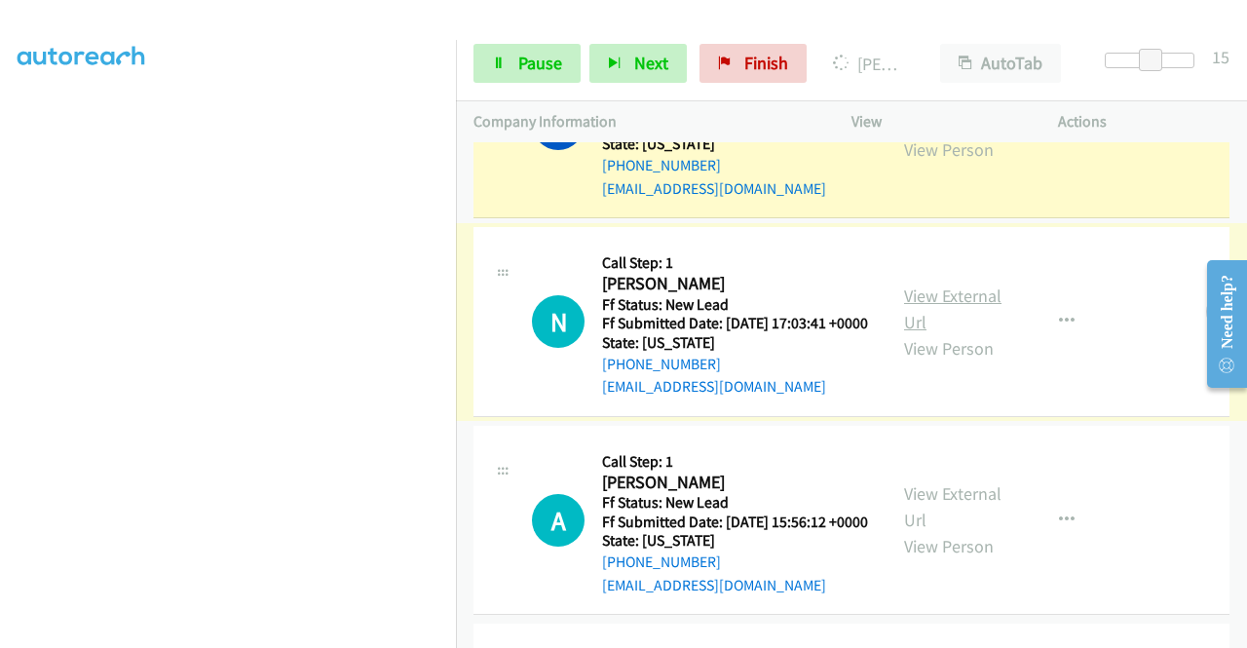
click at [942, 333] on link "View External Url" at bounding box center [952, 308] width 97 height 49
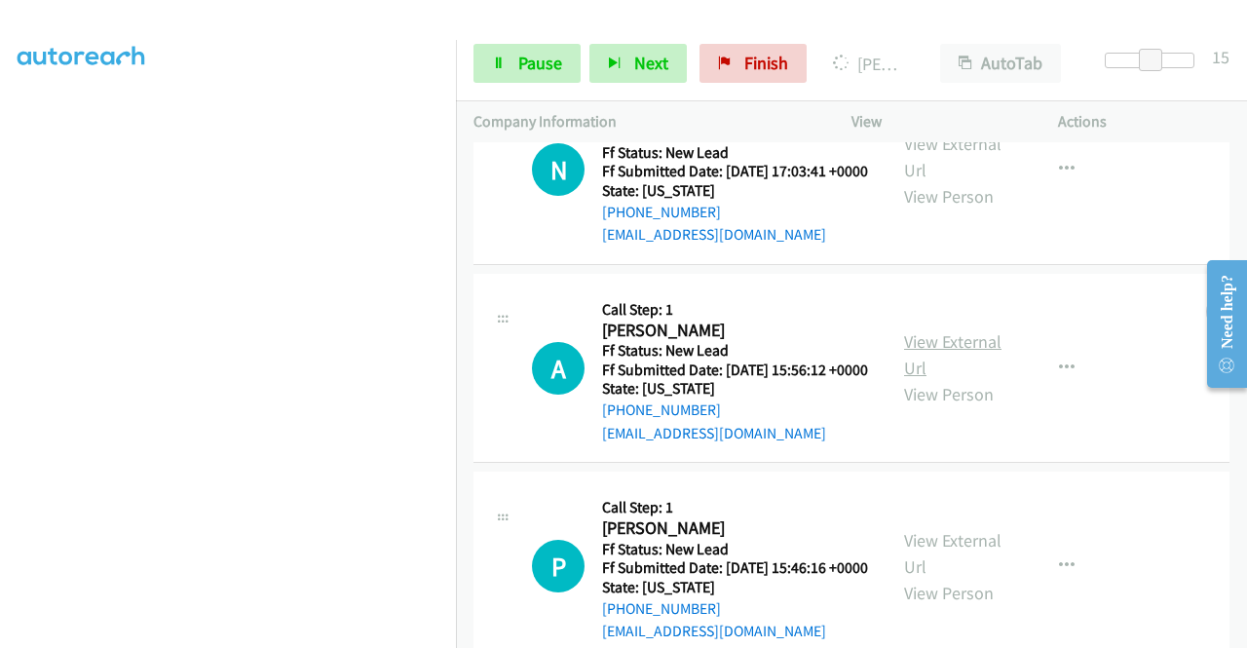
scroll to position [1110, 0]
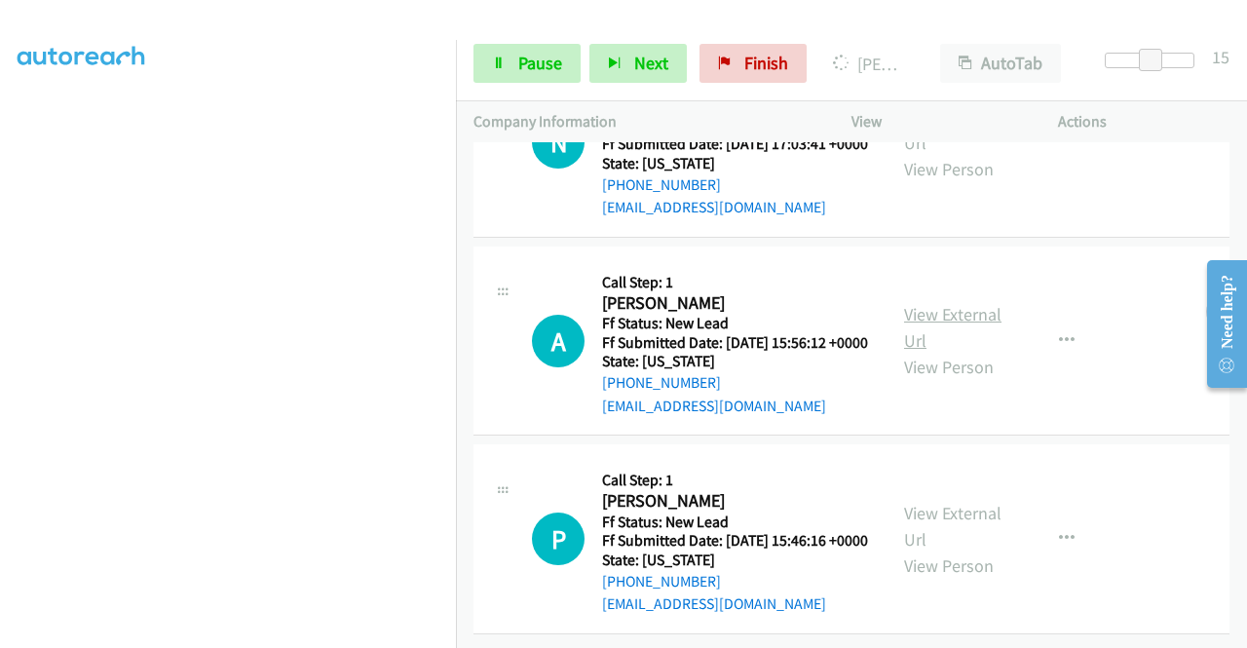
click at [941, 303] on link "View External Url" at bounding box center [952, 327] width 97 height 49
click at [962, 502] on link "View External Url" at bounding box center [952, 526] width 97 height 49
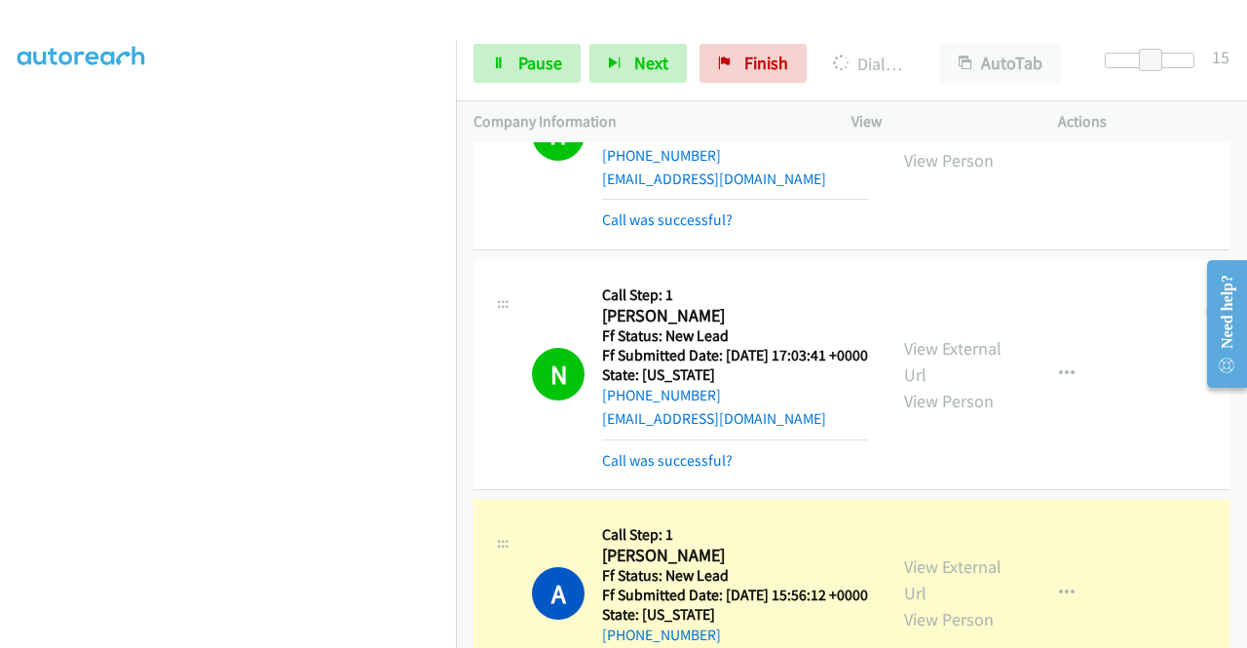
scroll to position [1420, 0]
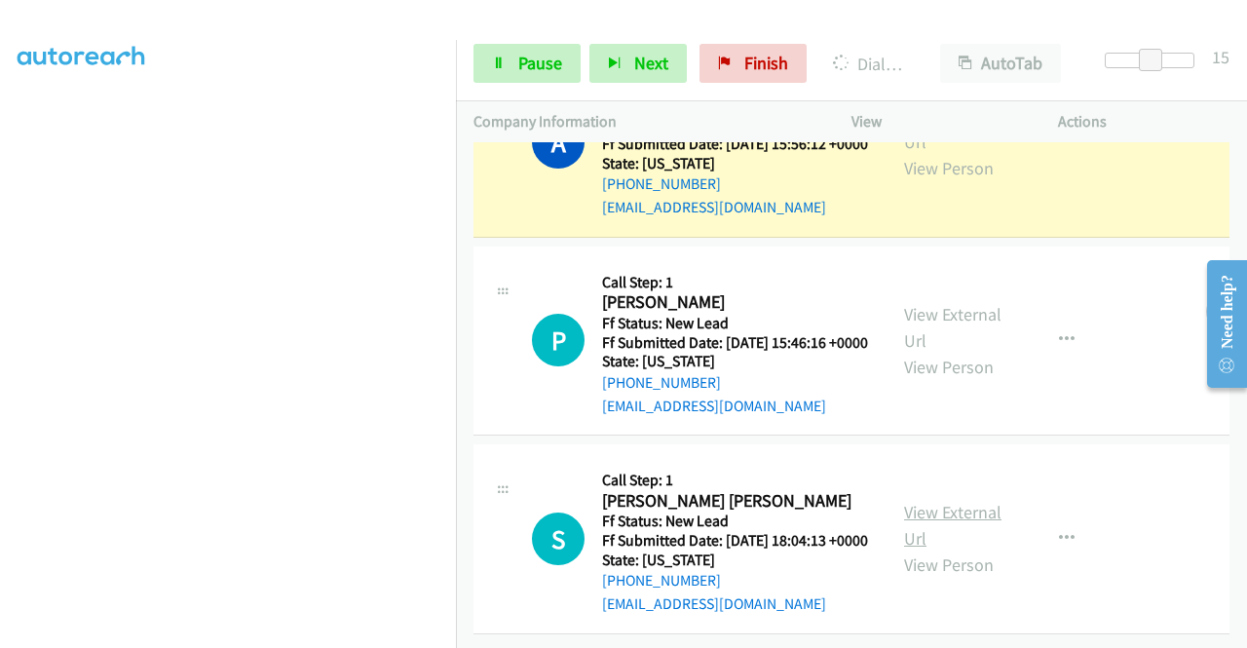
click at [962, 501] on link "View External Url" at bounding box center [952, 525] width 97 height 49
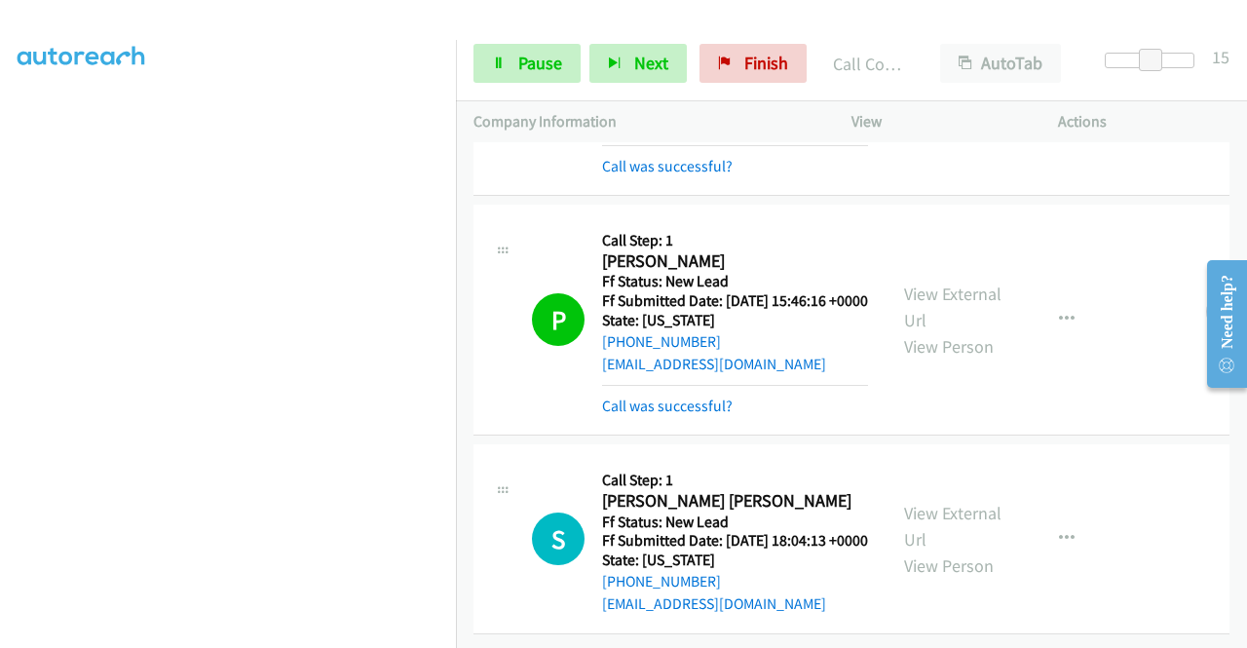
scroll to position [1502, 0]
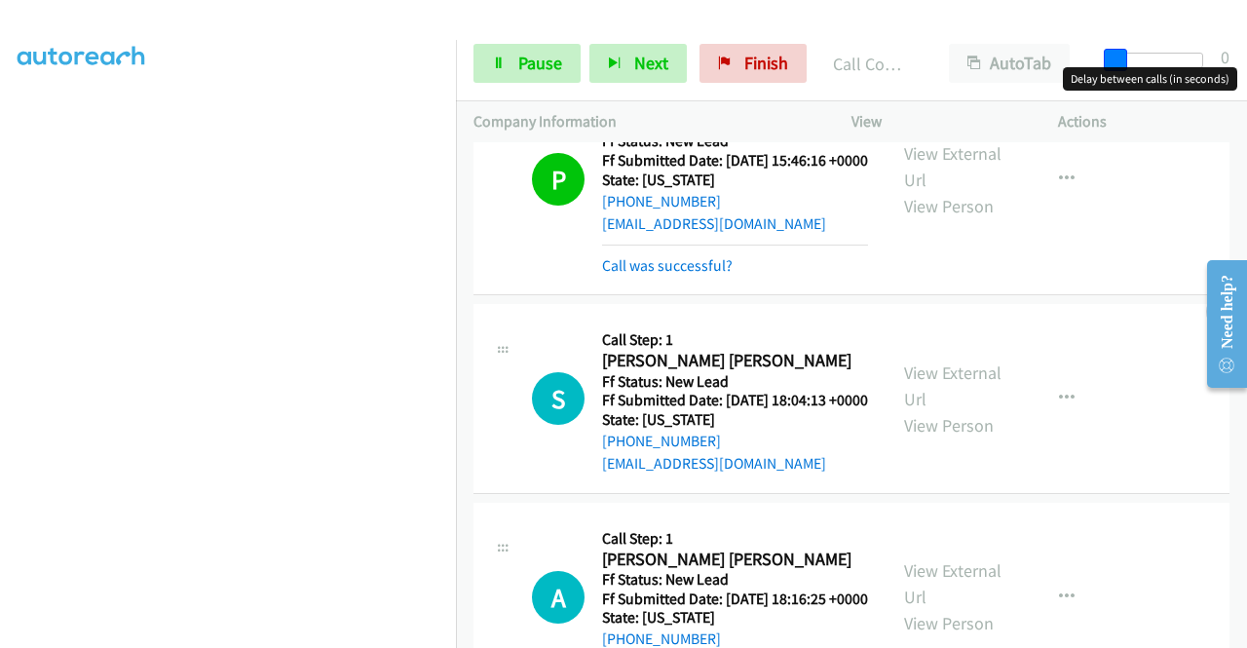
drag, startPoint x: 1135, startPoint y: 52, endPoint x: 1032, endPoint y: 93, distance: 110.1
click at [1048, 64] on div "Start Calls Pause Next Finish Call Completed AutoTab AutoTab 0" at bounding box center [851, 63] width 791 height 75
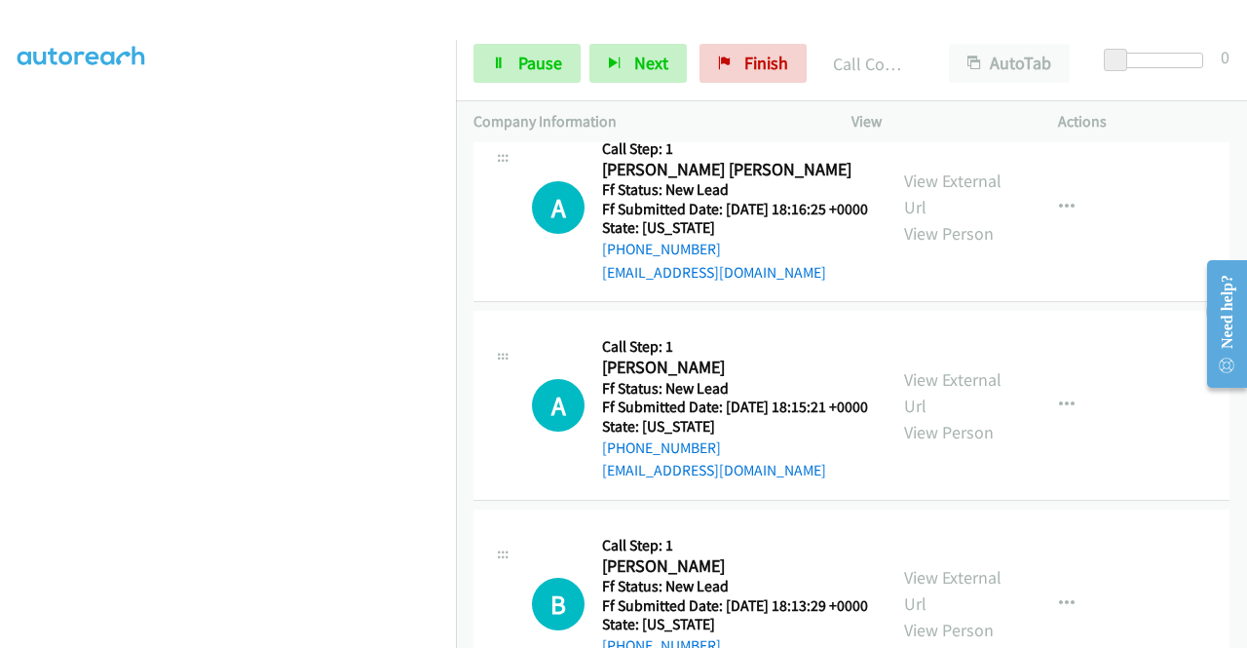
scroll to position [1697, 0]
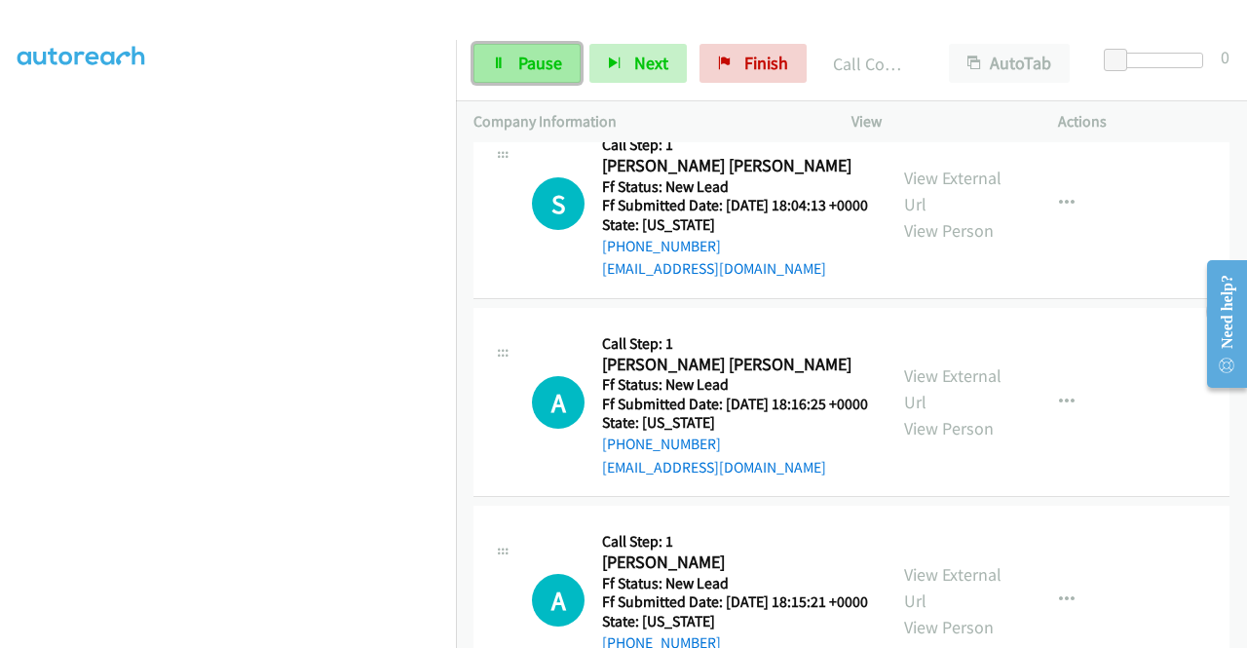
click at [525, 63] on span "Pause" at bounding box center [540, 63] width 44 height 22
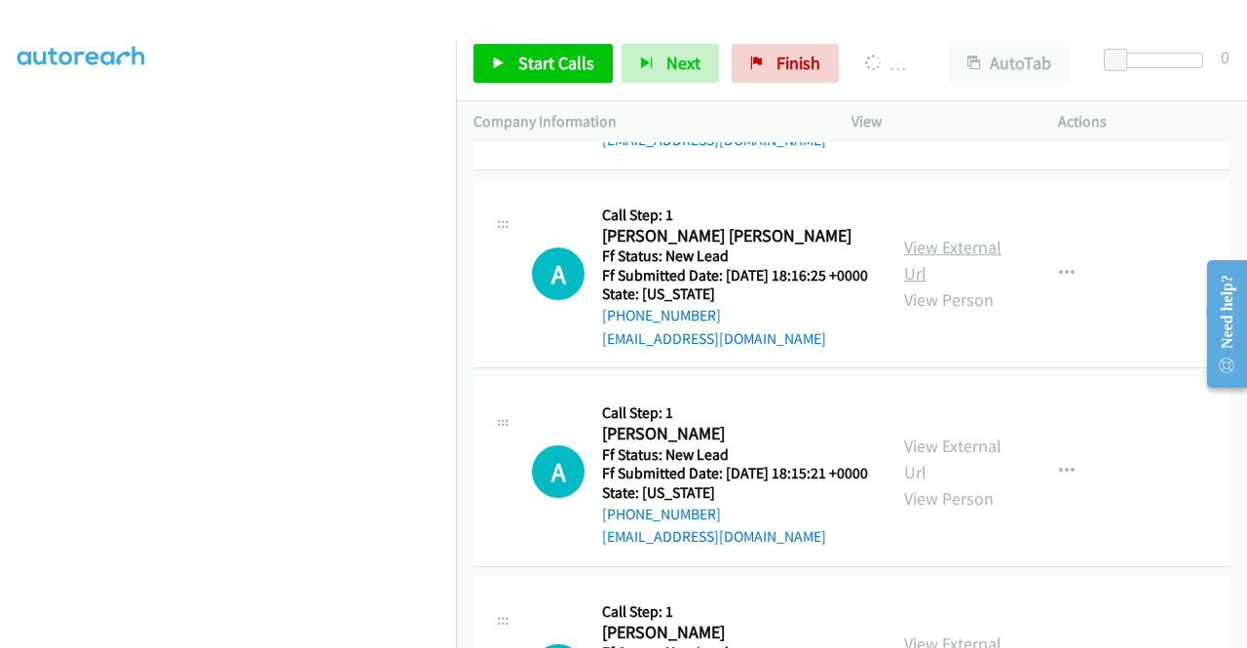
scroll to position [1861, 0]
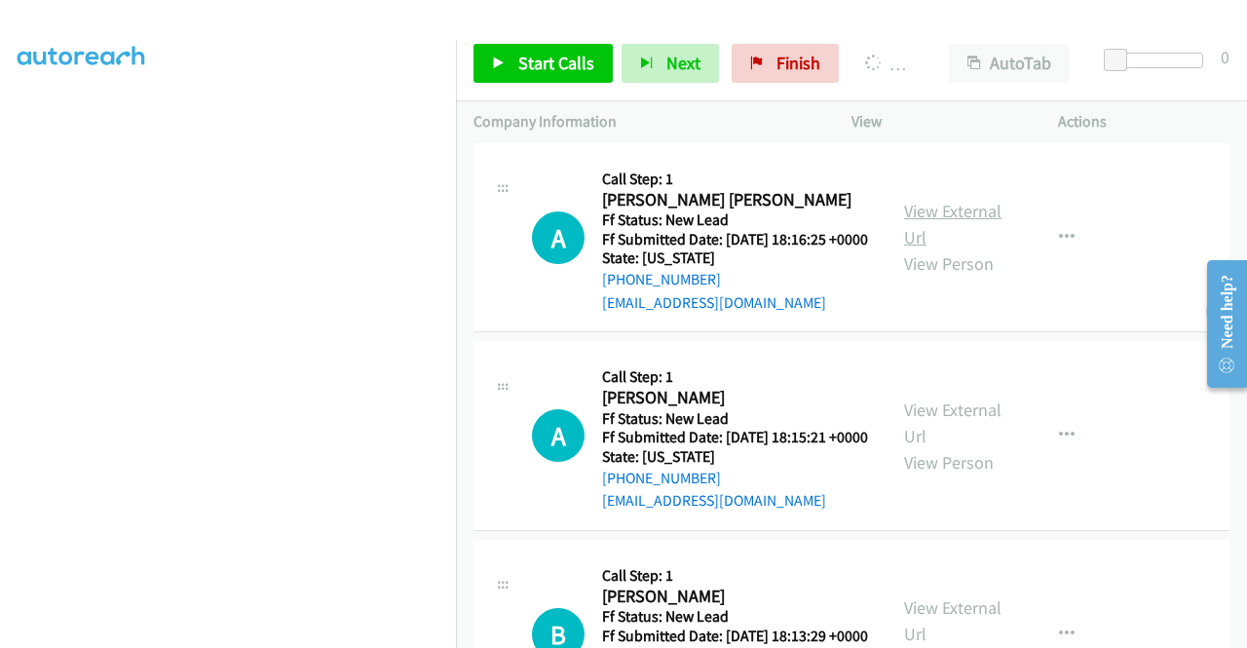
click at [990, 248] on link "View External Url" at bounding box center [952, 224] width 97 height 49
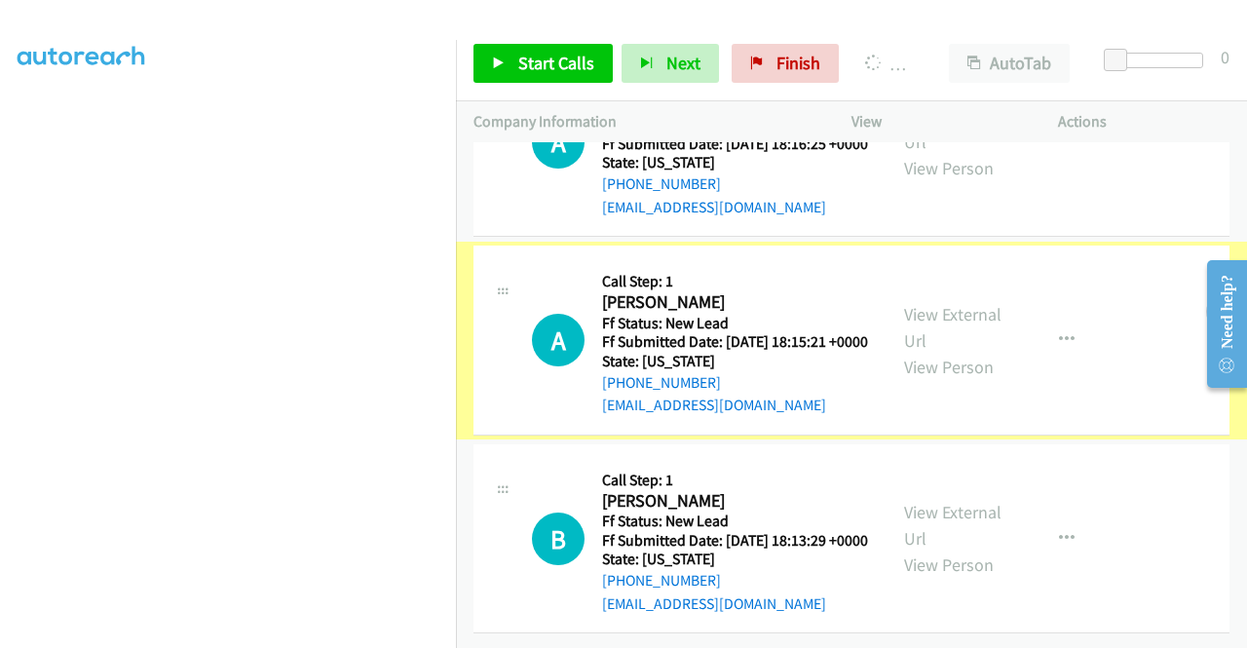
scroll to position [2153, 0]
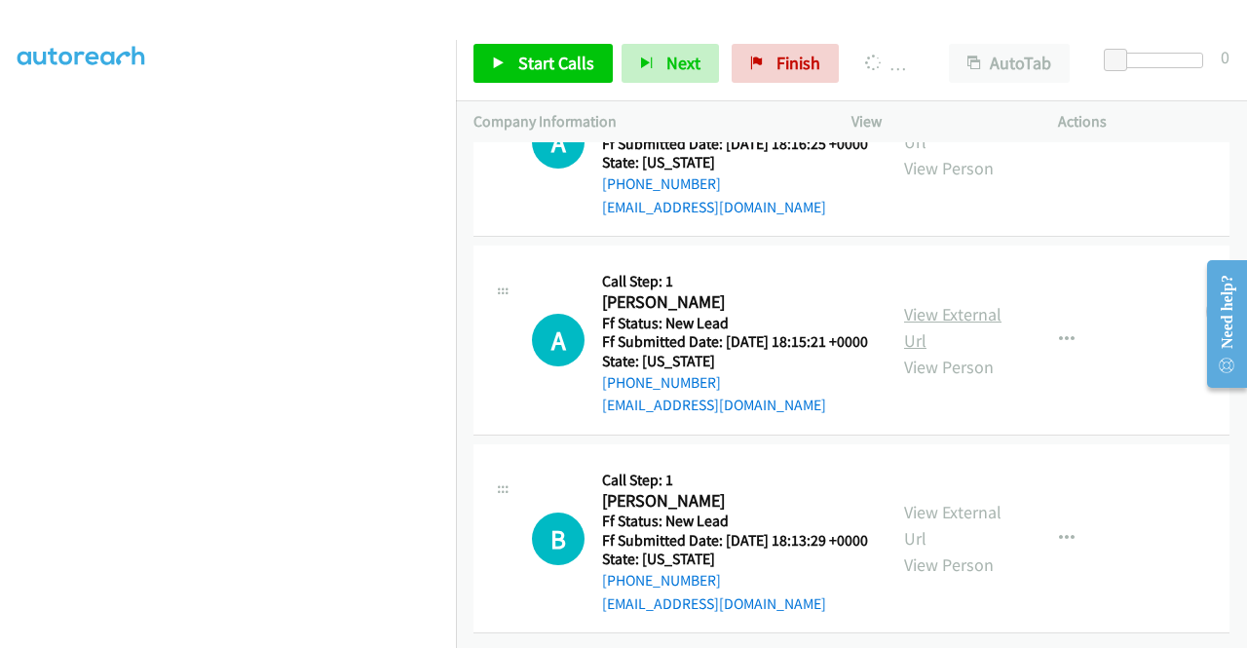
click at [958, 303] on link "View External Url" at bounding box center [952, 327] width 97 height 49
click at [942, 501] on link "View External Url" at bounding box center [952, 525] width 97 height 49
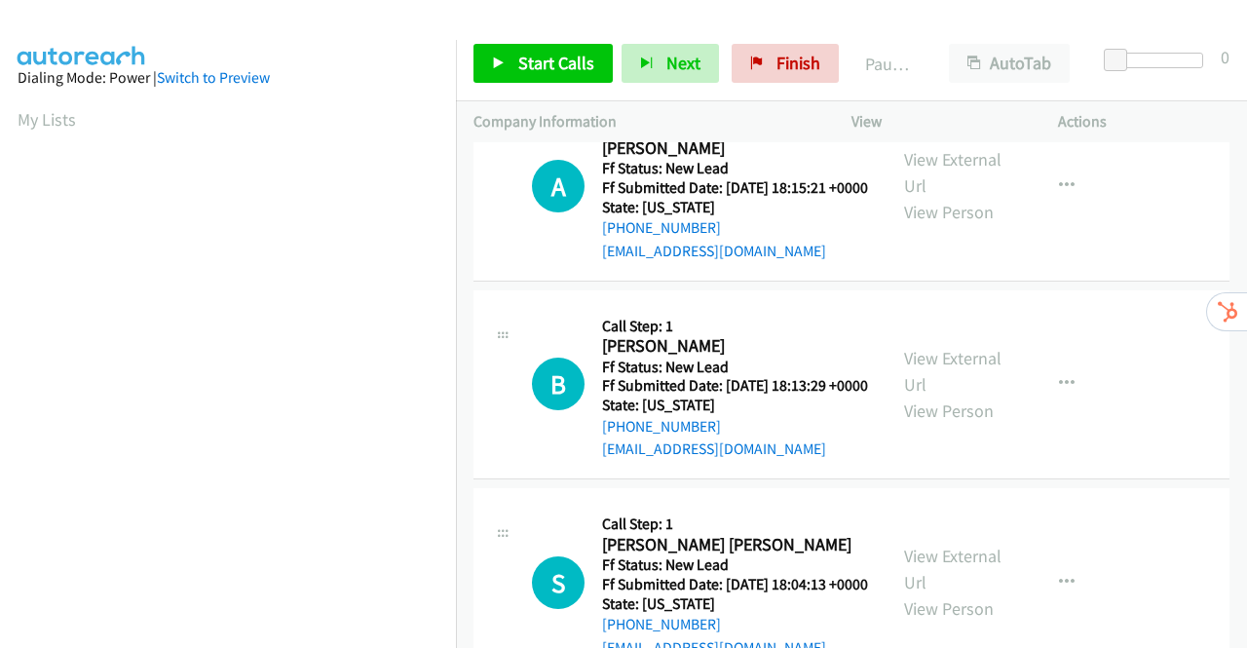
scroll to position [387, 0]
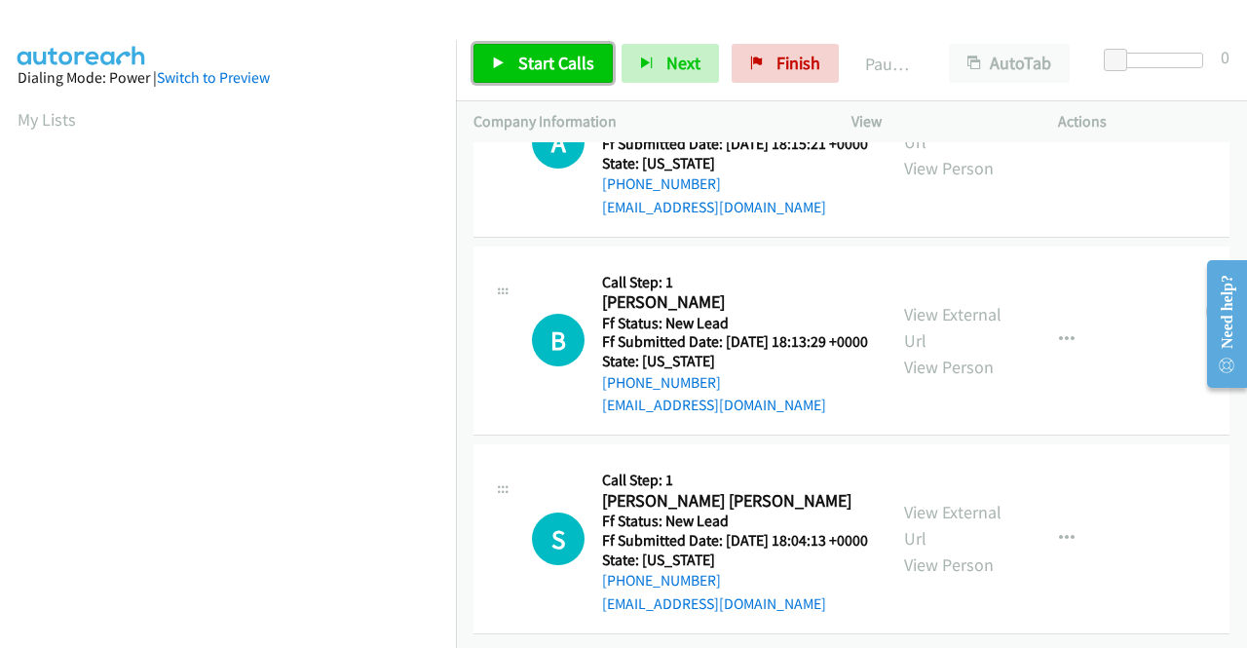
click at [540, 63] on span "Start Calls" at bounding box center [556, 63] width 76 height 22
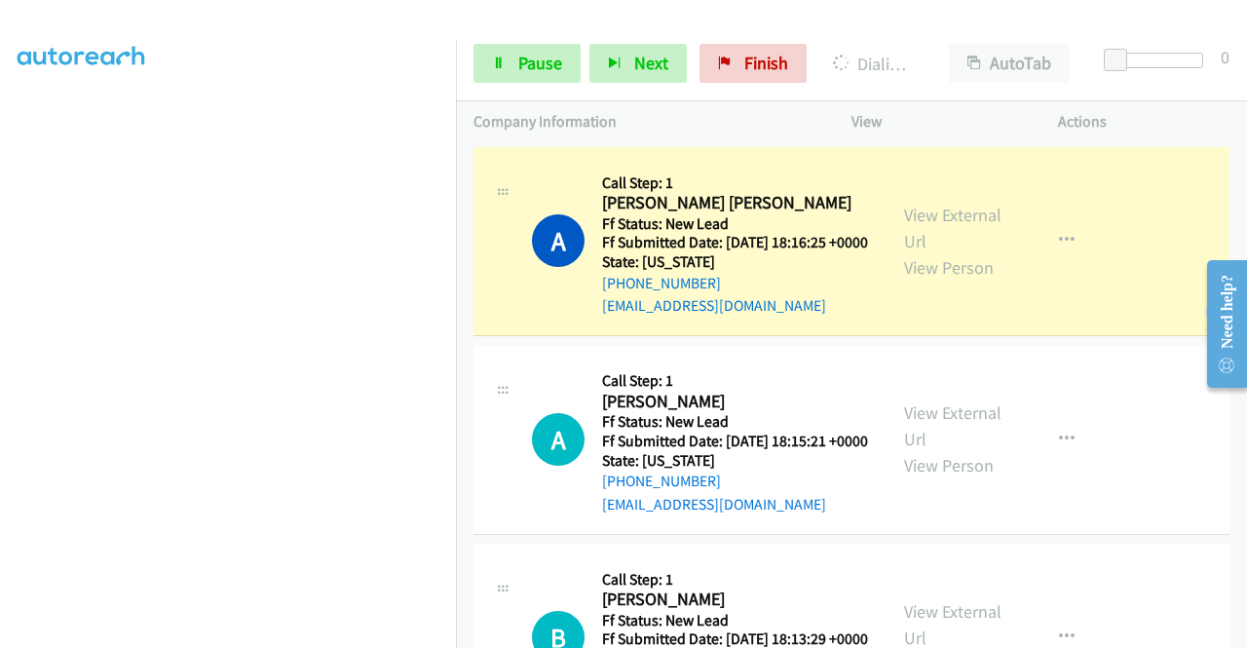
scroll to position [444, 0]
click at [541, 56] on span "Pause" at bounding box center [540, 63] width 44 height 22
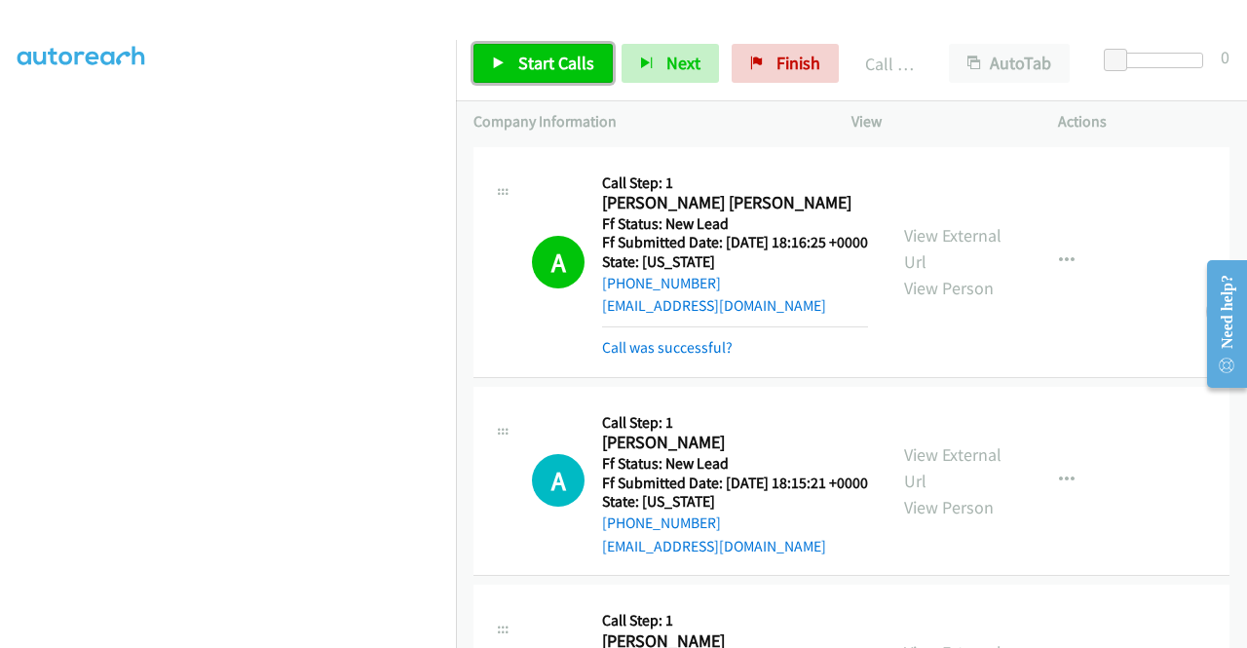
click at [526, 53] on span "Start Calls" at bounding box center [556, 63] width 76 height 22
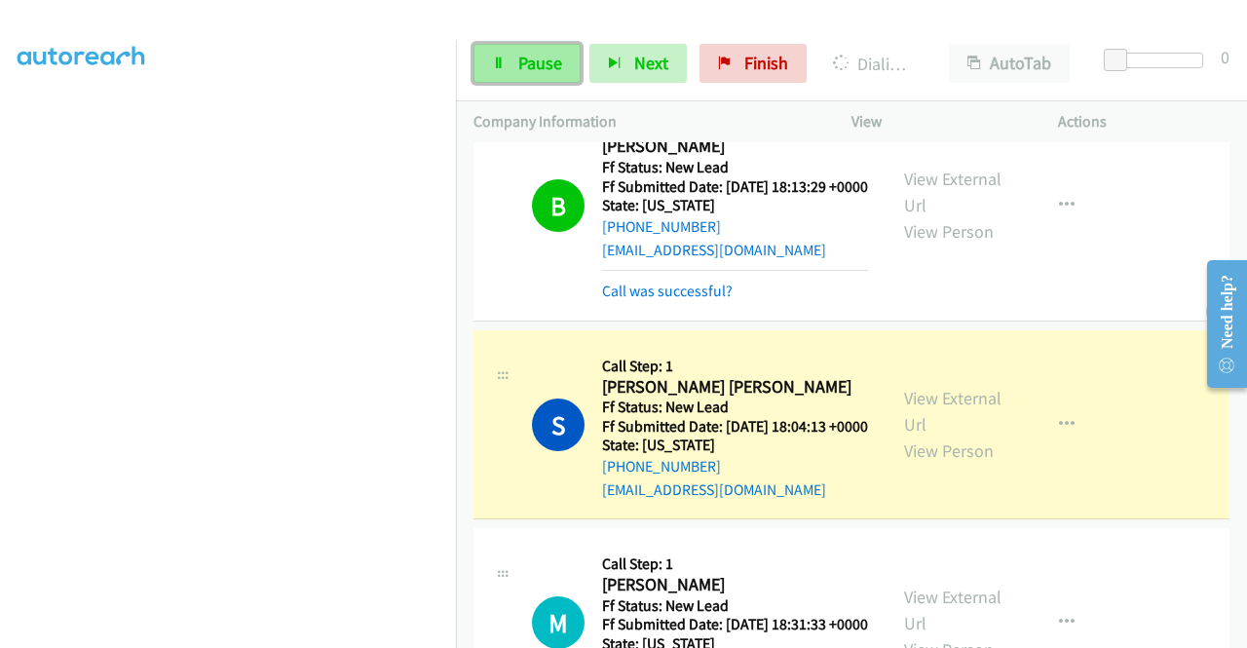
click at [540, 64] on span "Pause" at bounding box center [540, 63] width 44 height 22
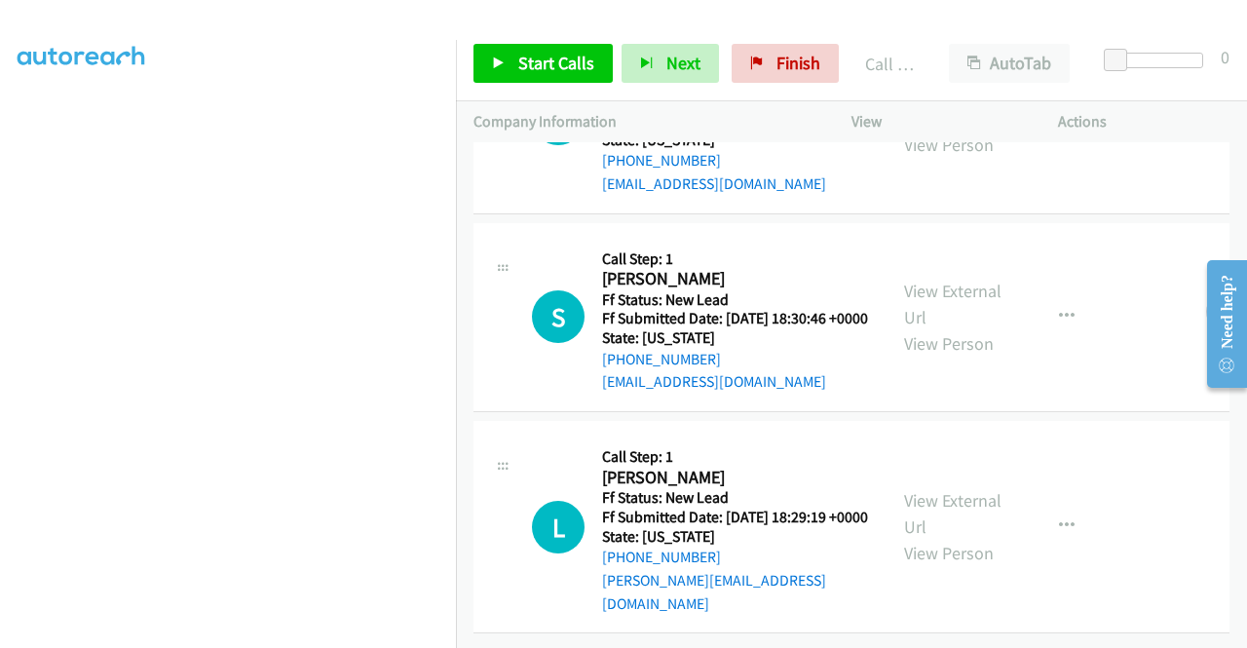
scroll to position [911, 0]
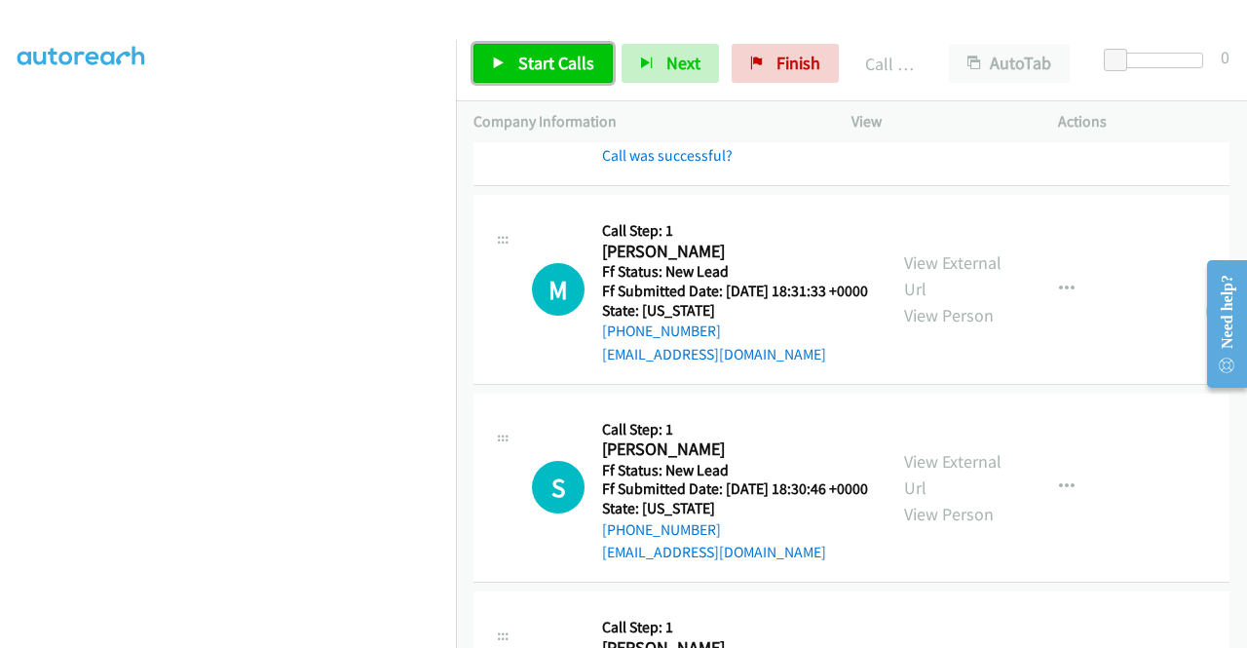
click at [545, 64] on span "Start Calls" at bounding box center [556, 63] width 76 height 22
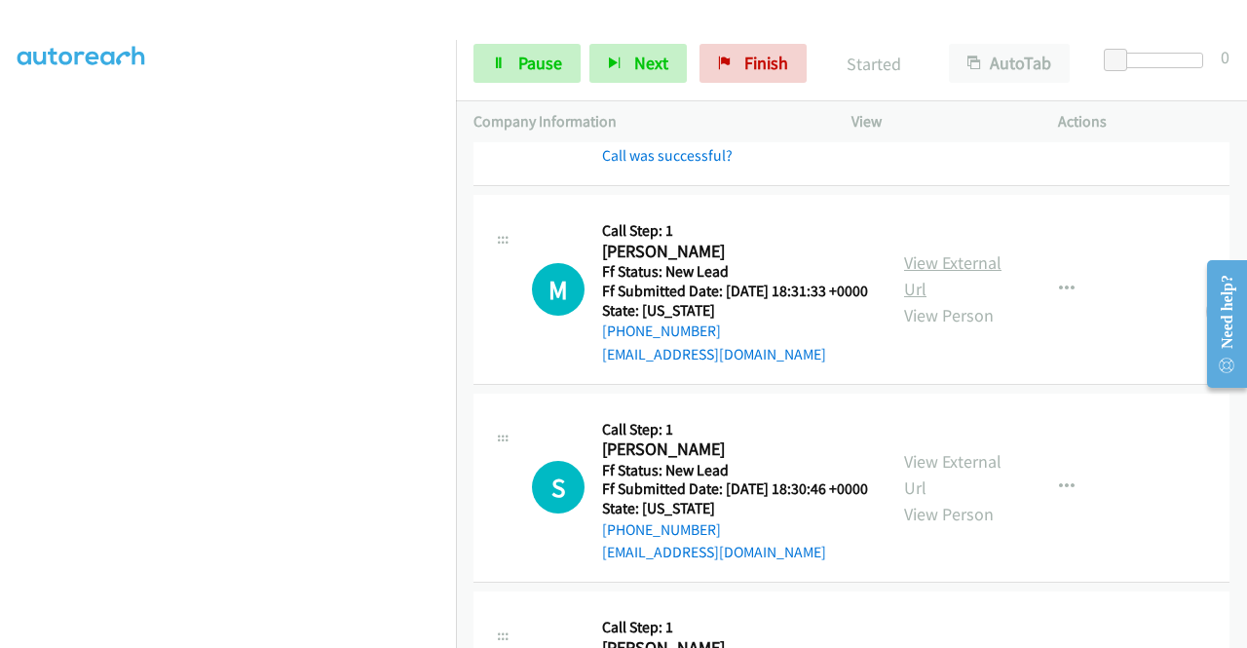
click at [962, 300] on link "View External Url" at bounding box center [952, 275] width 97 height 49
click at [972, 499] on link "View External Url" at bounding box center [952, 474] width 97 height 49
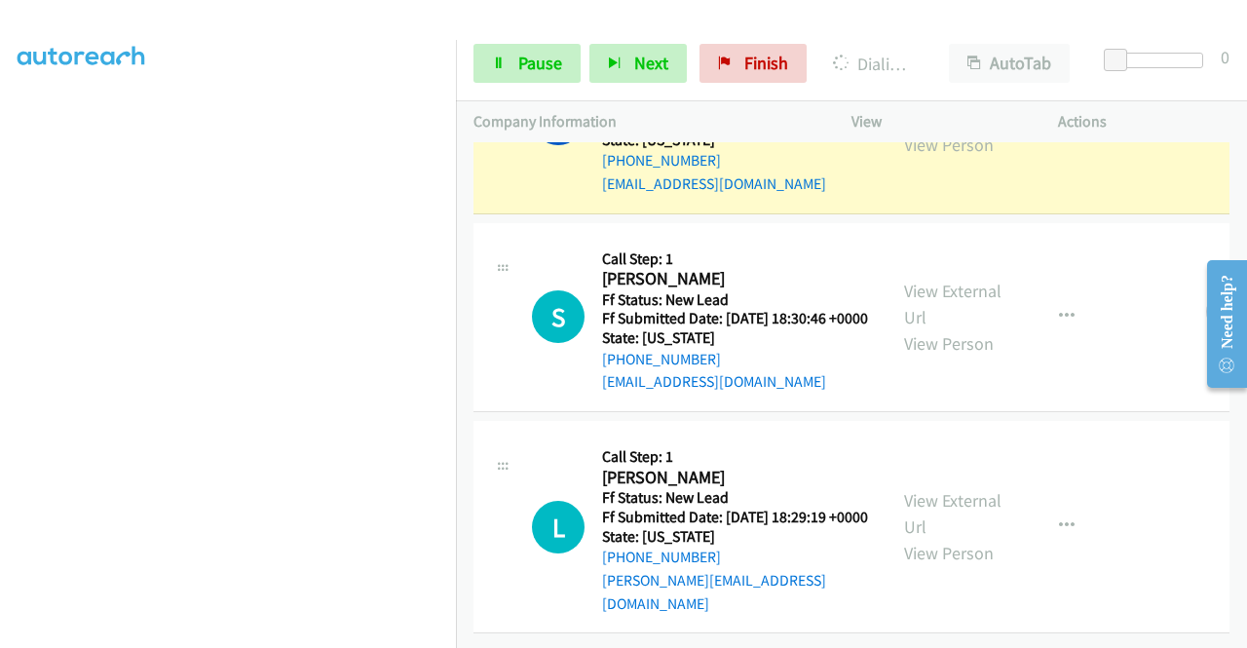
scroll to position [1203, 0]
click at [952, 494] on link "View External Url" at bounding box center [952, 513] width 97 height 49
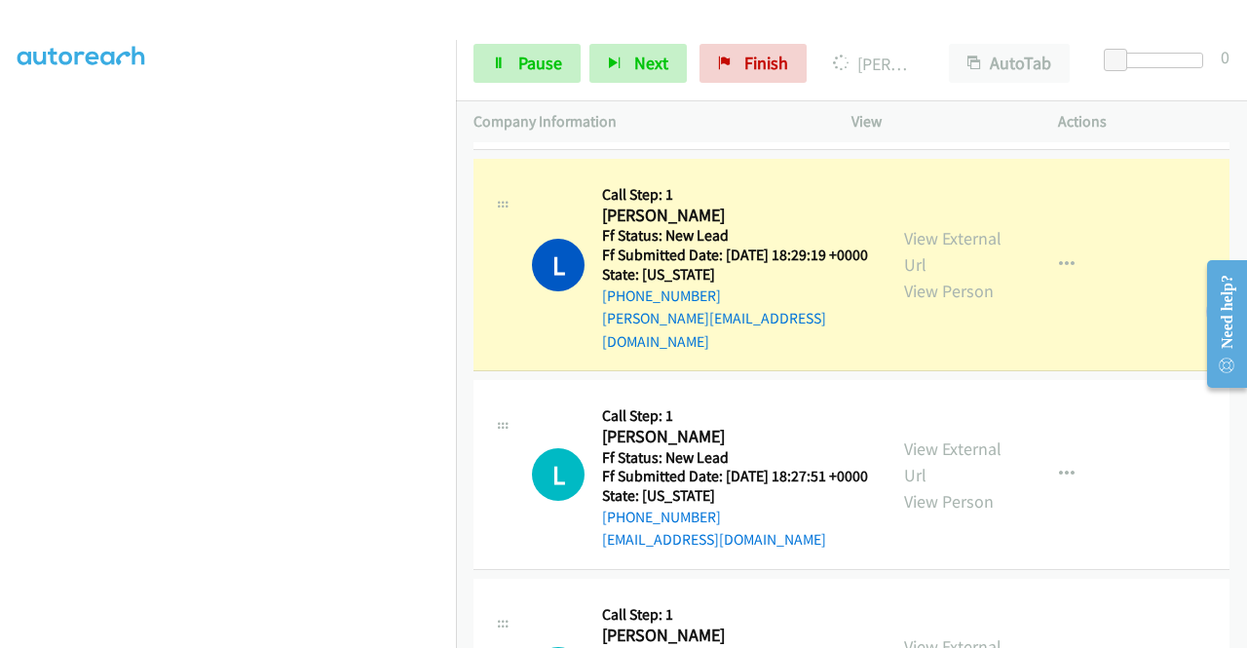
scroll to position [1592, 0]
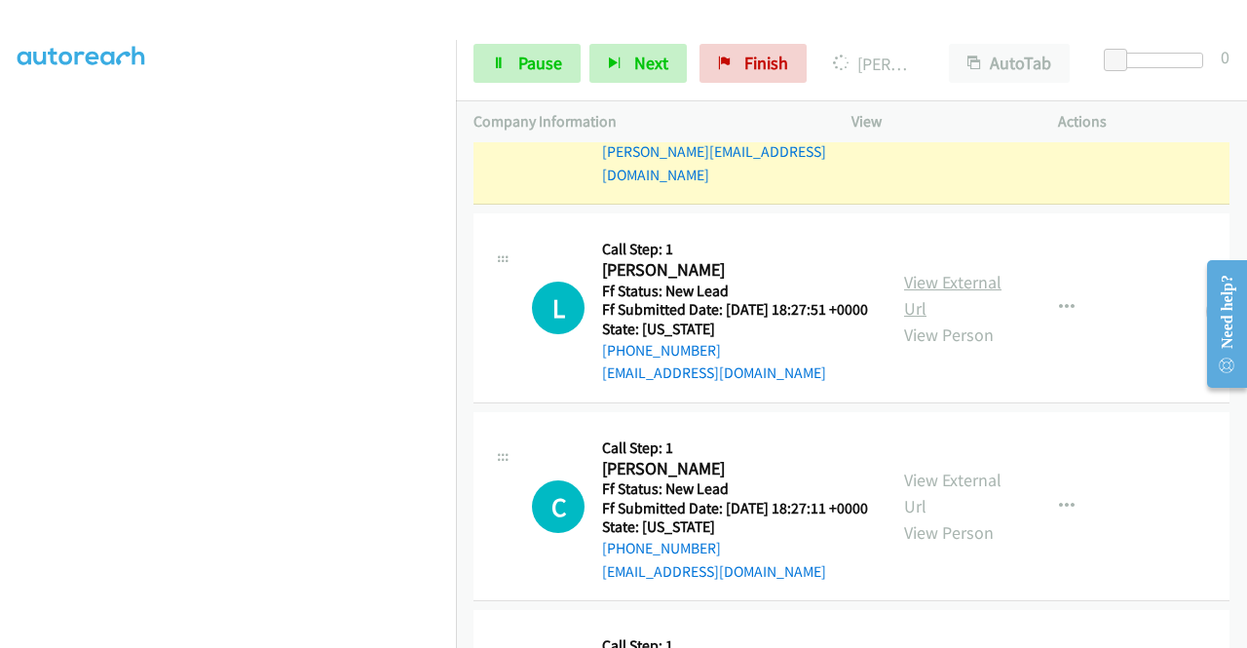
click at [935, 319] on link "View External Url" at bounding box center [952, 295] width 97 height 49
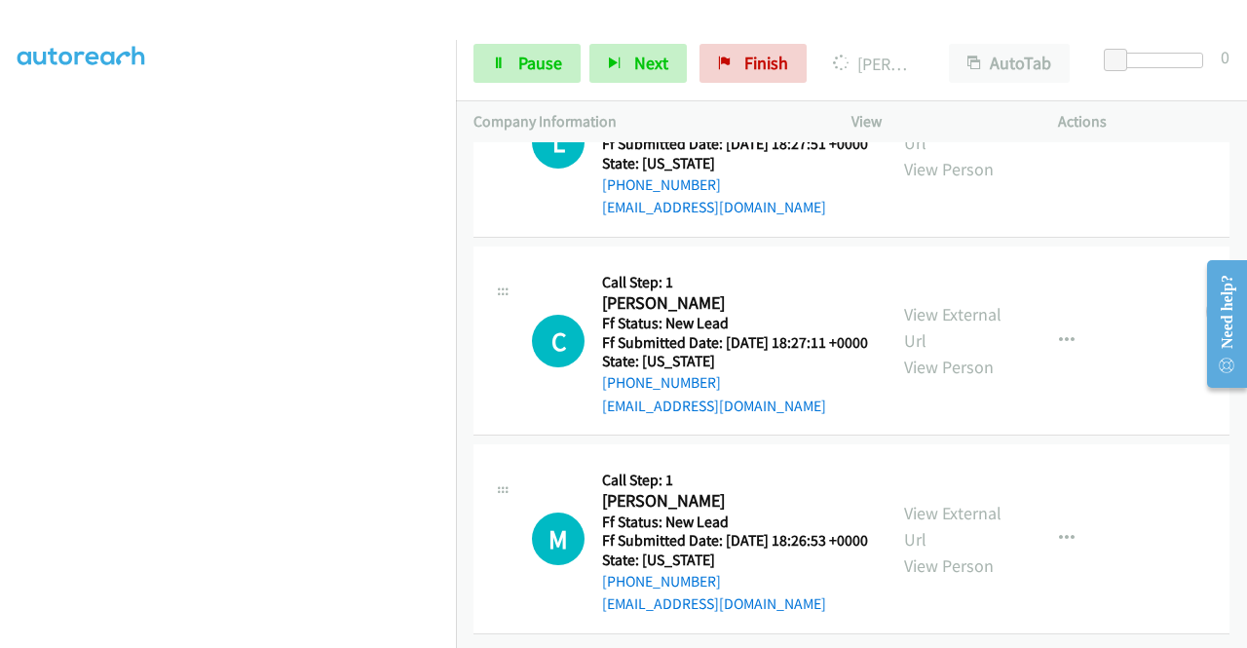
scroll to position [1885, 0]
click at [920, 326] on link "View External Url" at bounding box center [952, 327] width 97 height 49
click at [917, 502] on link "View External Url" at bounding box center [952, 526] width 97 height 49
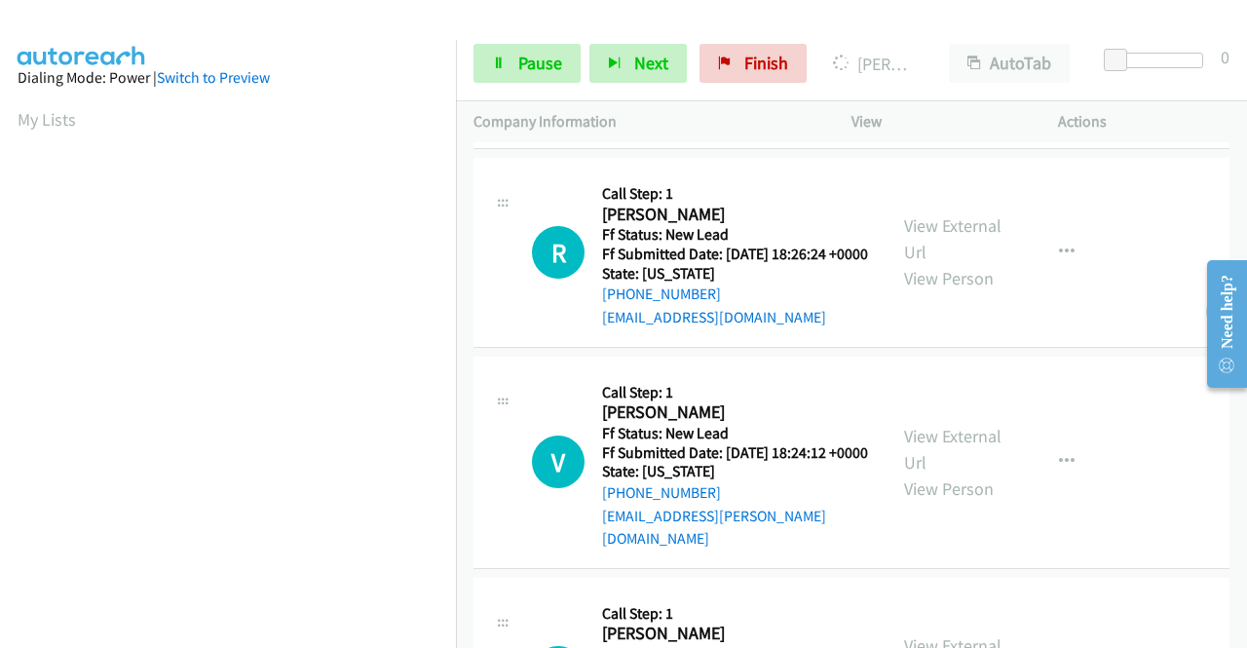
scroll to position [2228, 0]
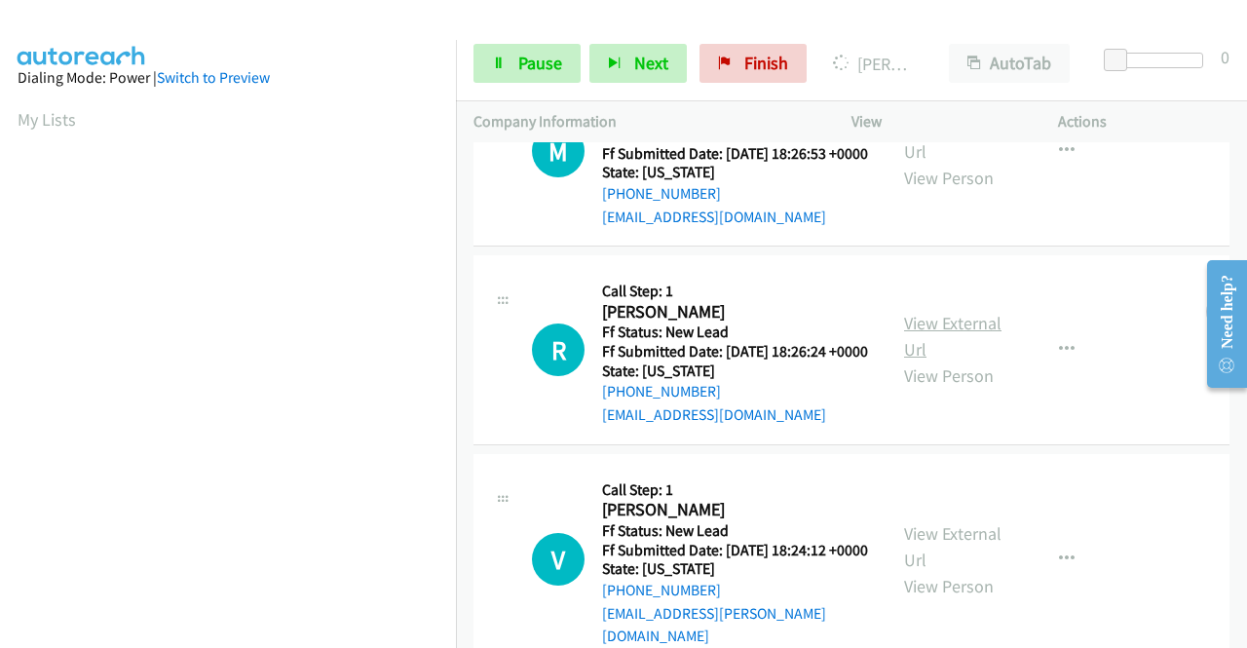
click at [939, 360] on link "View External Url" at bounding box center [952, 336] width 97 height 49
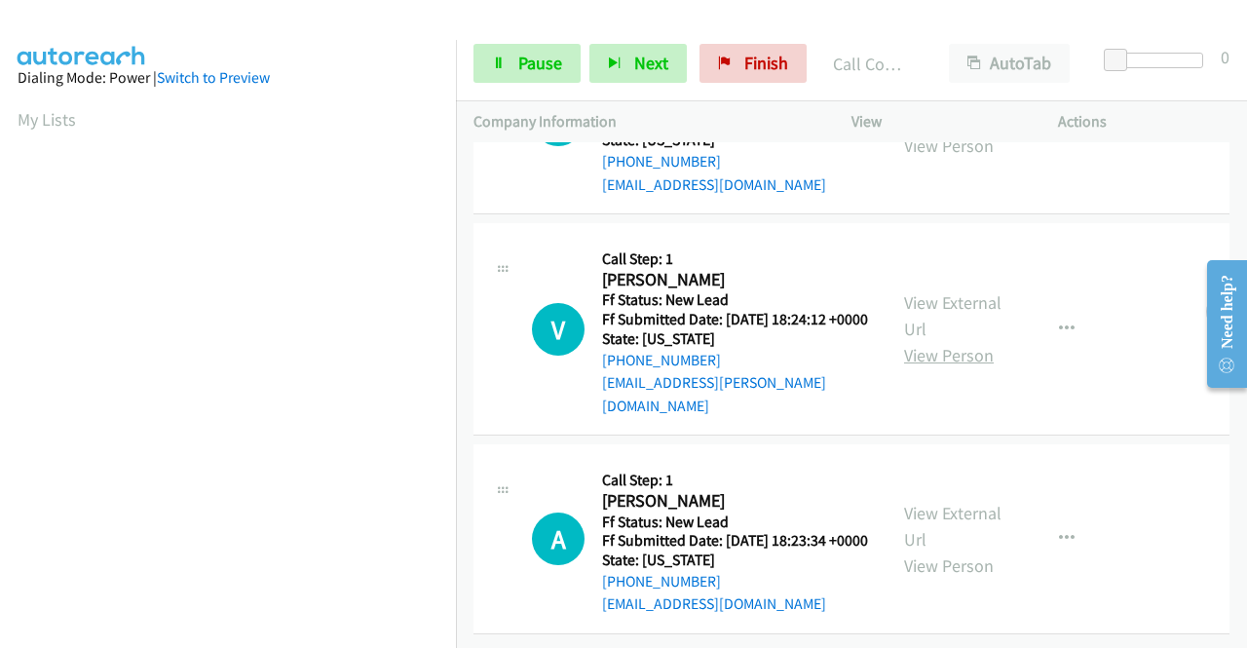
scroll to position [2561, 0]
click at [932, 340] on link "View External Url" at bounding box center [952, 315] width 97 height 49
click at [920, 502] on link "View External Url" at bounding box center [952, 526] width 97 height 49
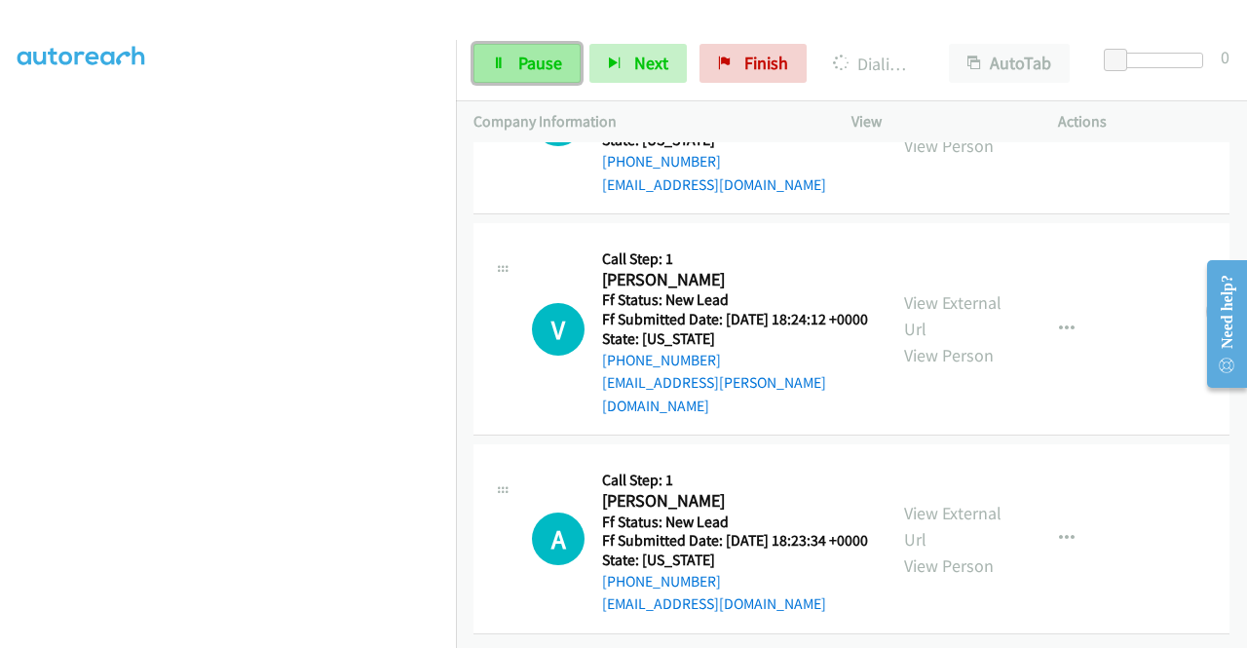
click at [536, 52] on span "Pause" at bounding box center [540, 63] width 44 height 22
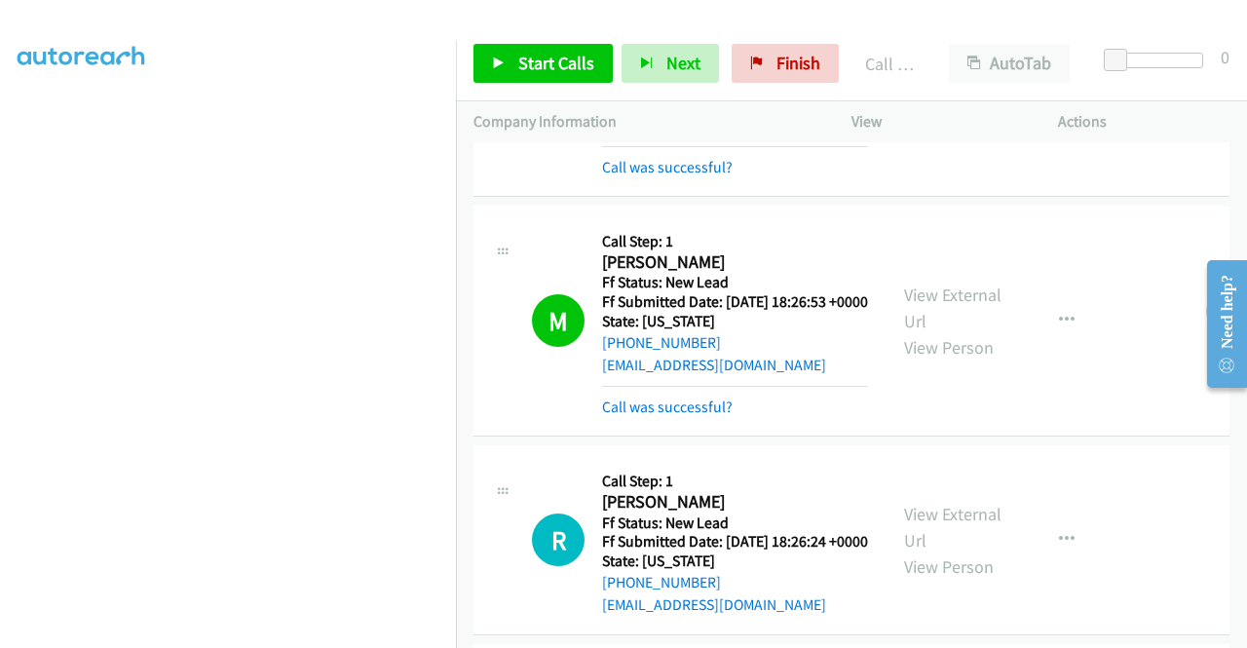
scroll to position [2071, 0]
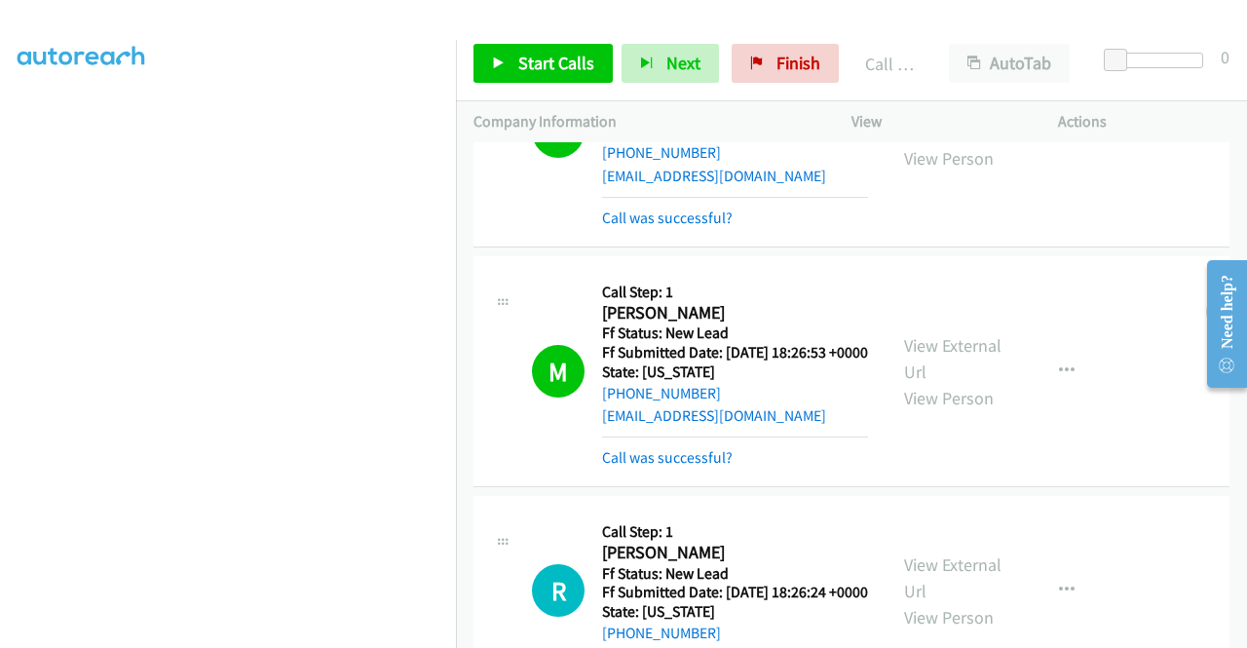
click at [956, 143] on link "View External Url" at bounding box center [952, 118] width 97 height 49
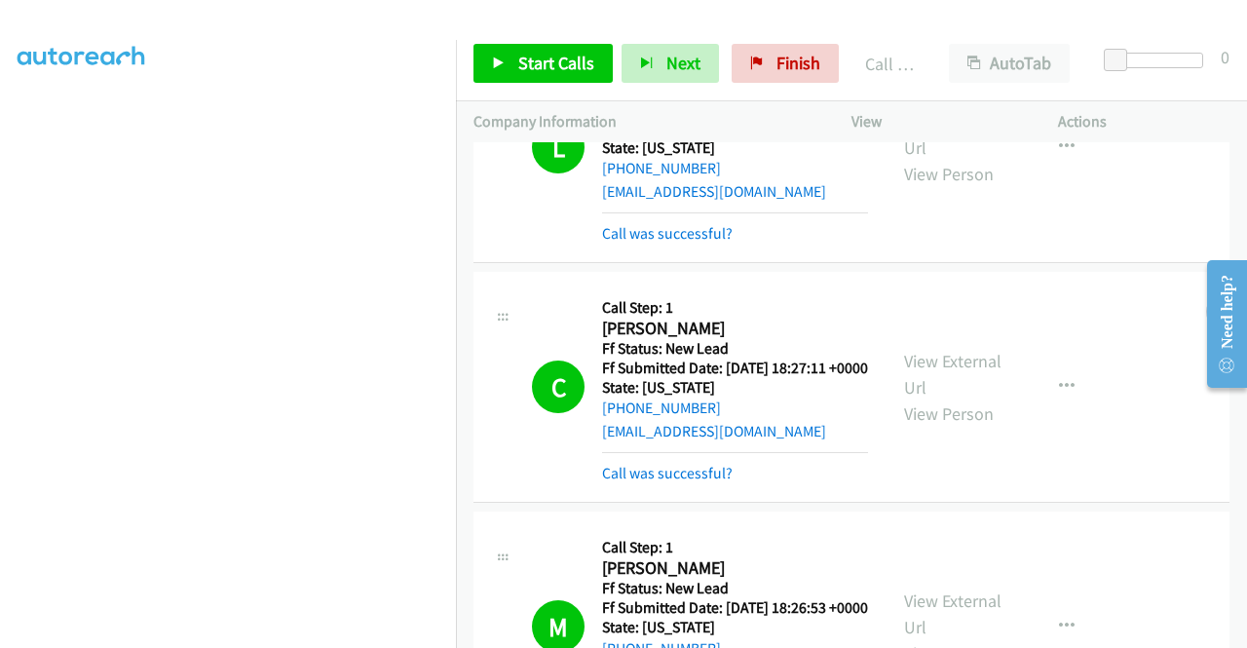
scroll to position [1778, 0]
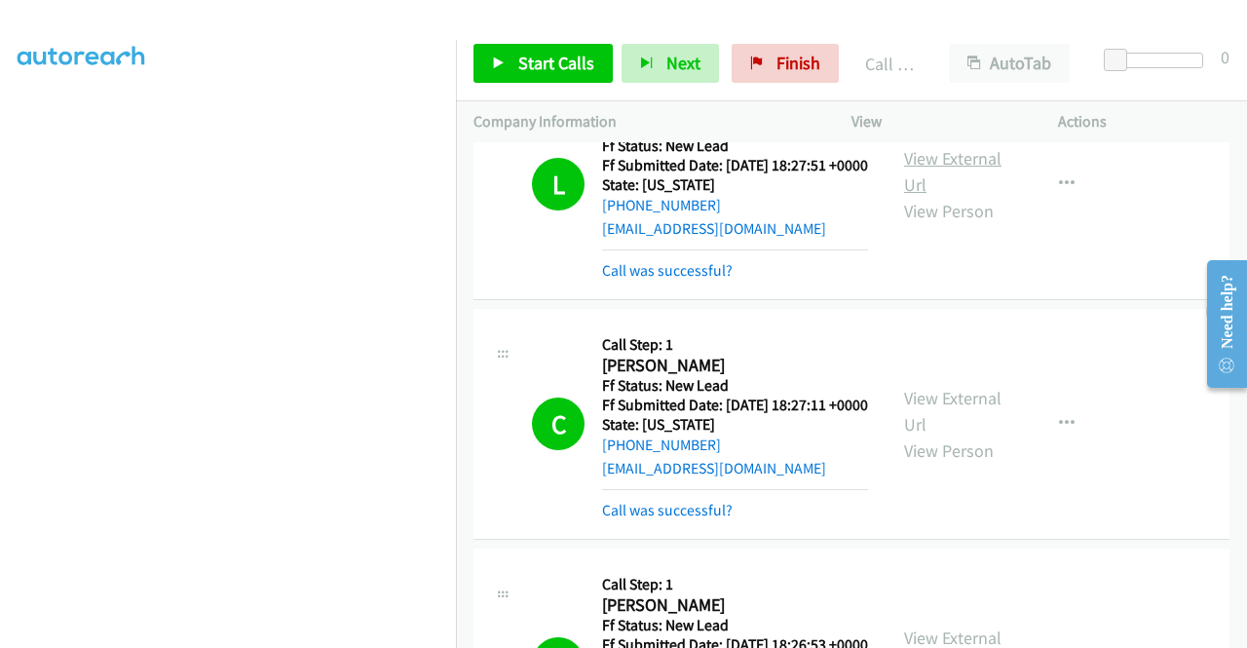
click at [940, 196] on link "View External Url" at bounding box center [952, 171] width 97 height 49
click at [524, 63] on span "Start Calls" at bounding box center [556, 63] width 76 height 22
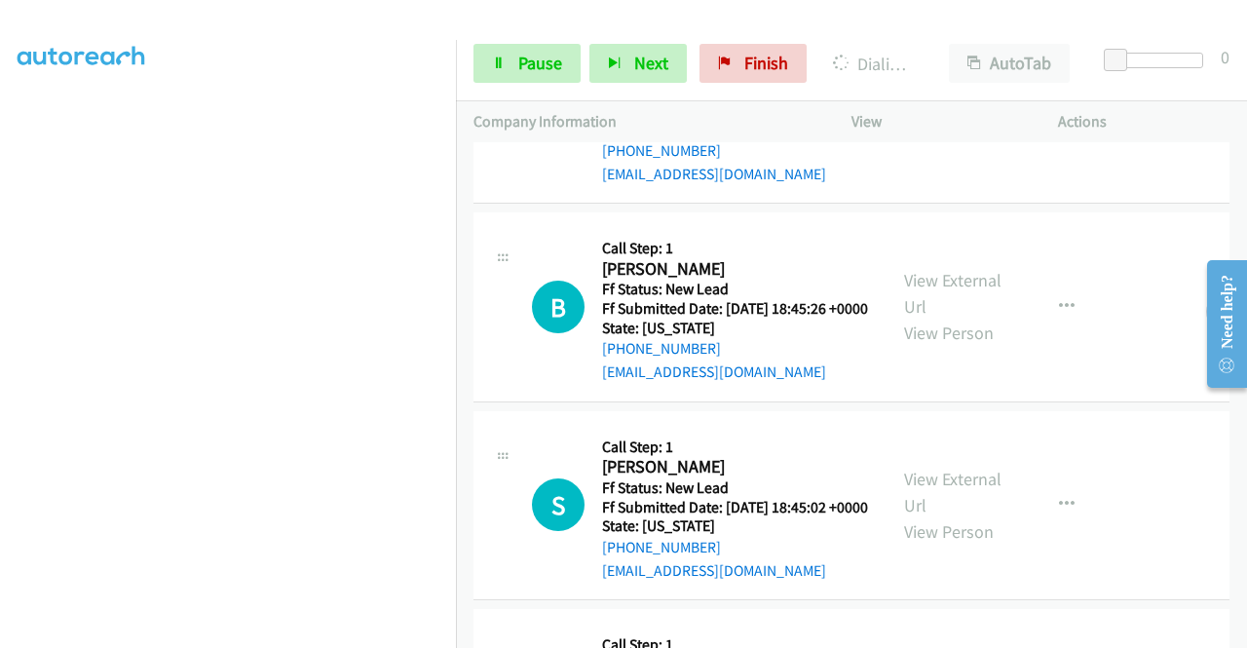
scroll to position [3044, 0]
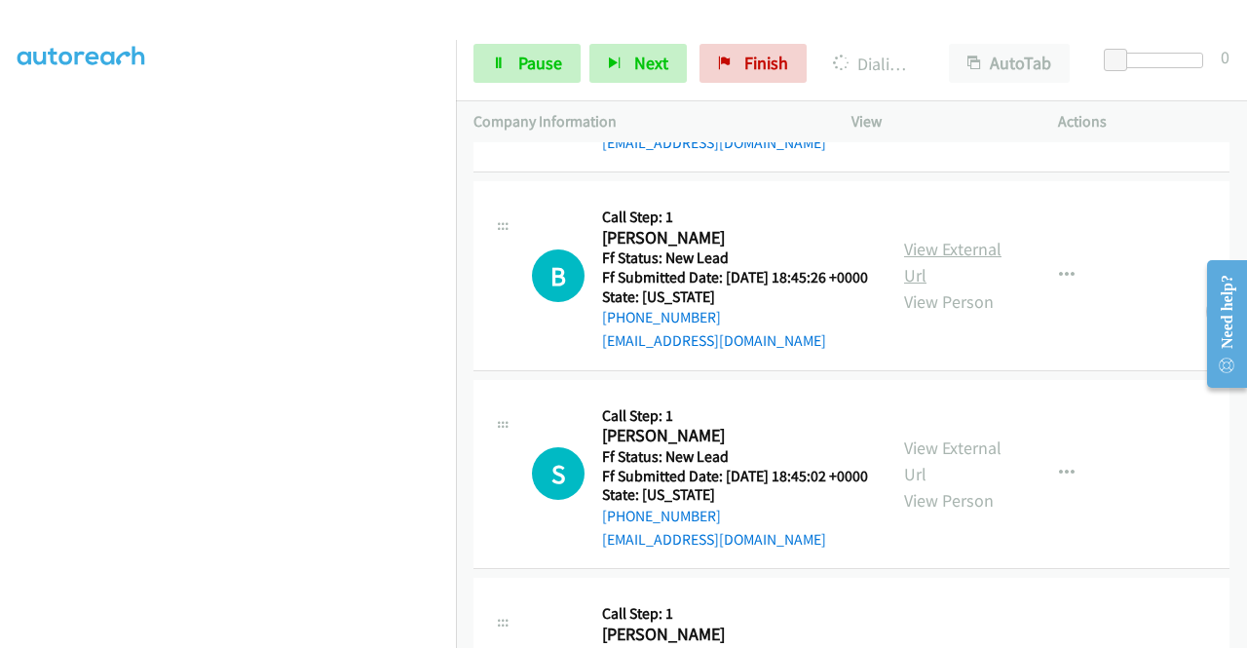
click at [949, 286] on link "View External Url" at bounding box center [952, 262] width 97 height 49
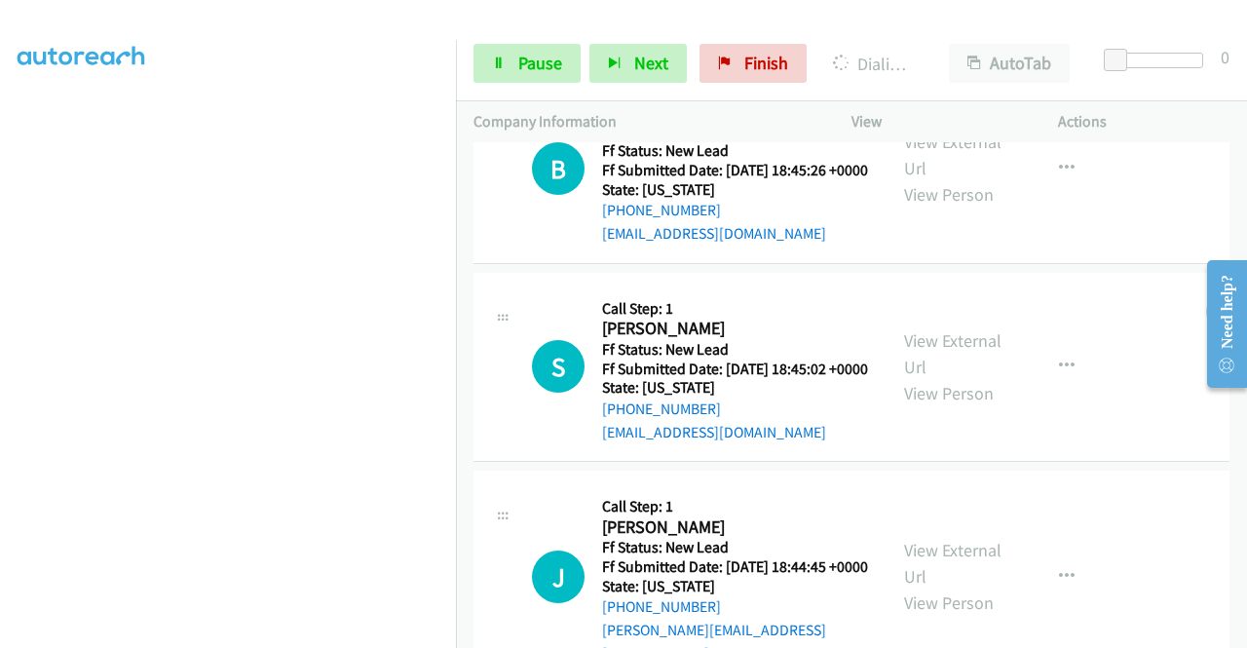
scroll to position [3239, 0]
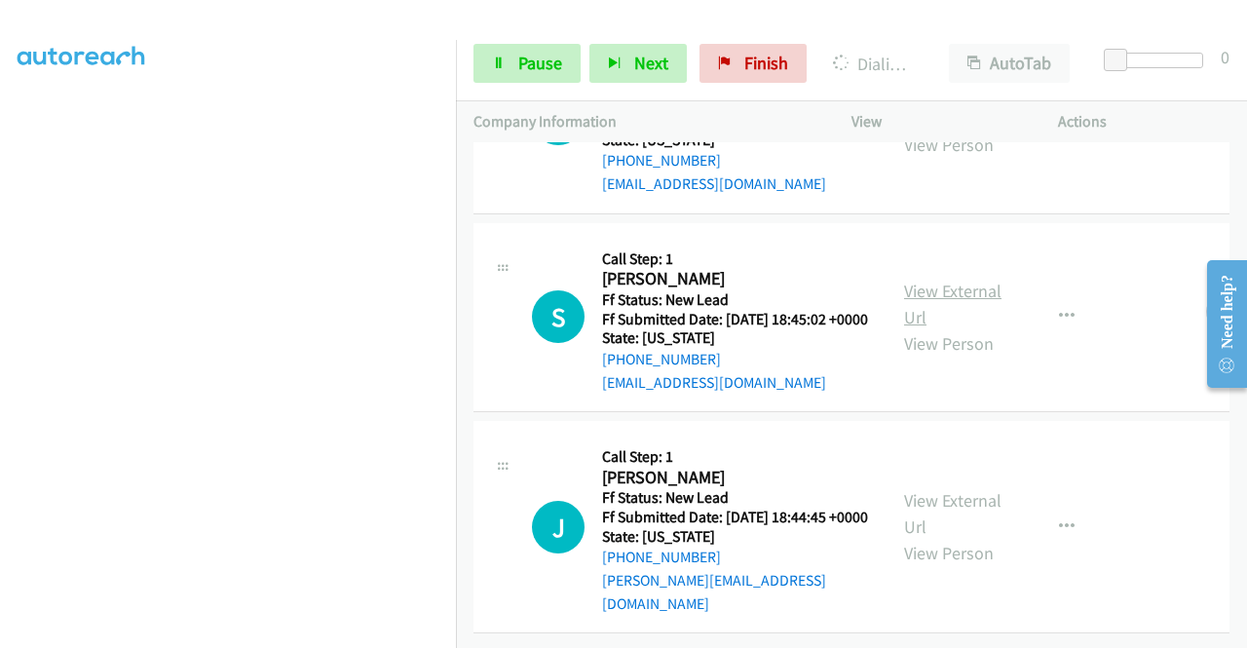
click at [956, 328] on link "View External Url" at bounding box center [952, 304] width 97 height 49
click at [929, 495] on link "View External Url" at bounding box center [952, 513] width 97 height 49
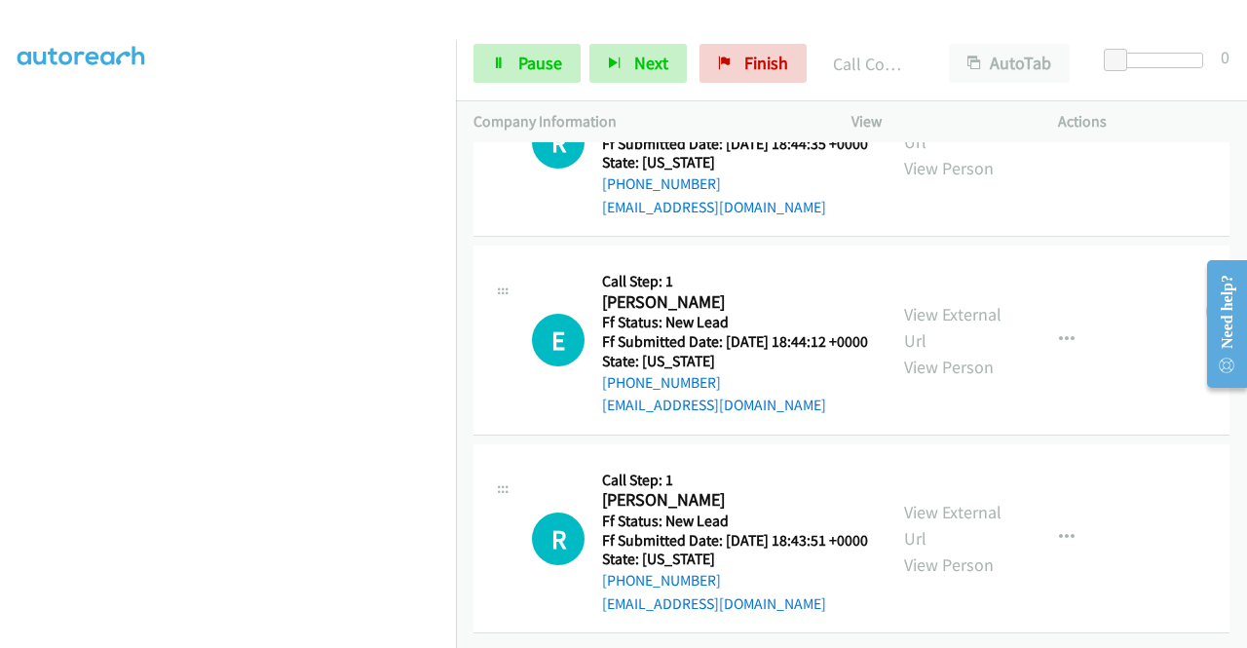
scroll to position [4111, 0]
click at [504, 65] on icon at bounding box center [499, 64] width 14 height 14
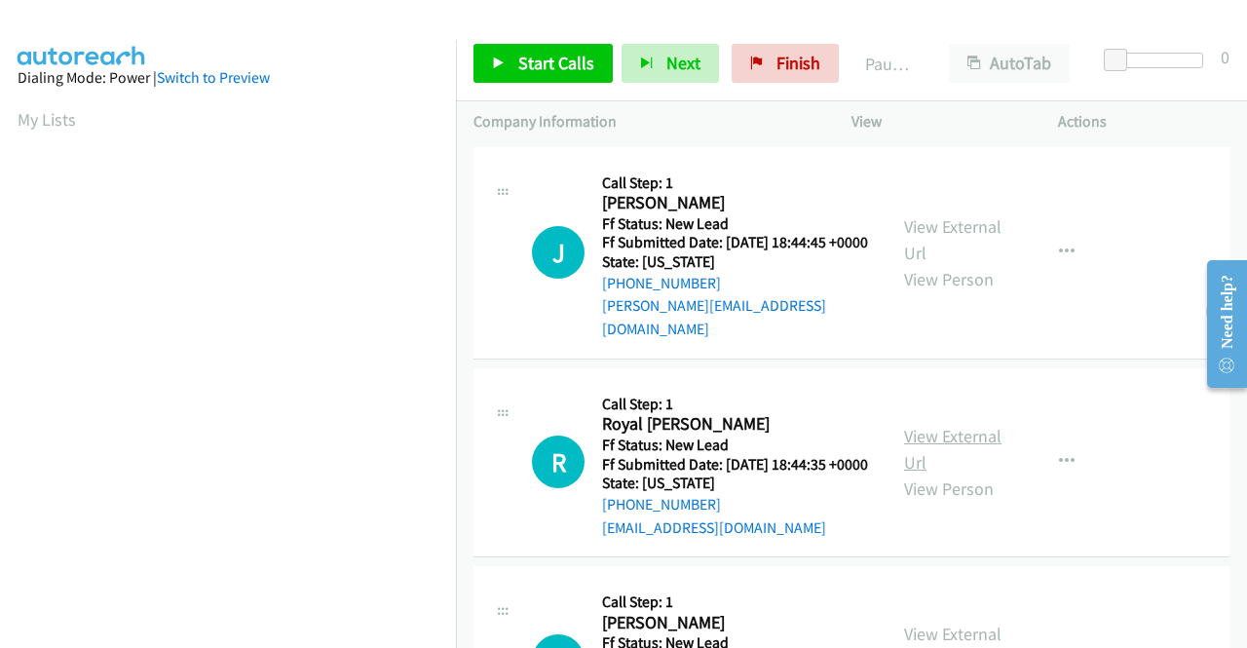
click at [949, 437] on link "View External Url" at bounding box center [952, 449] width 97 height 49
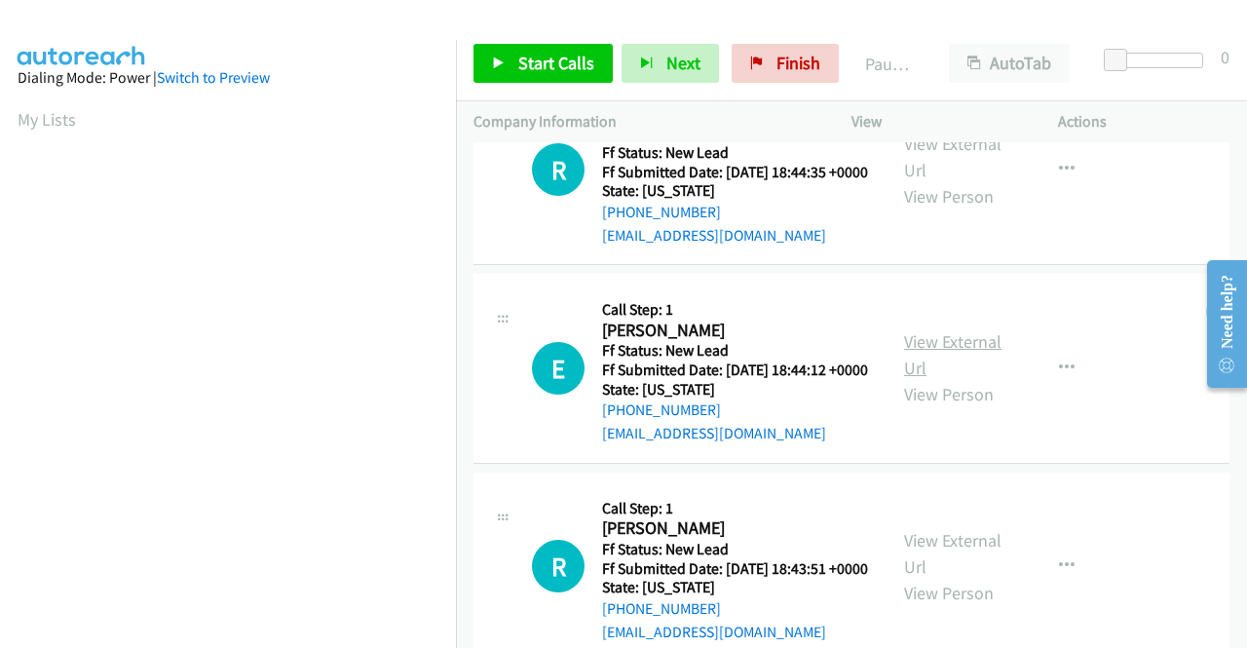
click at [964, 365] on link "View External Url" at bounding box center [952, 354] width 97 height 49
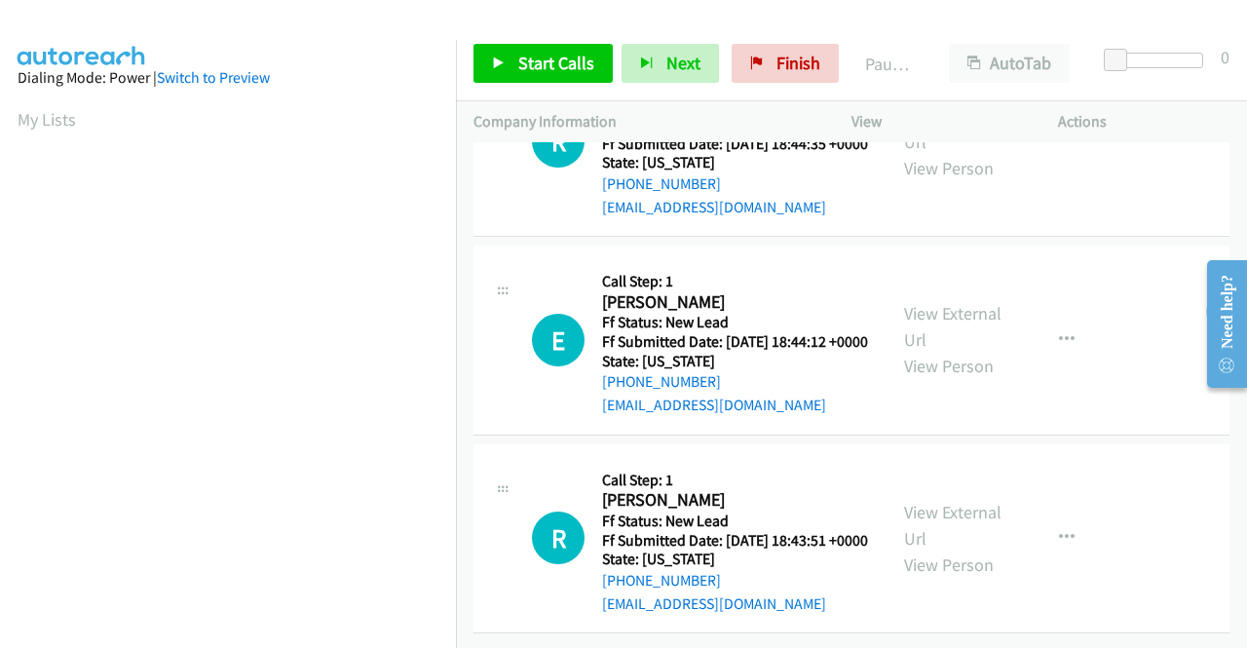
scroll to position [387, 0]
click at [931, 501] on link "View External Url" at bounding box center [952, 525] width 97 height 49
click at [533, 59] on span "Start Calls" at bounding box center [556, 63] width 76 height 22
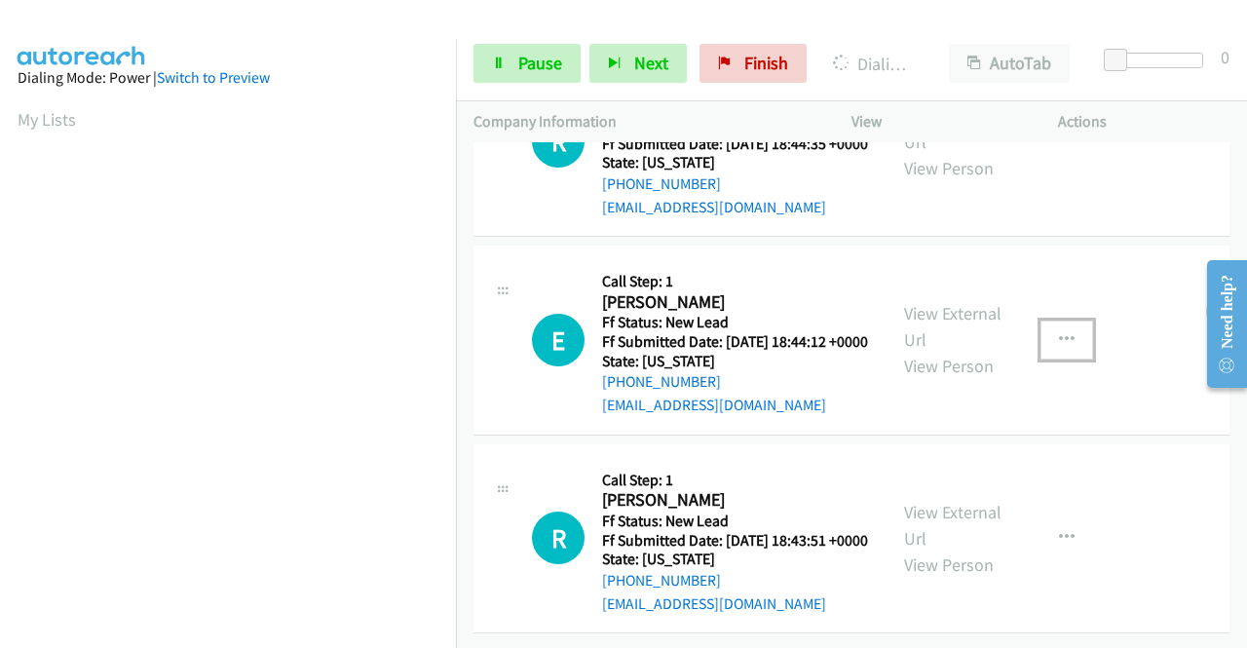
click at [1059, 332] on icon "button" at bounding box center [1067, 340] width 16 height 16
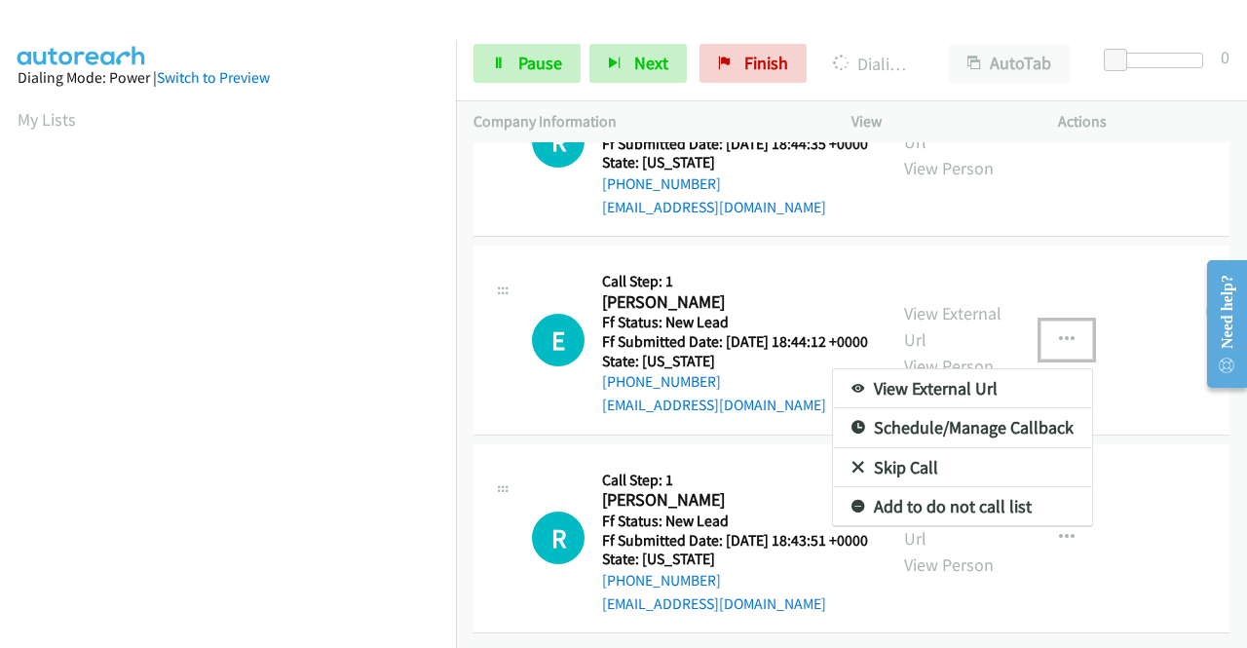
click at [914, 448] on link "Skip Call" at bounding box center [962, 467] width 259 height 39
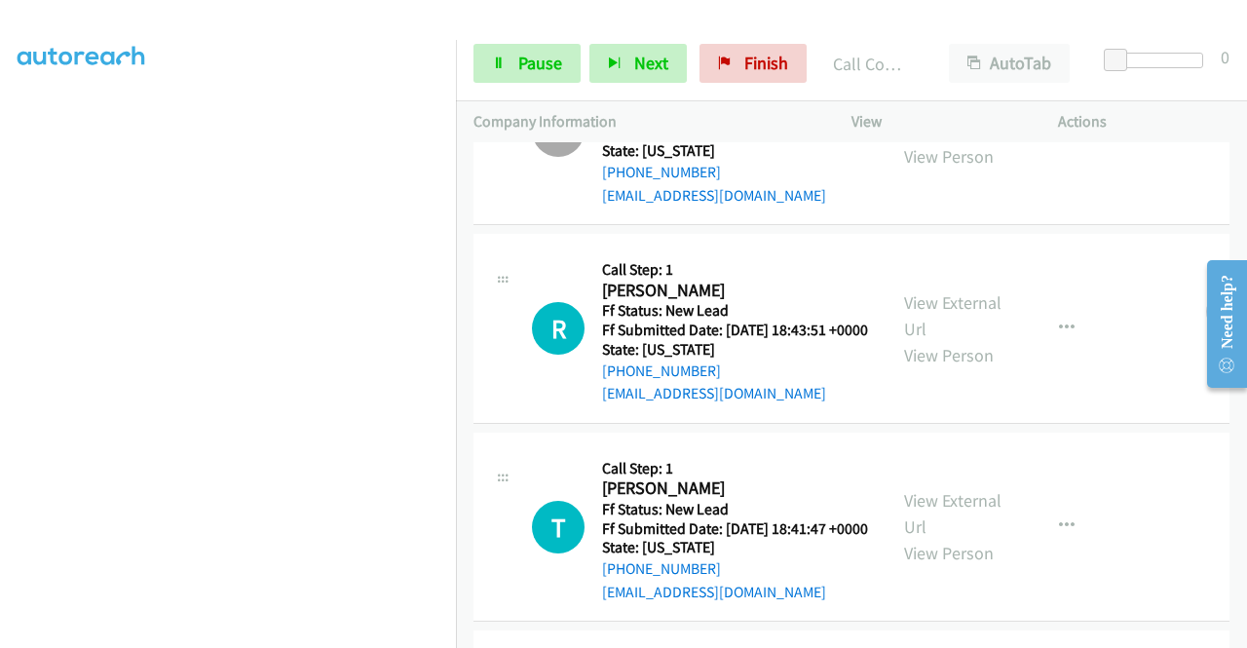
scroll to position [817, 0]
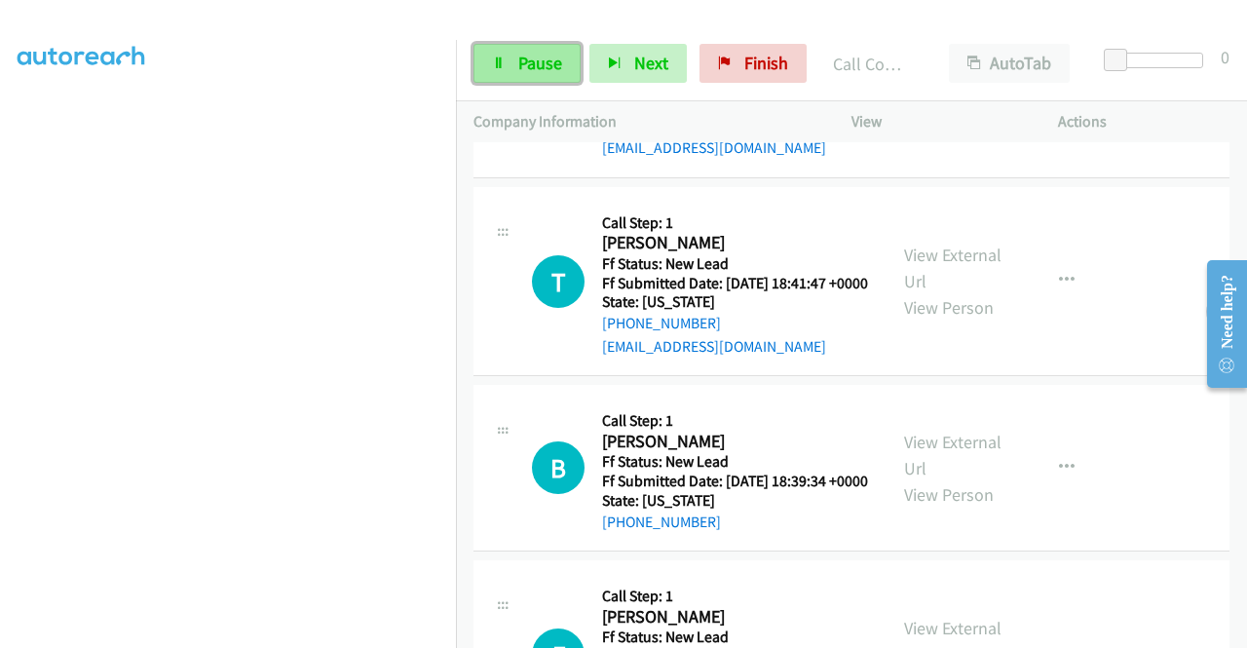
click at [531, 59] on span "Pause" at bounding box center [540, 63] width 44 height 22
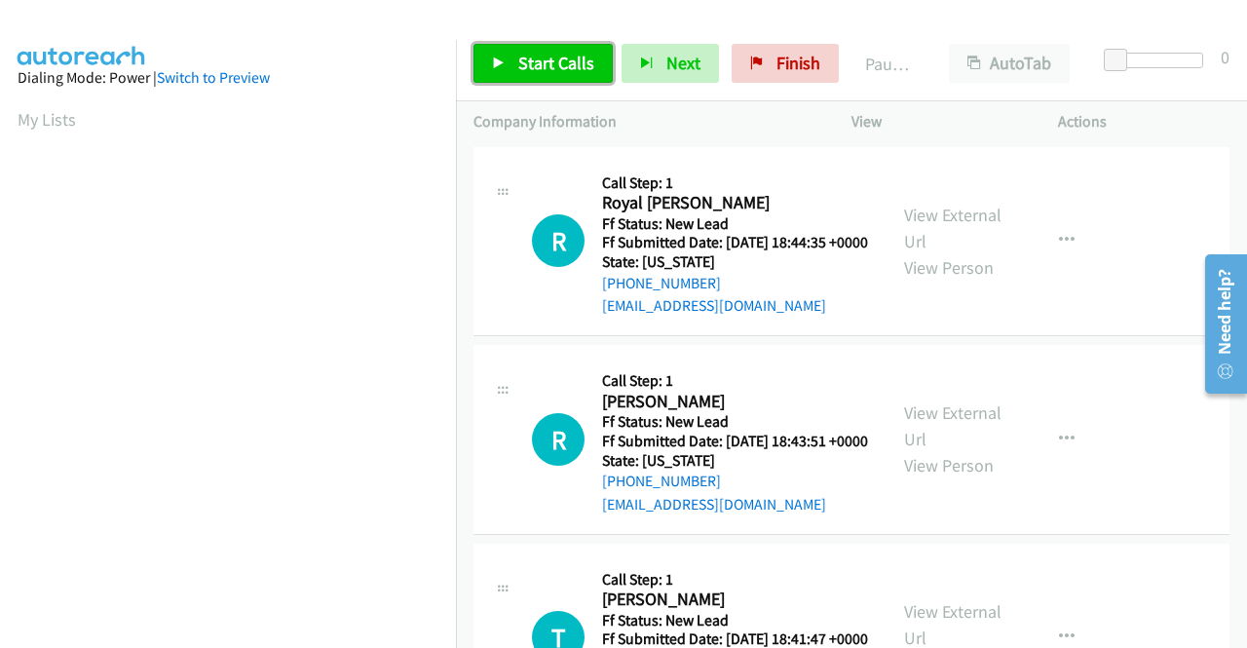
click at [518, 59] on span "Start Calls" at bounding box center [556, 63] width 76 height 22
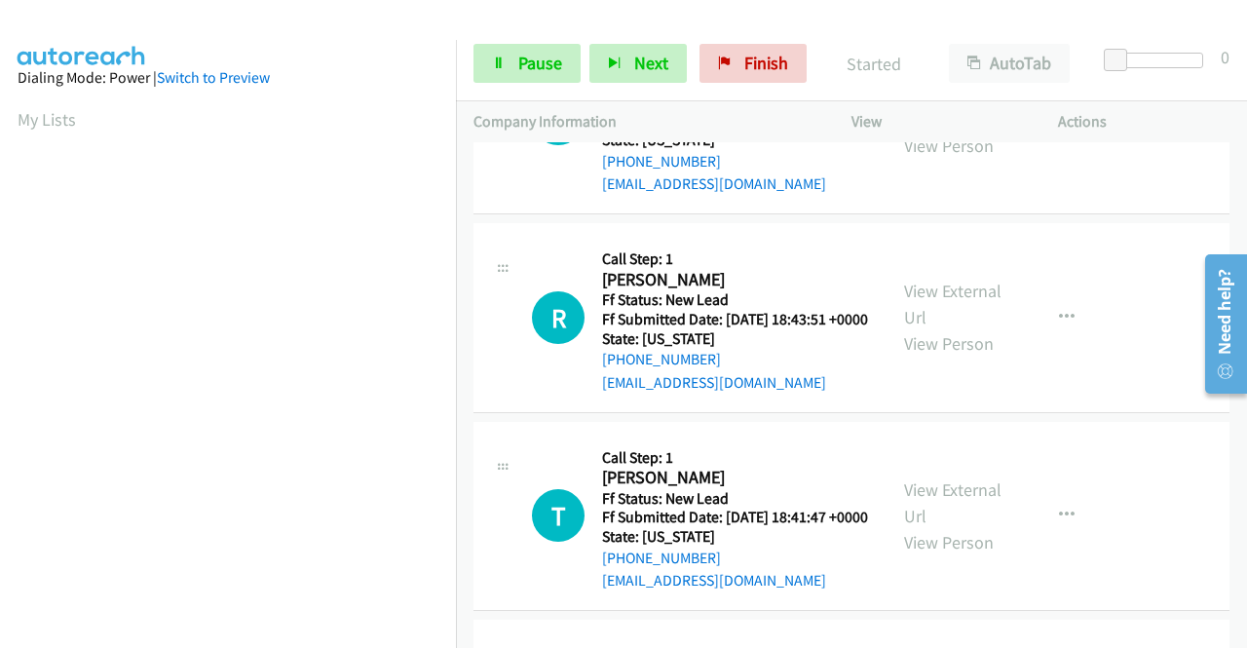
scroll to position [292, 0]
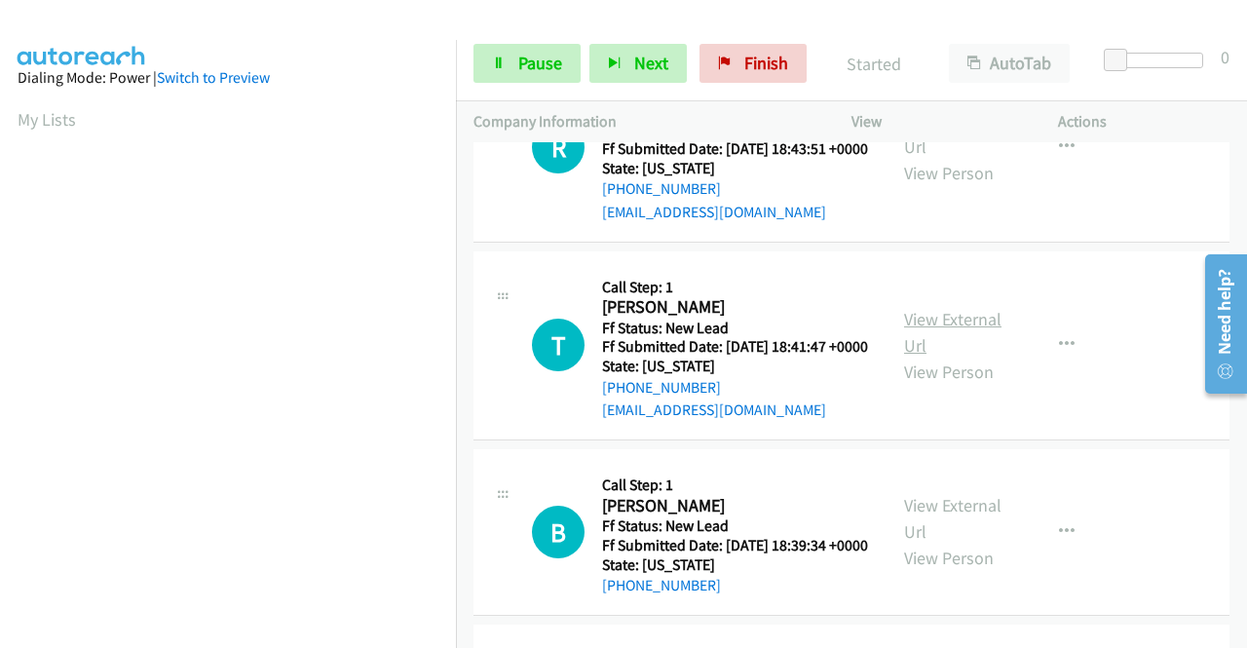
click at [958, 356] on link "View External Url" at bounding box center [952, 332] width 97 height 49
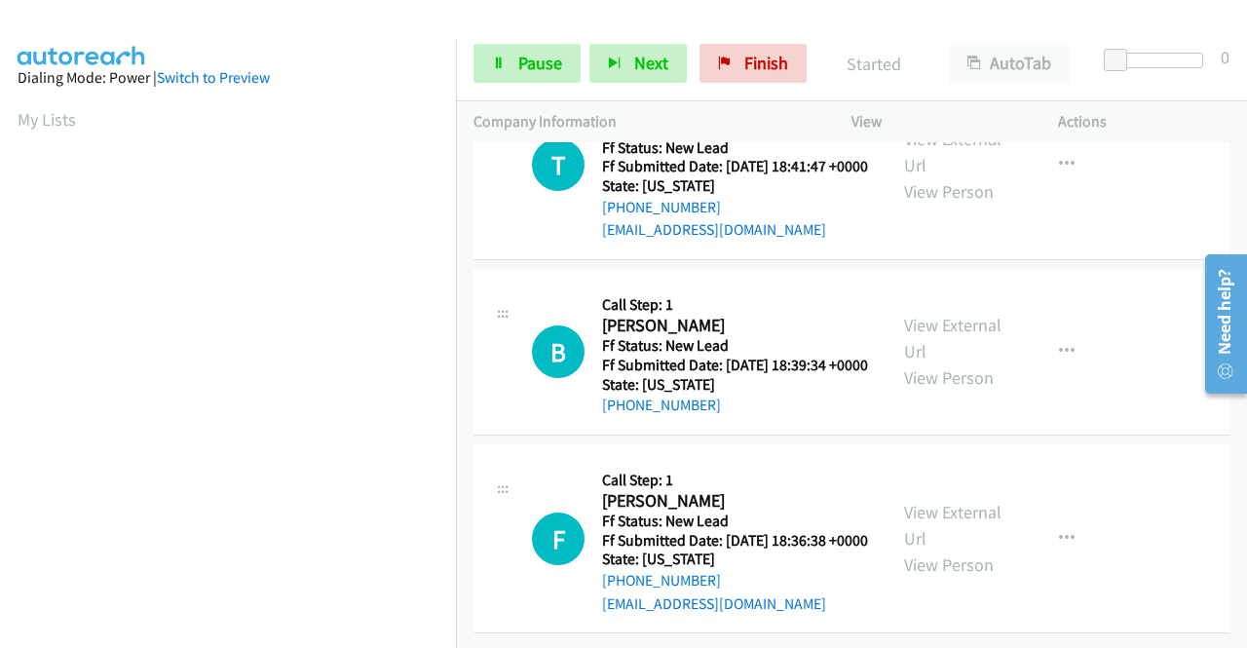
scroll to position [580, 0]
click at [971, 314] on link "View External Url" at bounding box center [952, 338] width 97 height 49
click at [973, 501] on link "View External Url" at bounding box center [952, 525] width 97 height 49
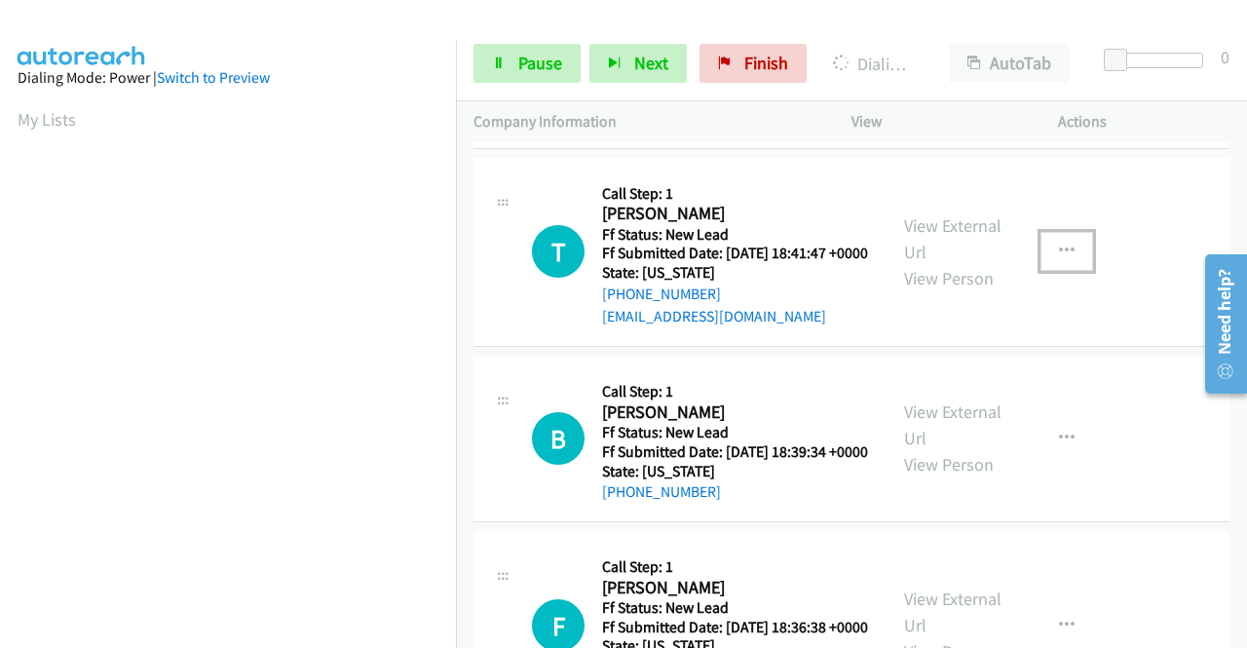
click at [1059, 259] on icon "button" at bounding box center [1067, 251] width 16 height 16
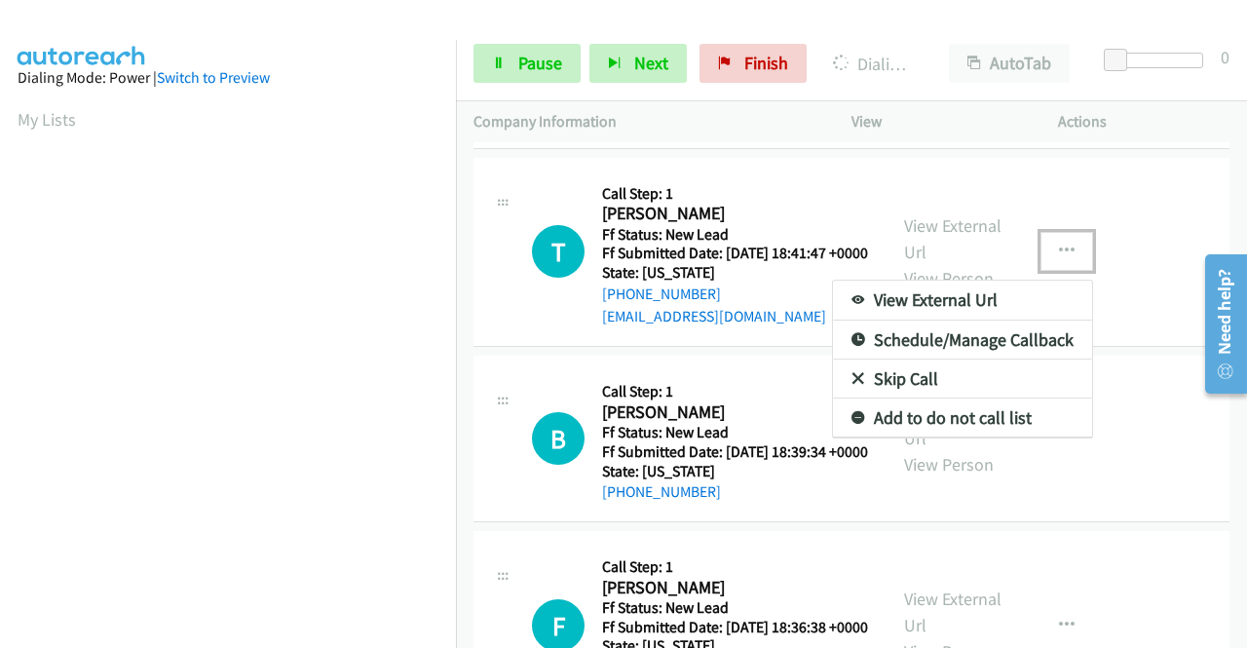
click at [897, 398] on link "Skip Call" at bounding box center [962, 378] width 259 height 39
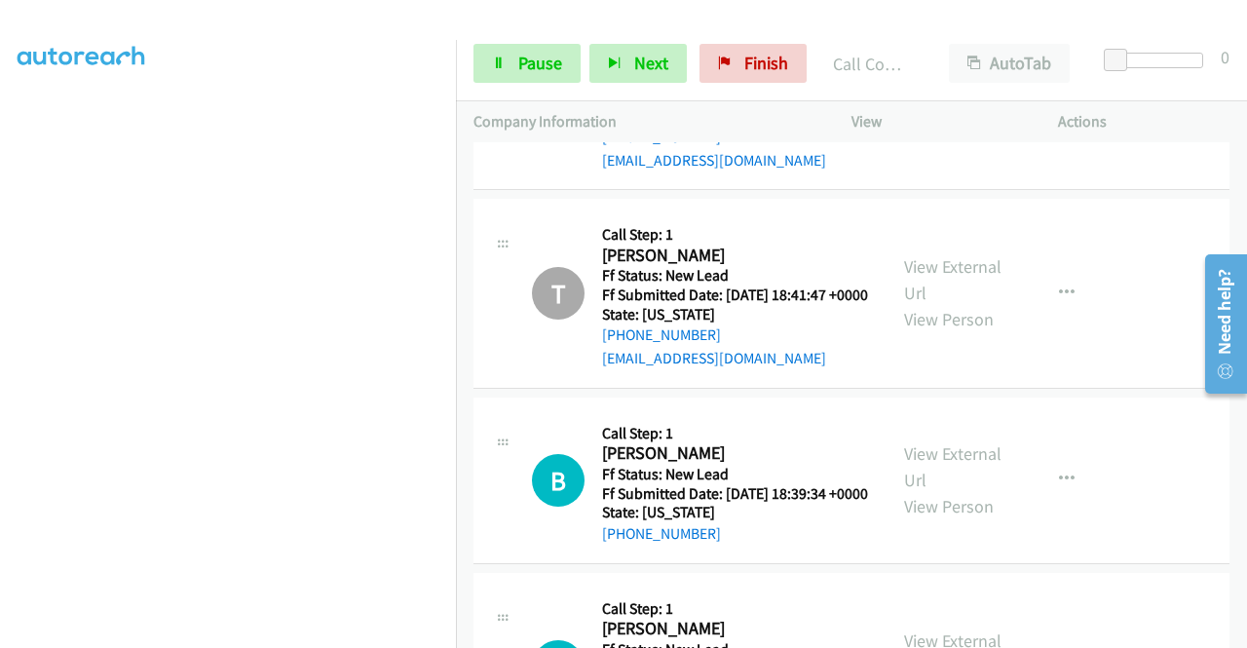
scroll to position [427, 0]
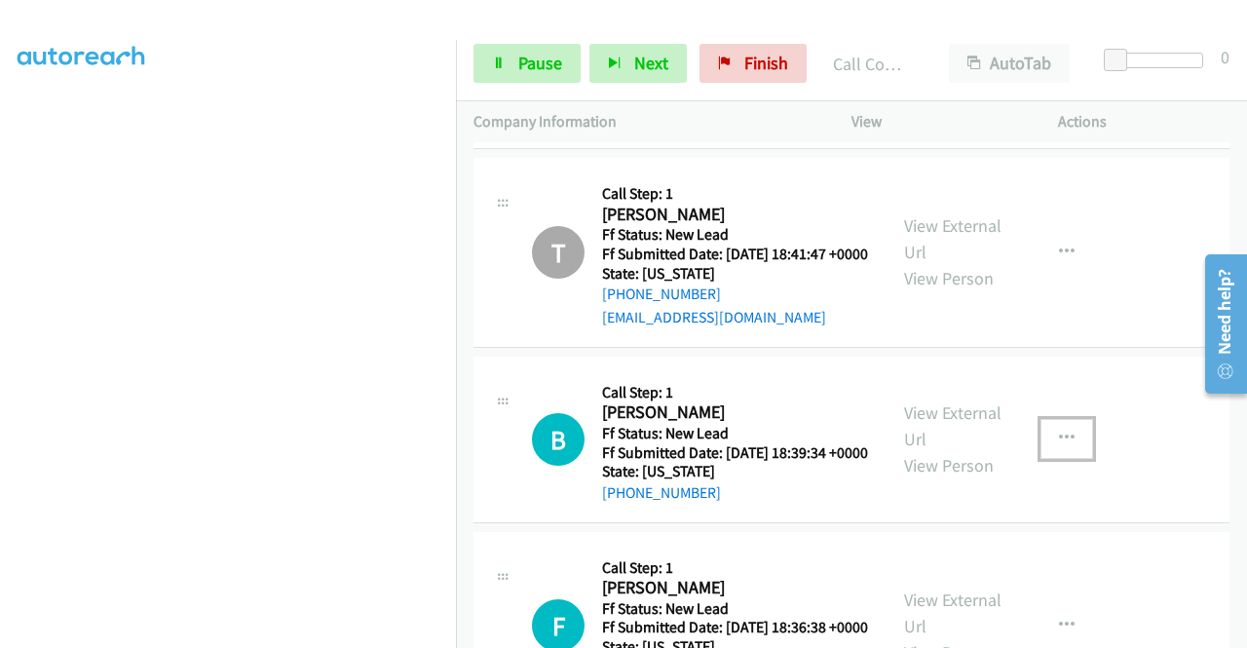
click at [1059, 446] on icon "button" at bounding box center [1067, 438] width 16 height 16
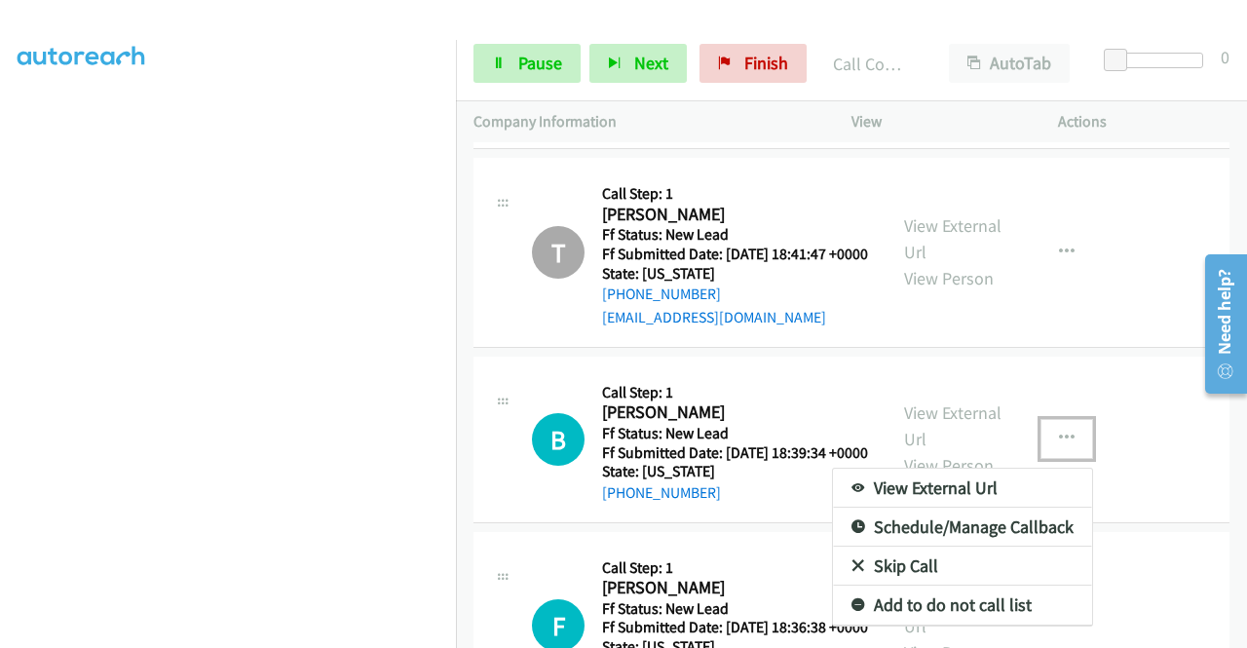
click at [871, 585] on link "Skip Call" at bounding box center [962, 565] width 259 height 39
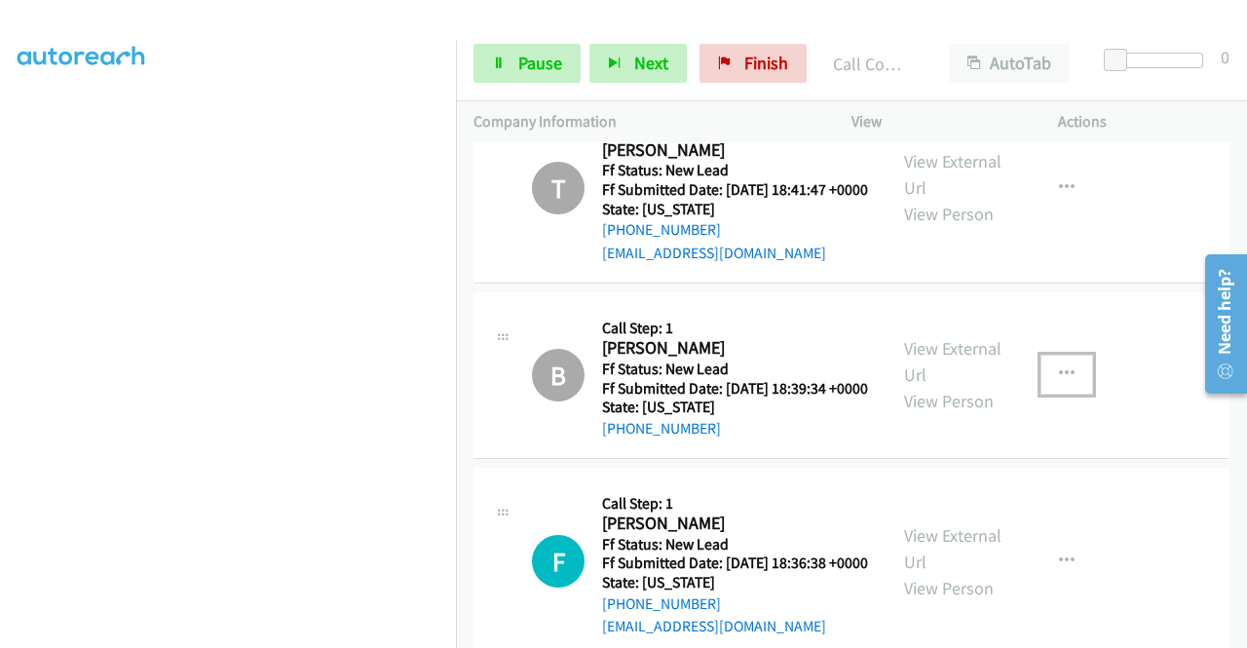
scroll to position [621, 0]
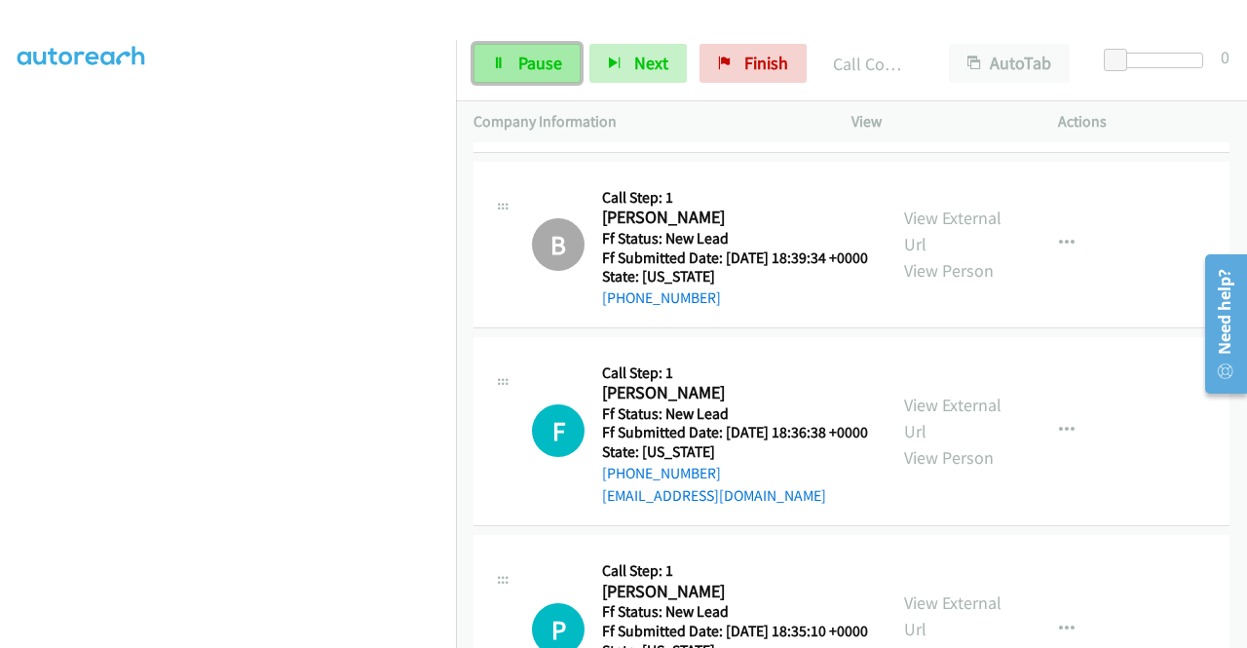
click at [519, 61] on span "Pause" at bounding box center [540, 63] width 44 height 22
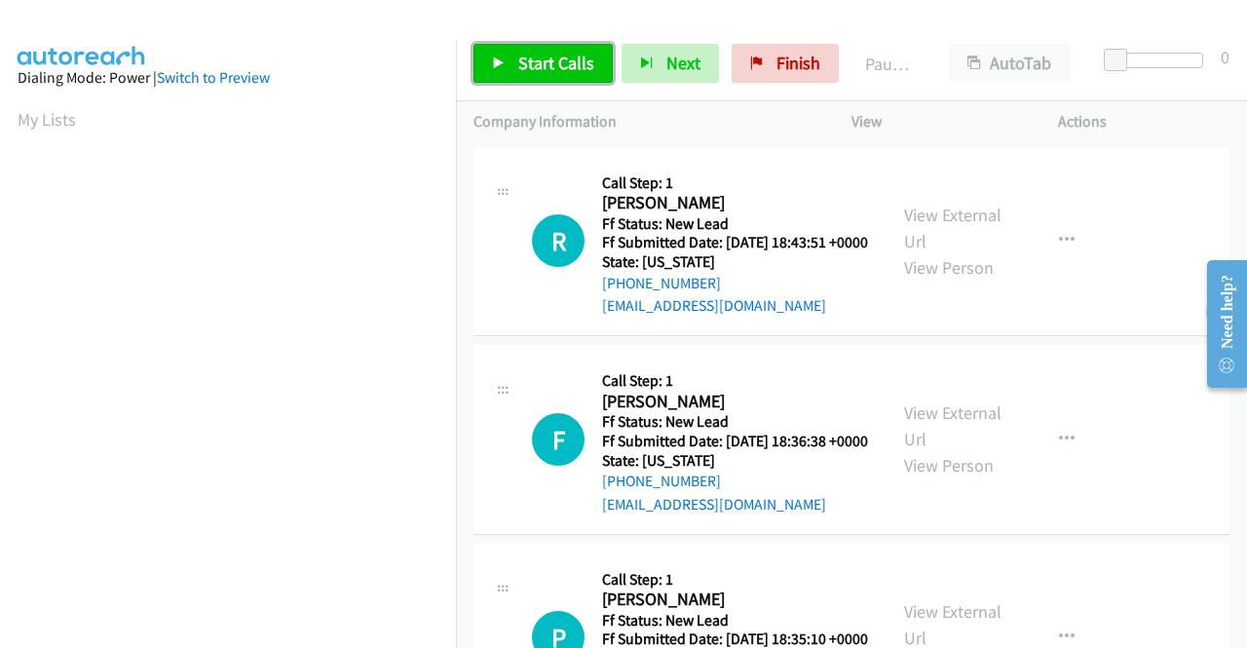
click at [518, 56] on span "Start Calls" at bounding box center [556, 63] width 76 height 22
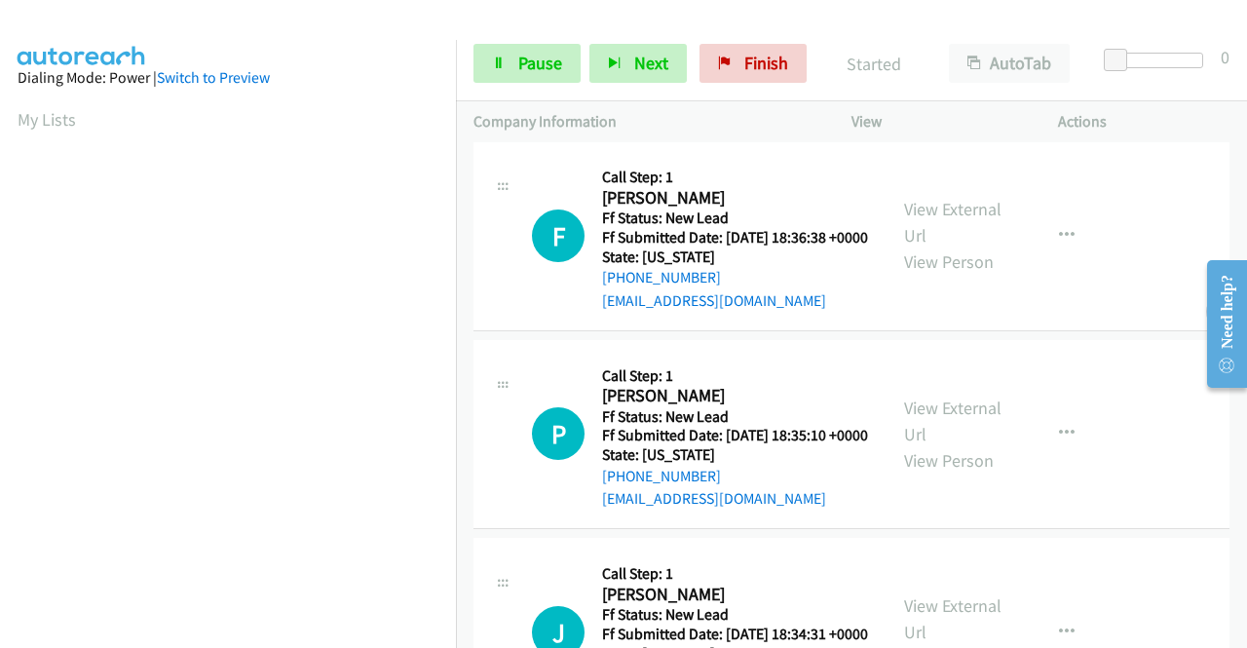
scroll to position [292, 0]
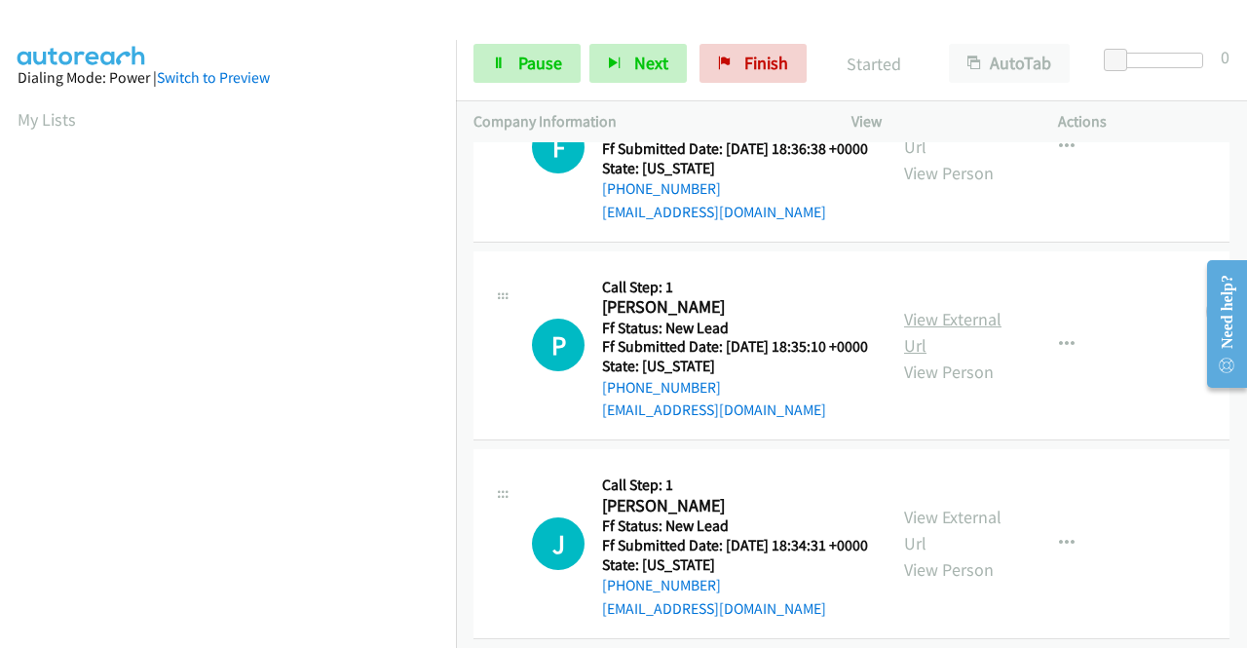
click at [915, 356] on link "View External Url" at bounding box center [952, 332] width 97 height 49
click at [919, 554] on link "View External Url" at bounding box center [952, 529] width 97 height 49
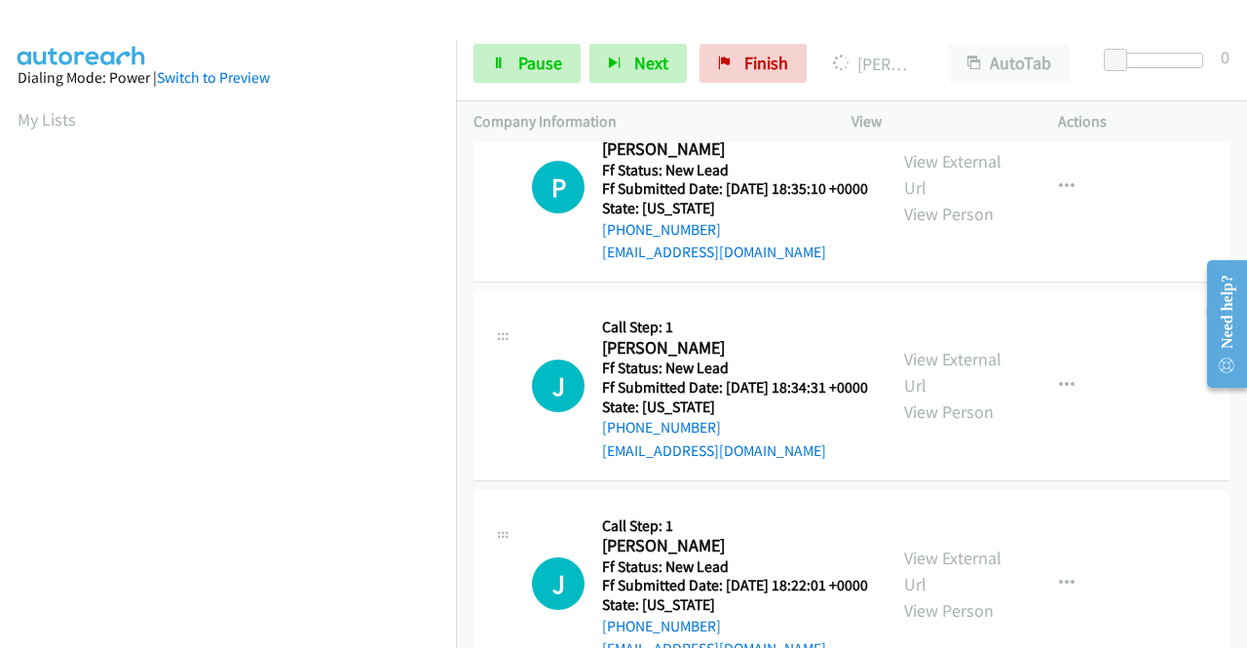
scroll to position [584, 0]
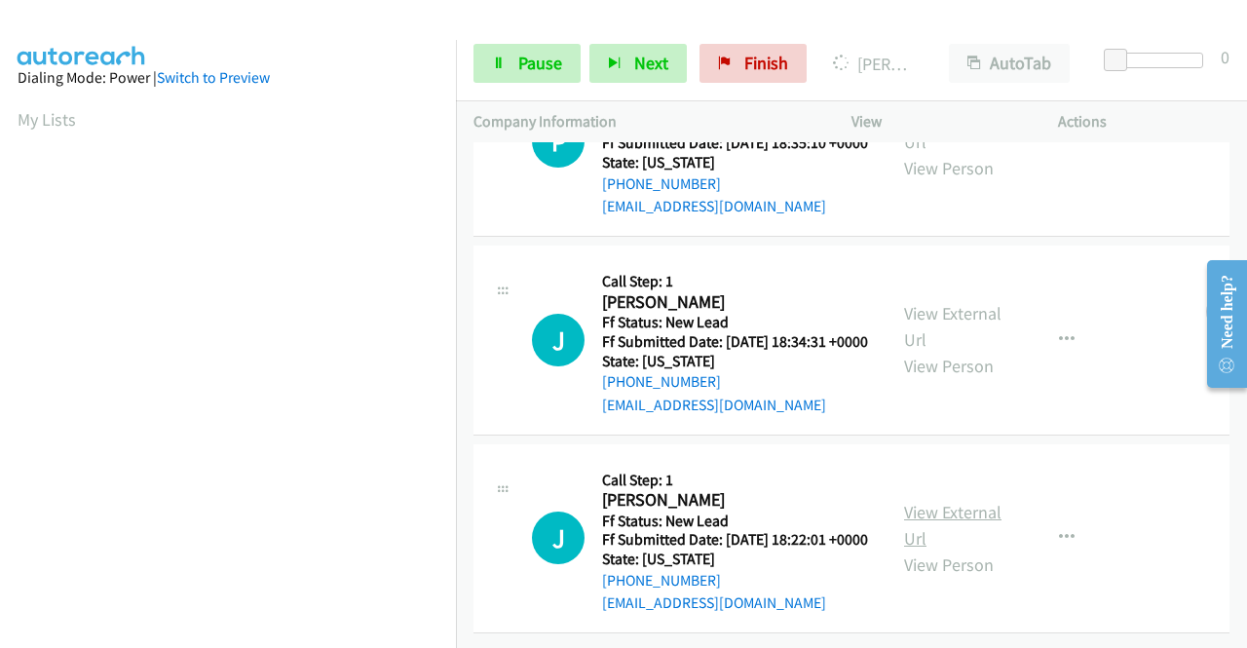
click at [942, 509] on link "View External Url" at bounding box center [952, 525] width 97 height 49
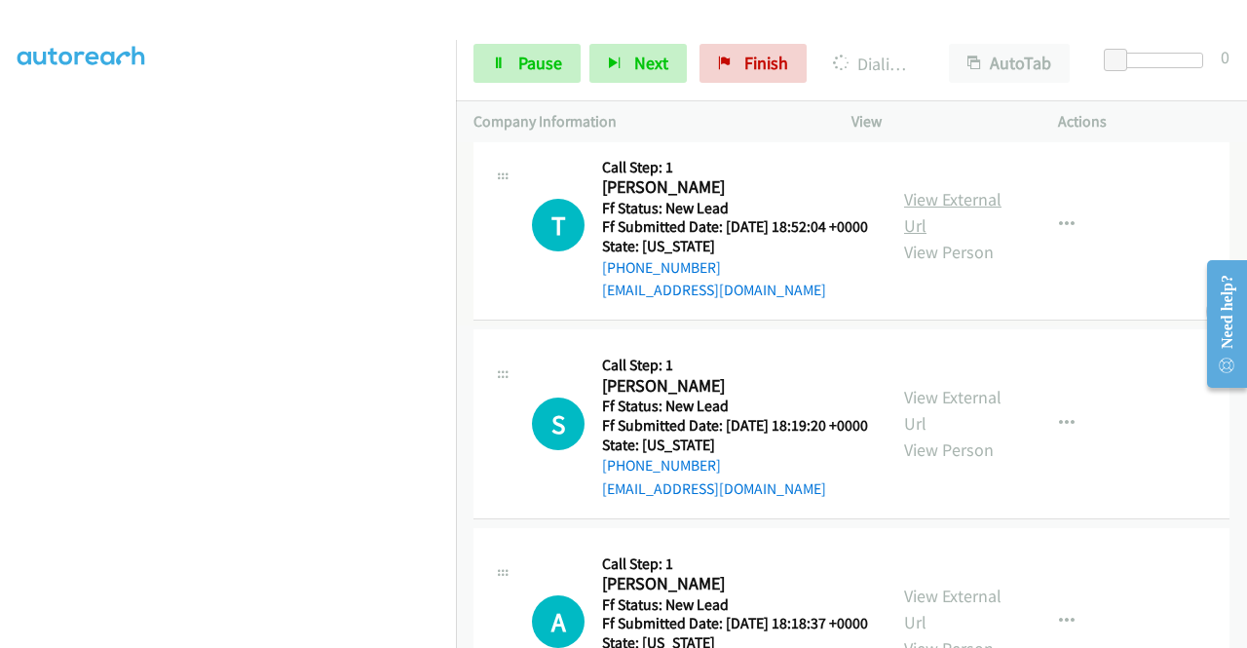
click at [944, 237] on link "View External Url" at bounding box center [952, 212] width 97 height 49
click at [957, 434] on link "View External Url" at bounding box center [952, 410] width 97 height 49
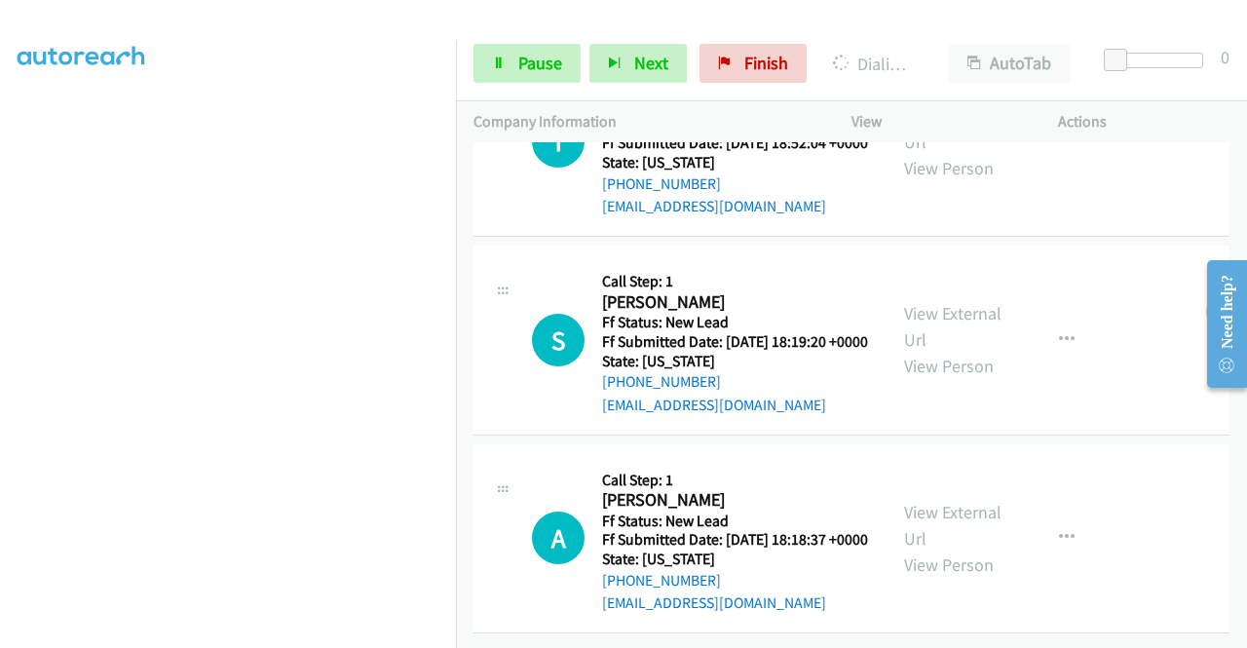
scroll to position [1420, 0]
click at [949, 501] on link "View External Url" at bounding box center [952, 525] width 97 height 49
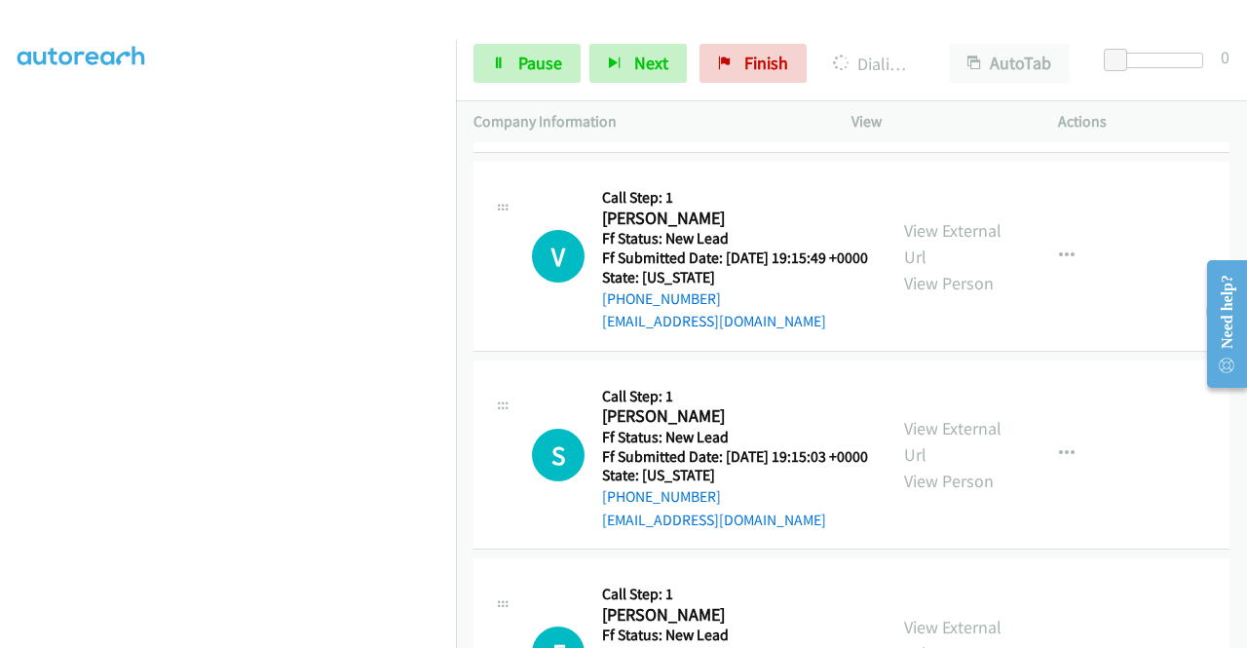
scroll to position [1850, 0]
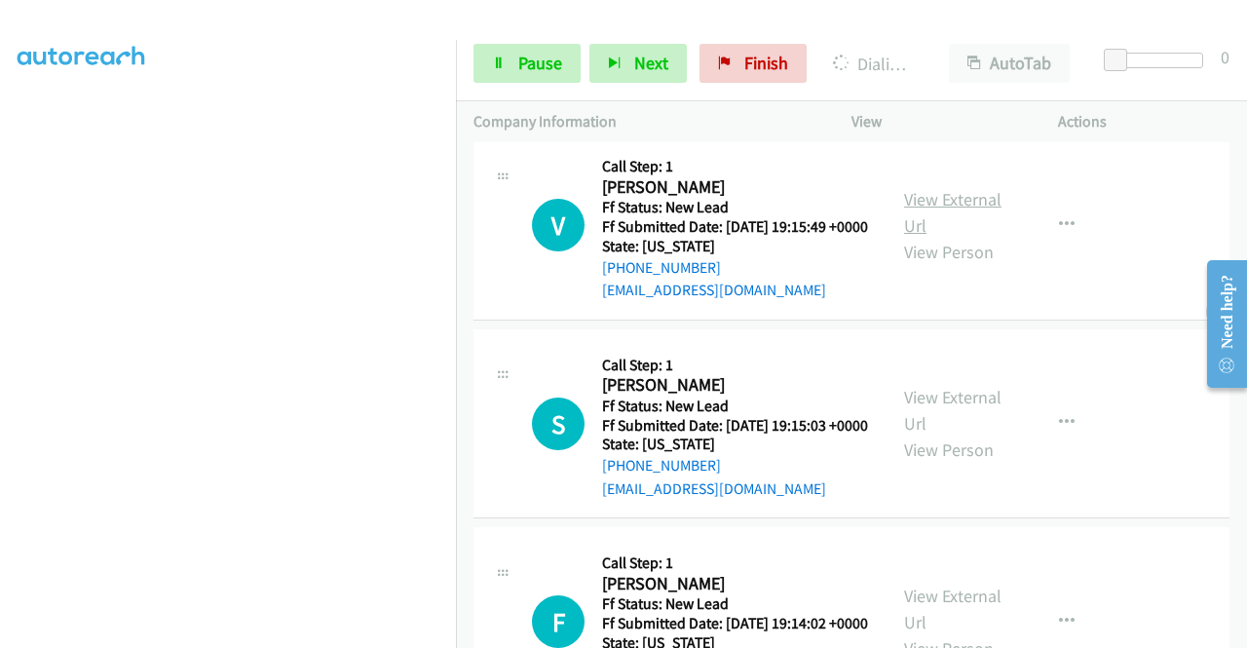
click at [964, 237] on link "View External Url" at bounding box center [952, 212] width 97 height 49
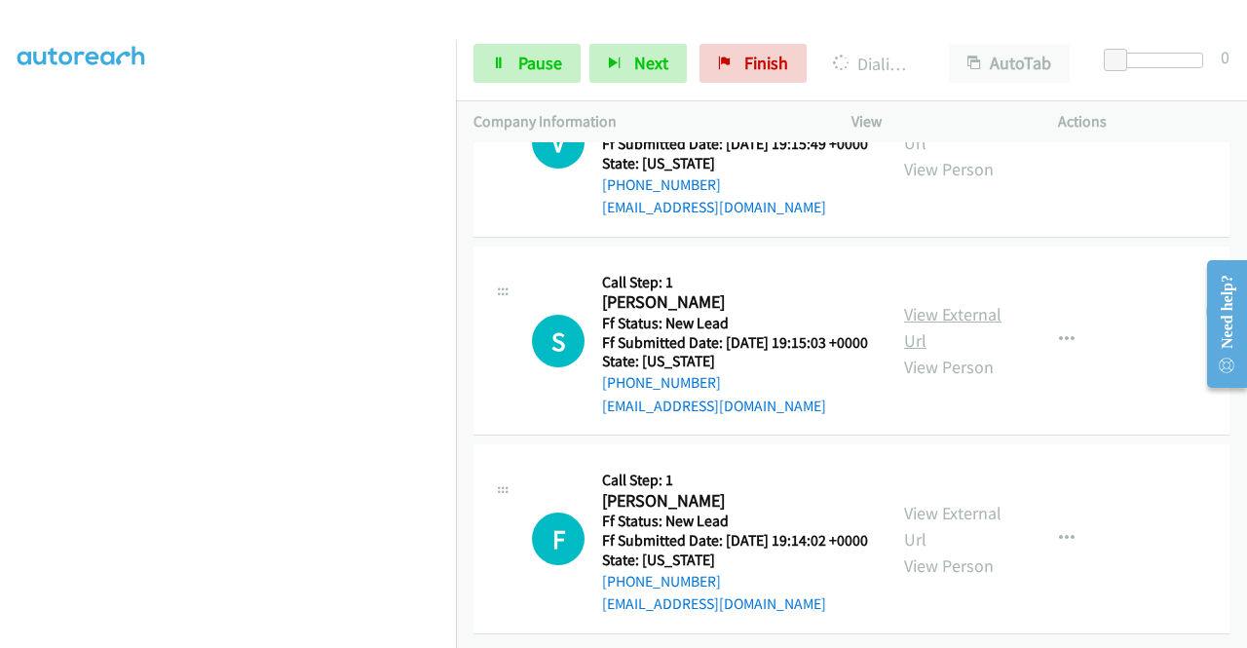
click at [936, 352] on link "View External Url" at bounding box center [952, 327] width 97 height 49
click at [943, 502] on link "View External Url" at bounding box center [952, 526] width 97 height 49
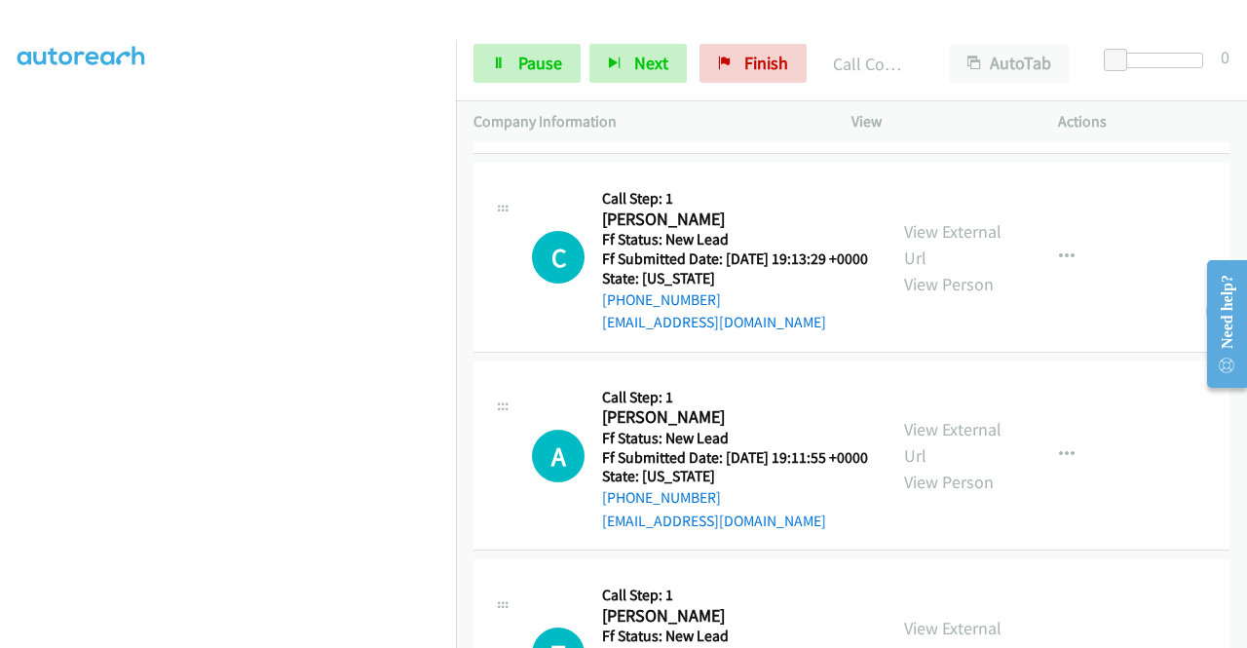
scroll to position [2482, 0]
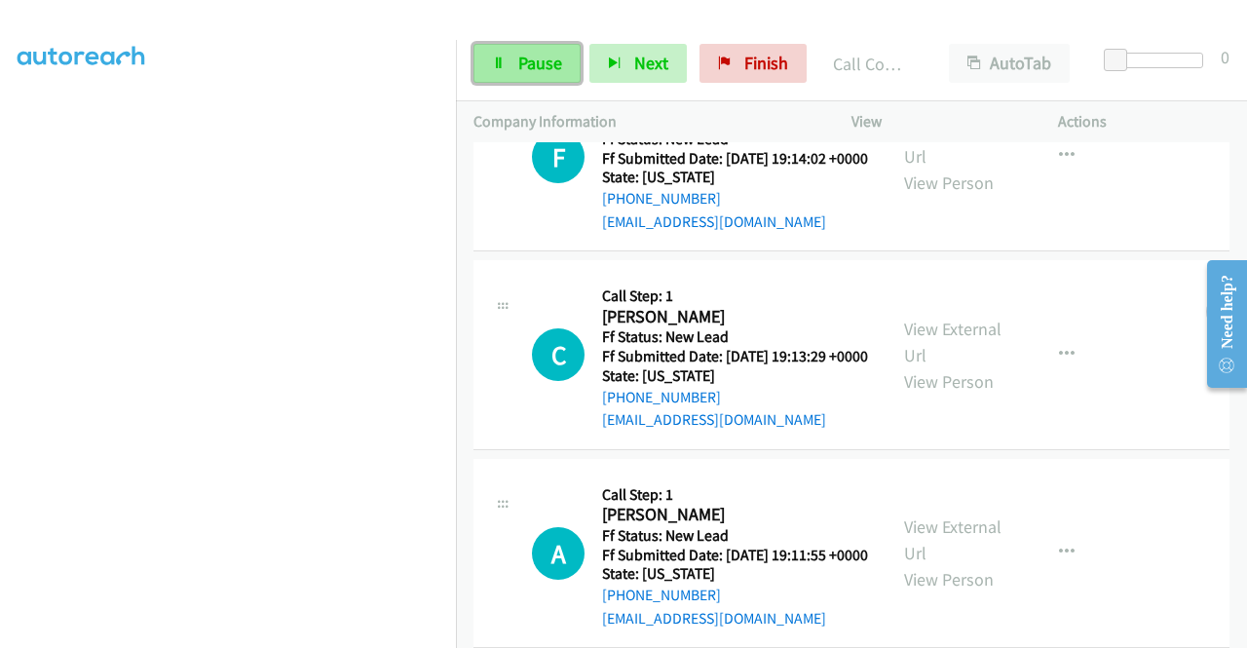
click at [524, 67] on span "Pause" at bounding box center [540, 63] width 44 height 22
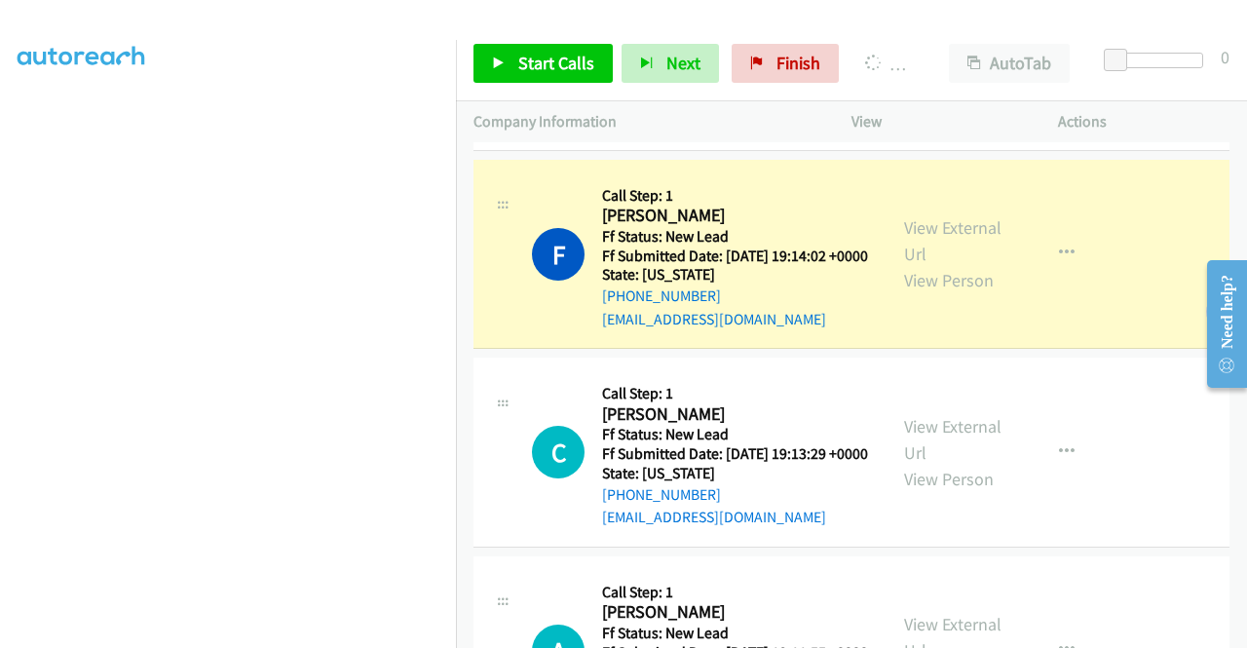
scroll to position [0, 0]
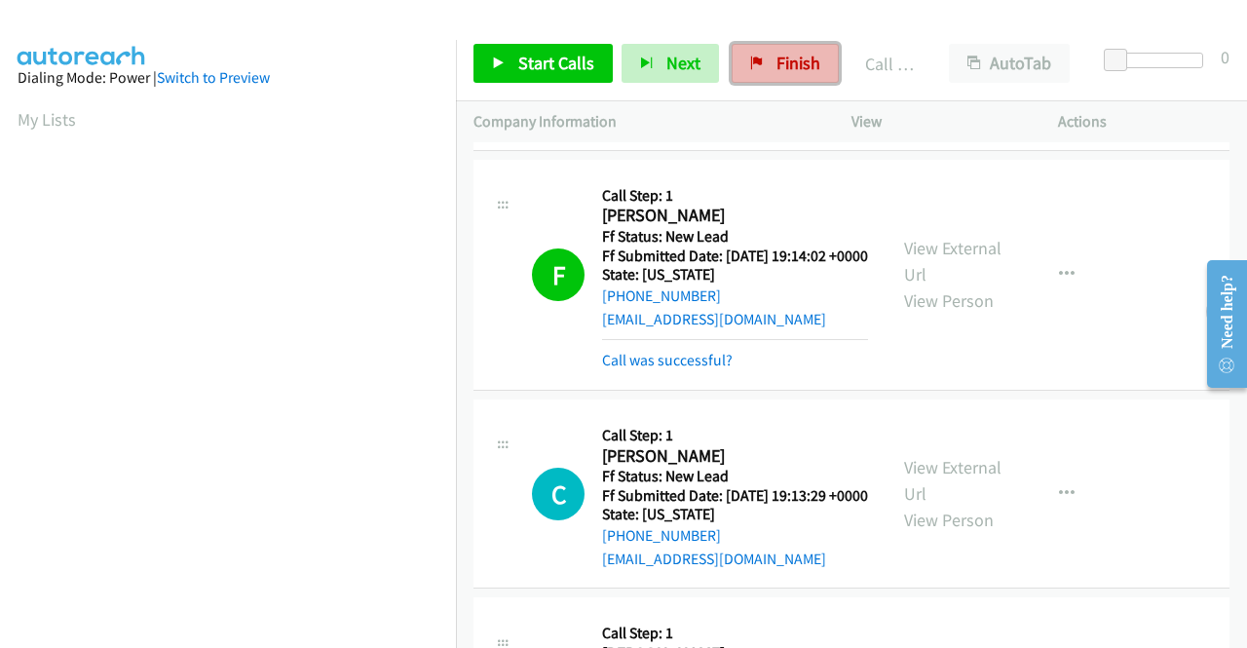
click at [791, 61] on span "Finish" at bounding box center [798, 63] width 44 height 22
